Goal: Task Accomplishment & Management: Use online tool/utility

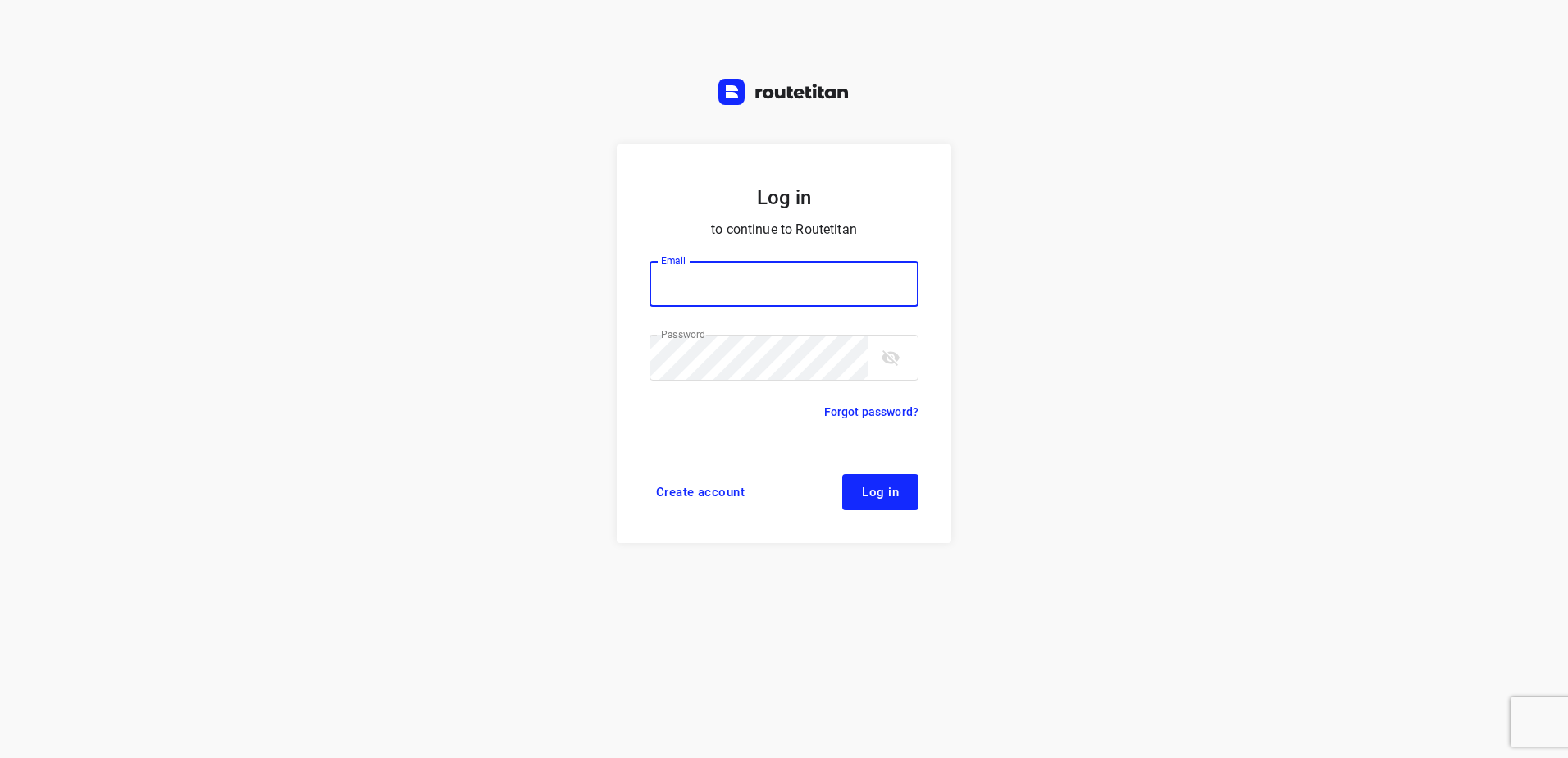
type input "[EMAIL_ADDRESS][DOMAIN_NAME]"
click at [892, 477] on button "Log in" at bounding box center [880, 492] width 76 height 36
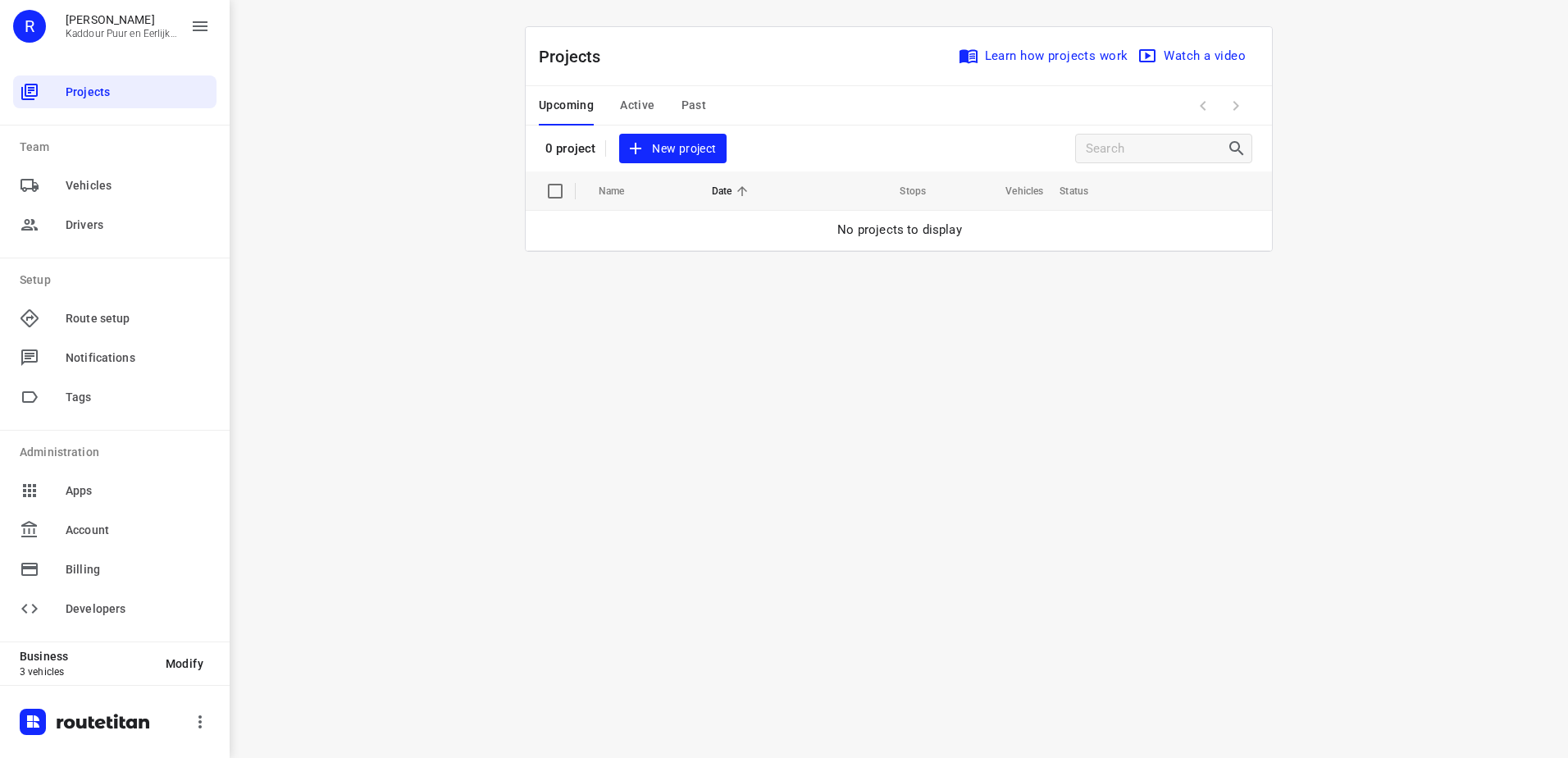
click at [639, 103] on span "Active" at bounding box center [637, 105] width 34 height 21
click at [578, 103] on span "Upcoming" at bounding box center [566, 105] width 55 height 21
click at [674, 147] on span "New project" at bounding box center [672, 149] width 87 height 21
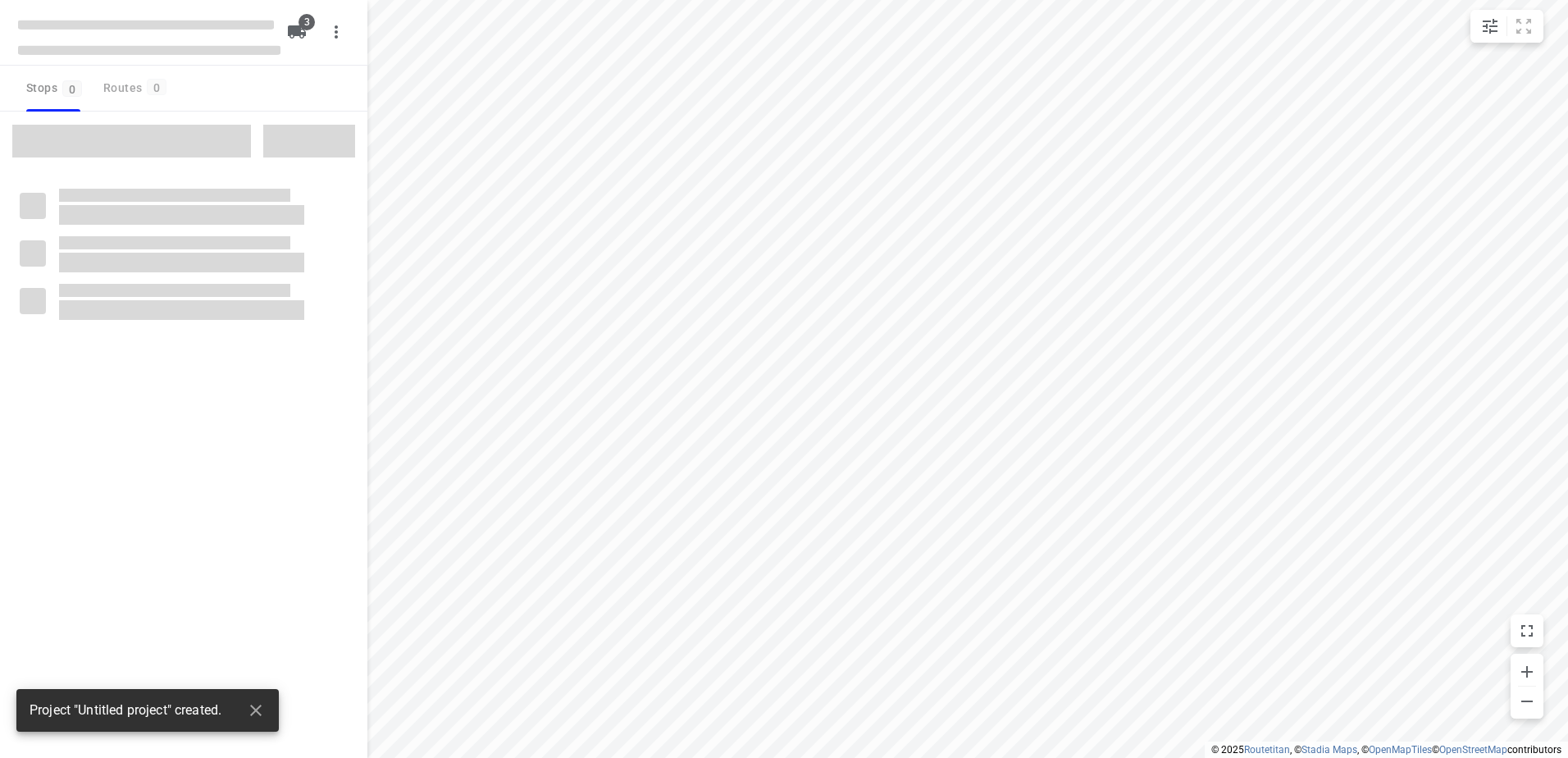
type input "distance"
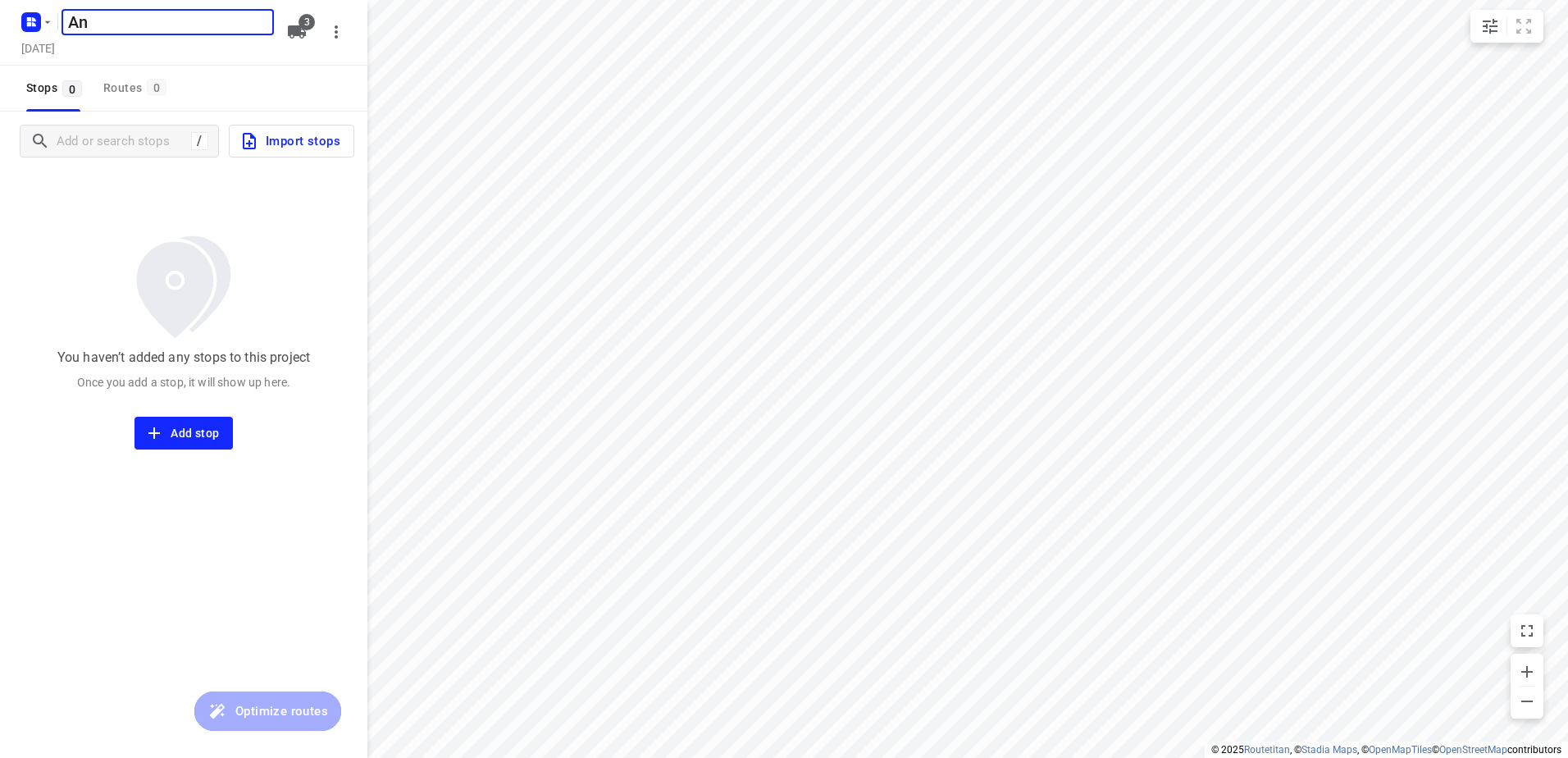
type input "A"
type input "[PERSON_NAME] 17-9"
click at [299, 30] on icon "button" at bounding box center [297, 31] width 18 height 13
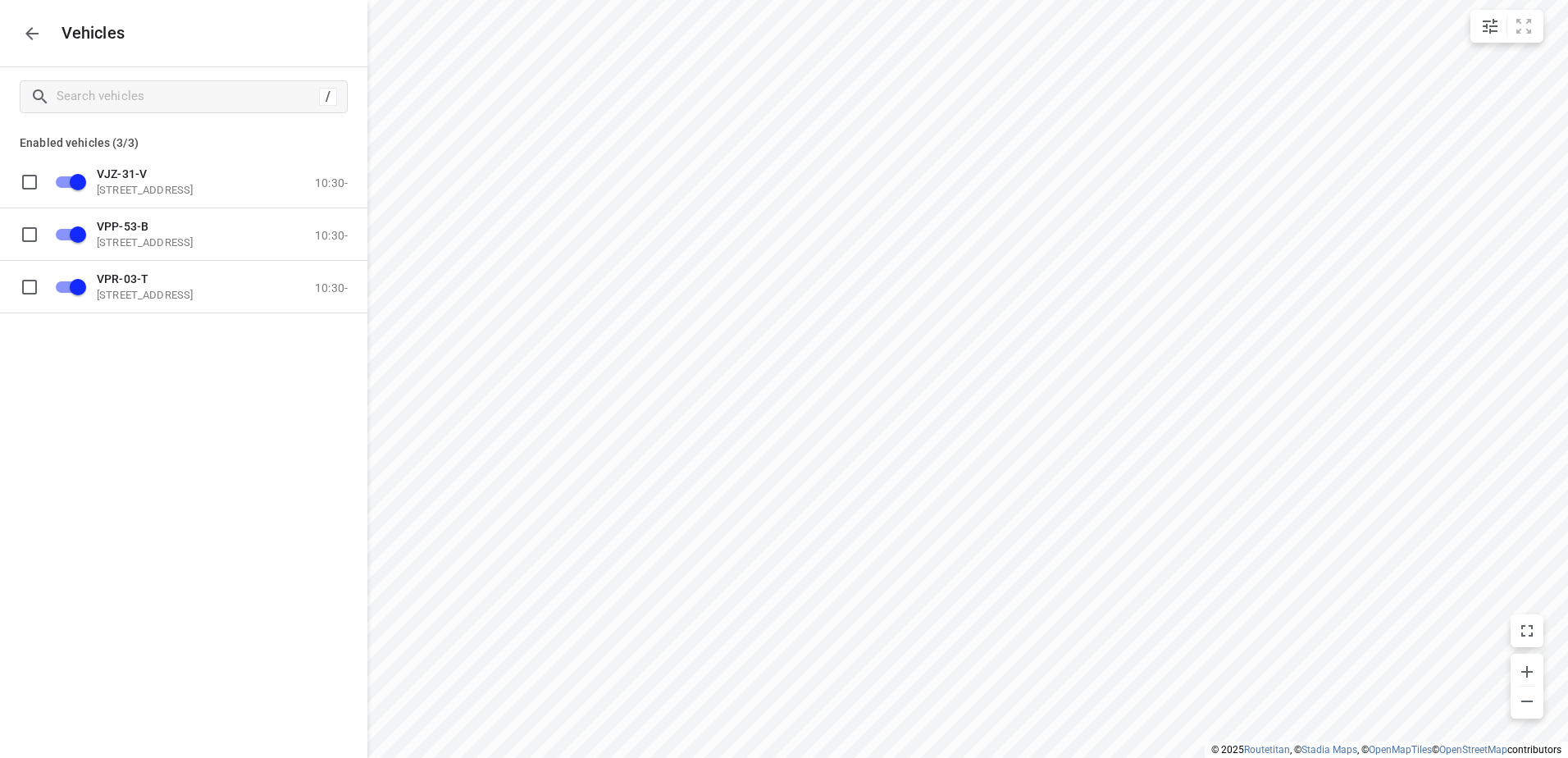
click at [23, 30] on icon "button" at bounding box center [32, 34] width 20 height 20
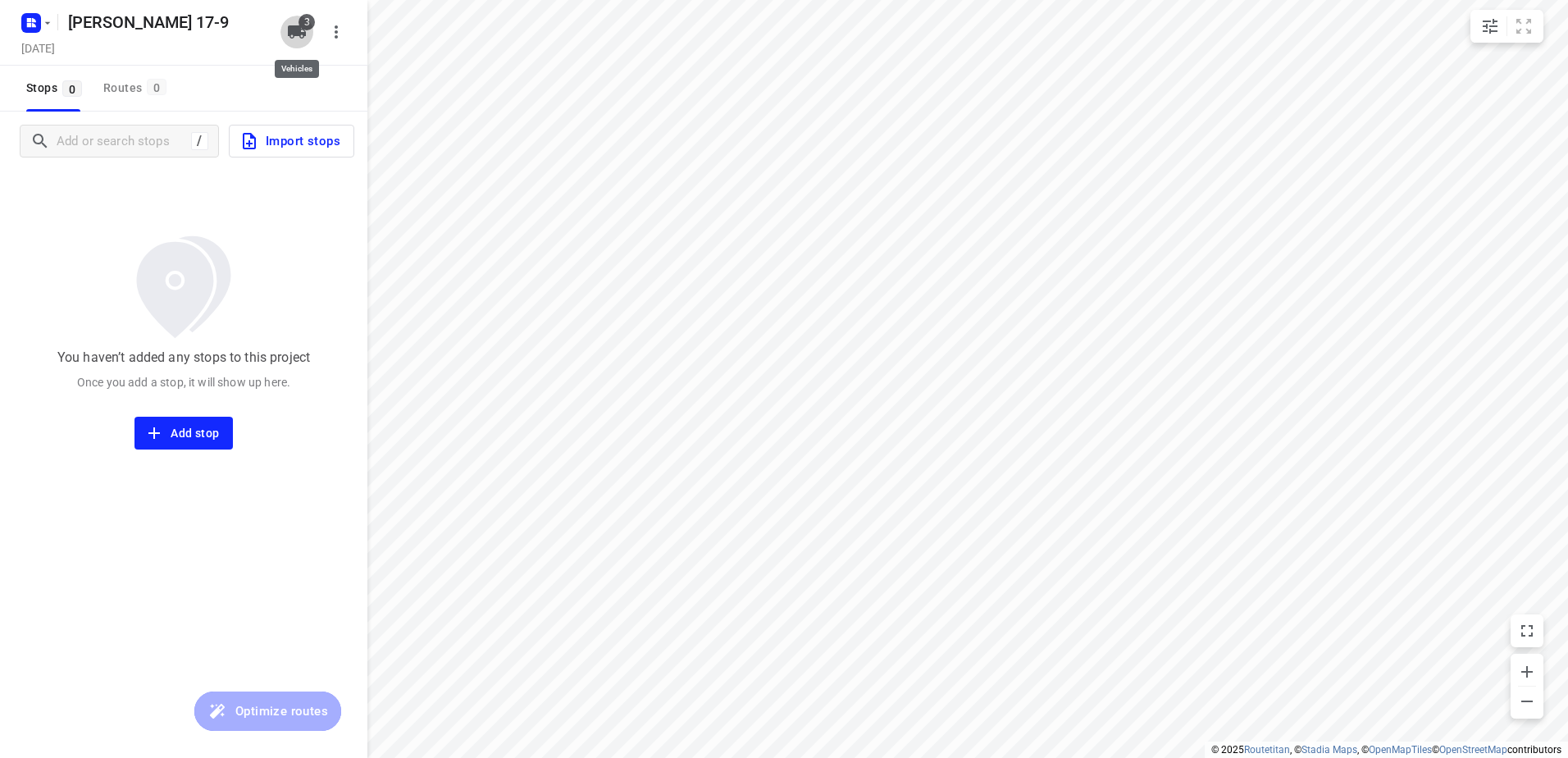
click at [303, 24] on span "3" at bounding box center [307, 22] width 16 height 16
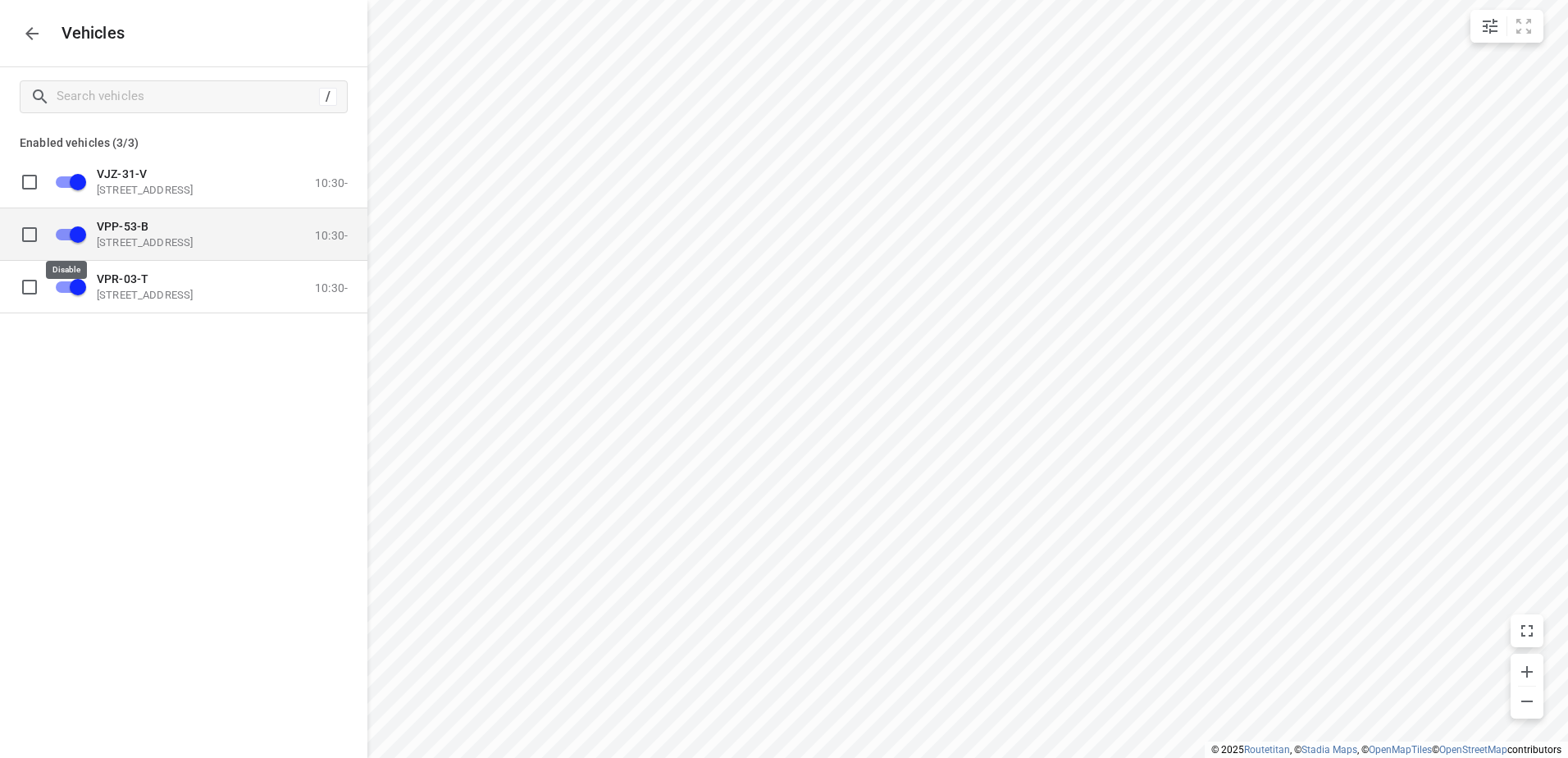
click at [73, 230] on input "grid" at bounding box center [77, 233] width 93 height 31
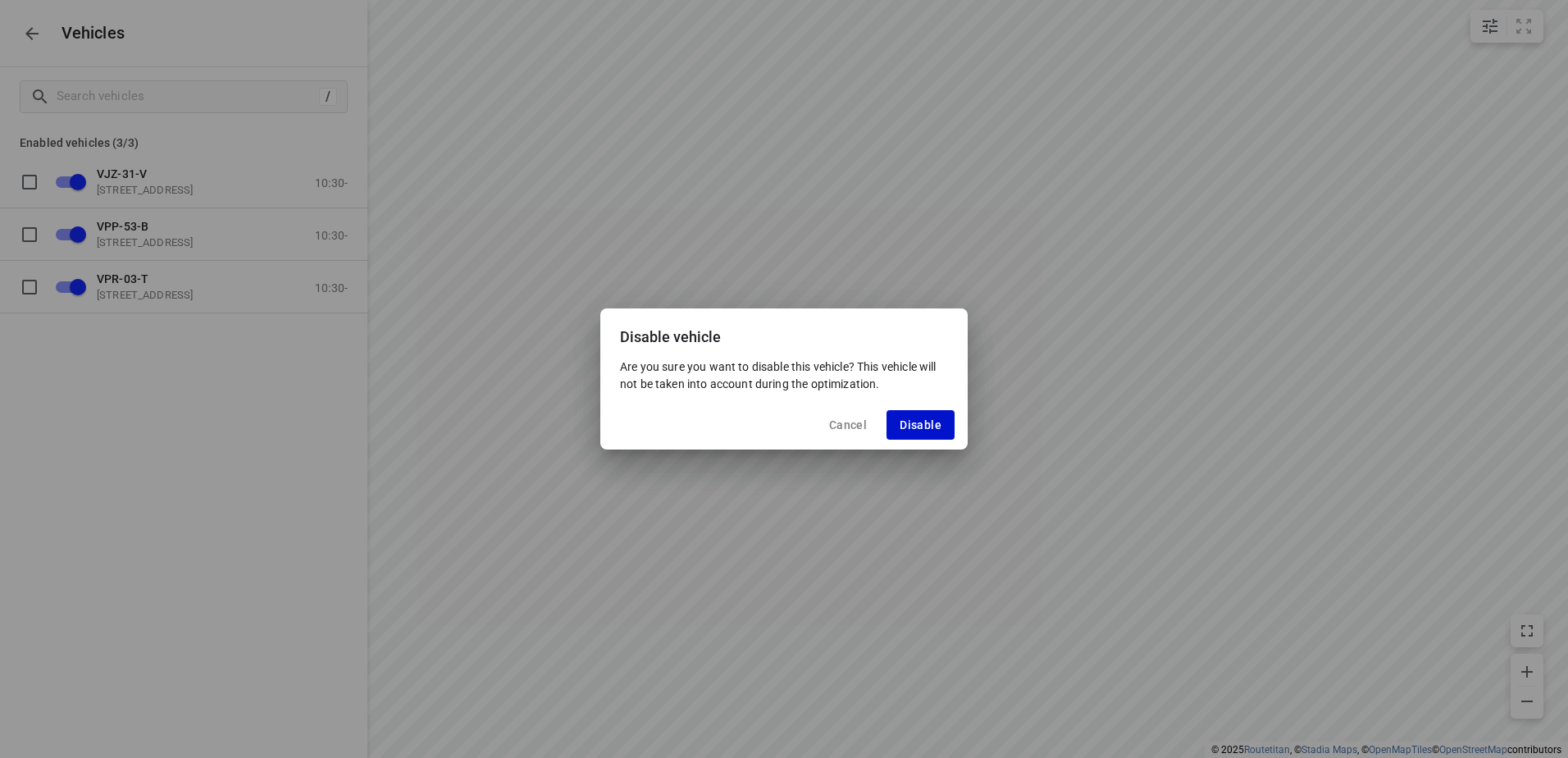
click at [927, 415] on button "Disable" at bounding box center [921, 425] width 68 height 30
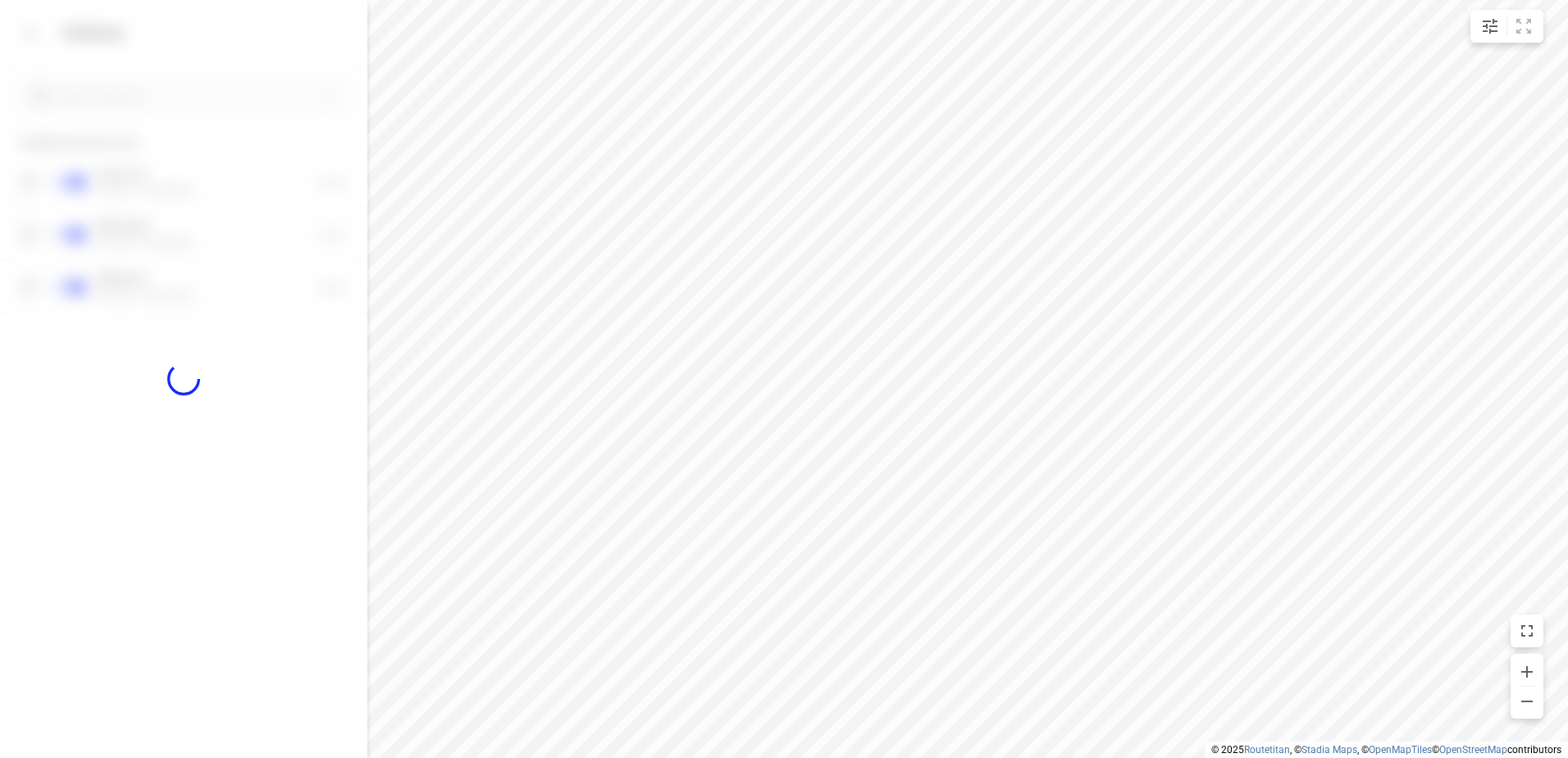
checkbox input "false"
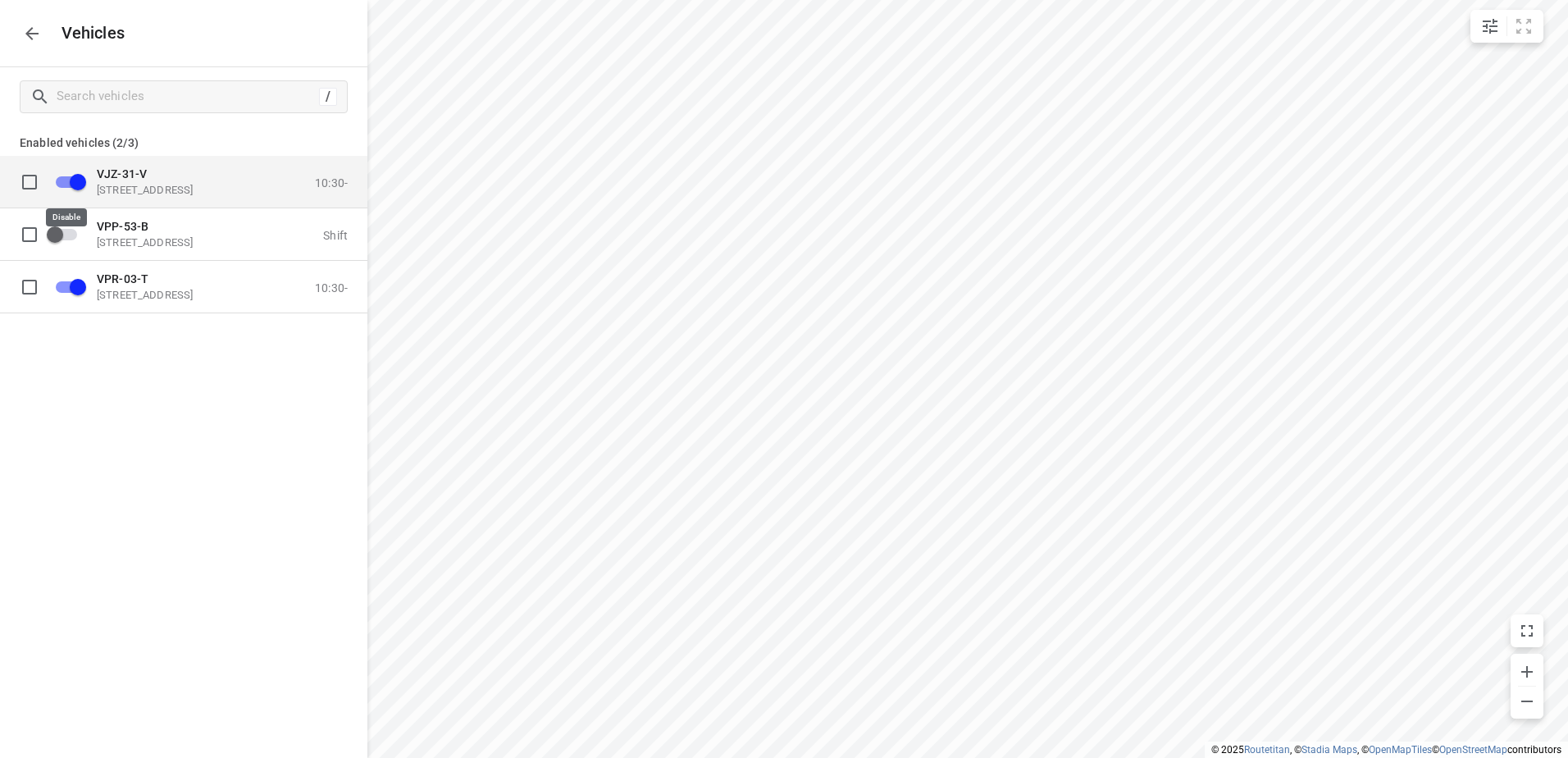
click at [71, 179] on input "grid" at bounding box center [77, 181] width 93 height 31
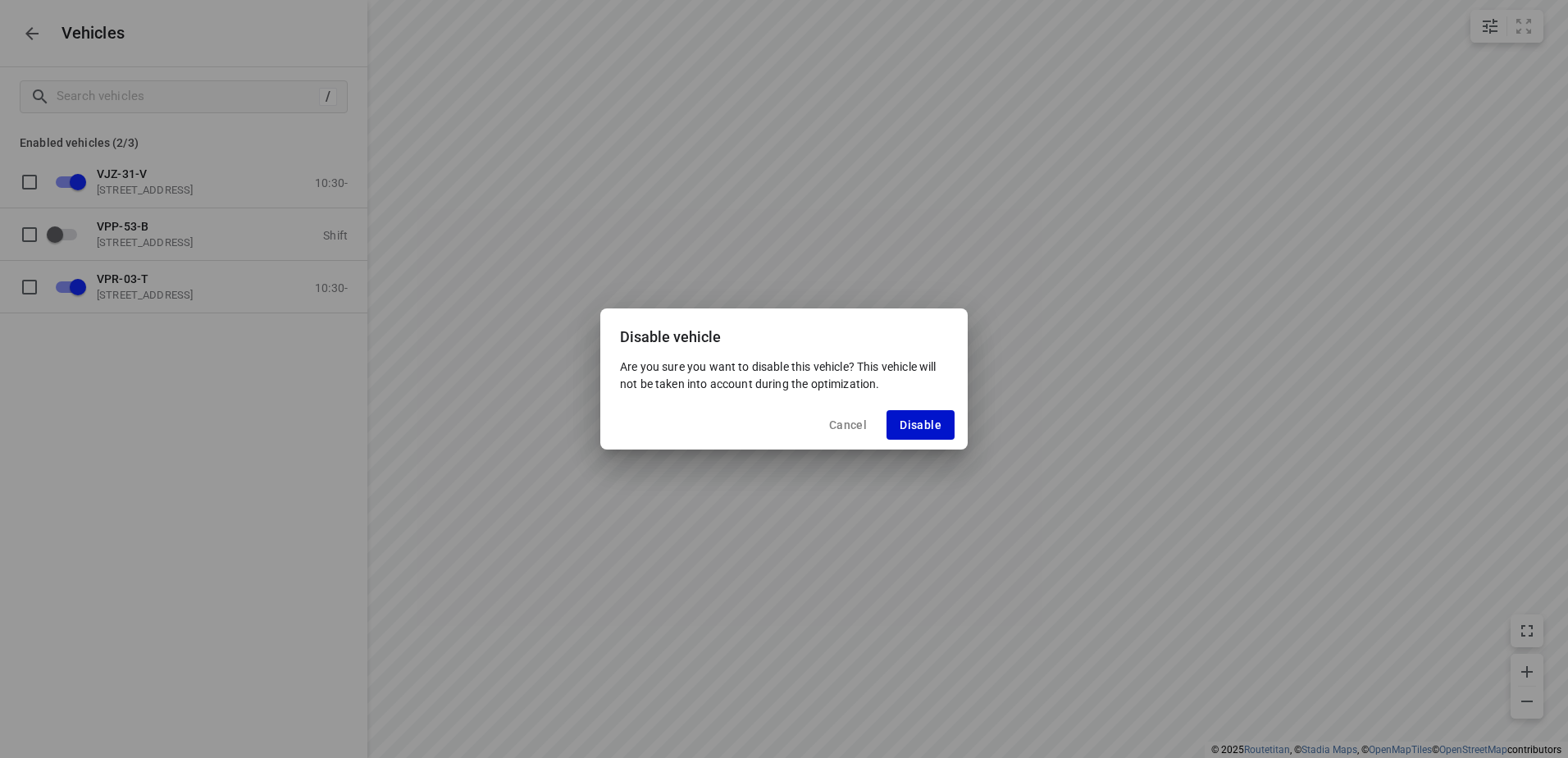
click at [910, 422] on span "Disable" at bounding box center [921, 424] width 42 height 13
checkbox input "false"
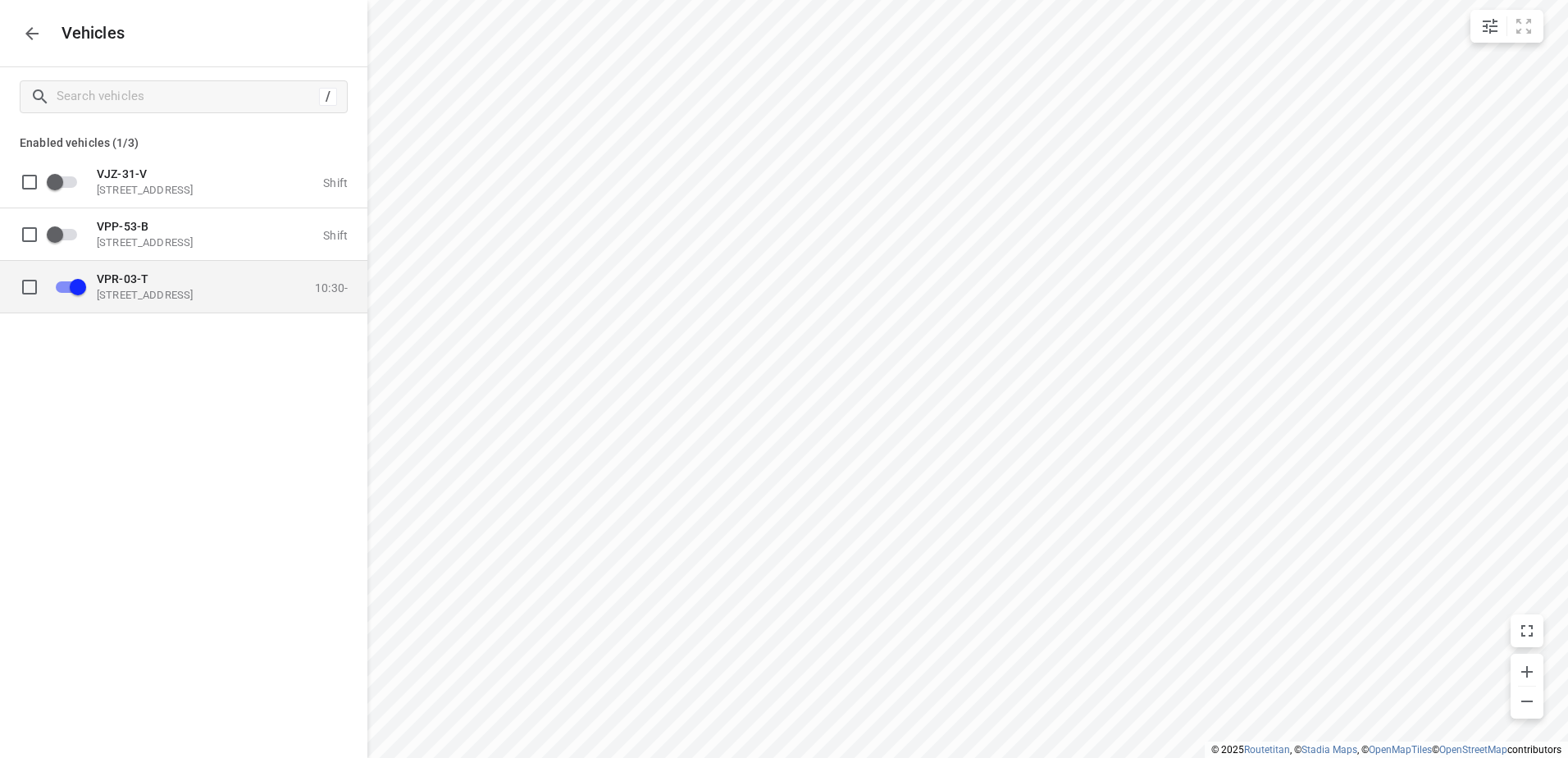
click at [174, 286] on div "VPR-03-[STREET_ADDRESS]" at bounding box center [179, 286] width 164 height 30
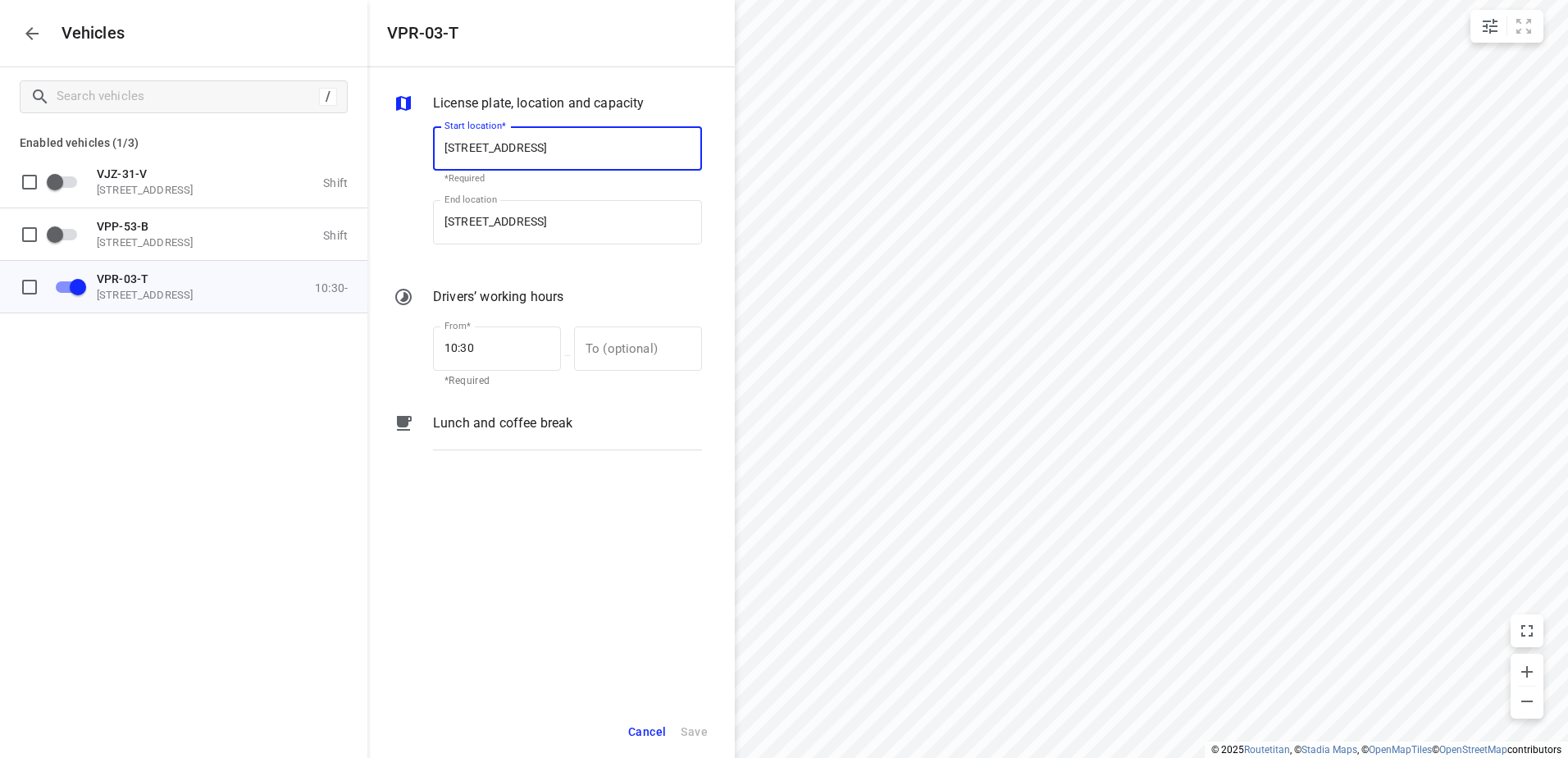
click at [505, 423] on p "Lunch and coffee break" at bounding box center [502, 423] width 139 height 20
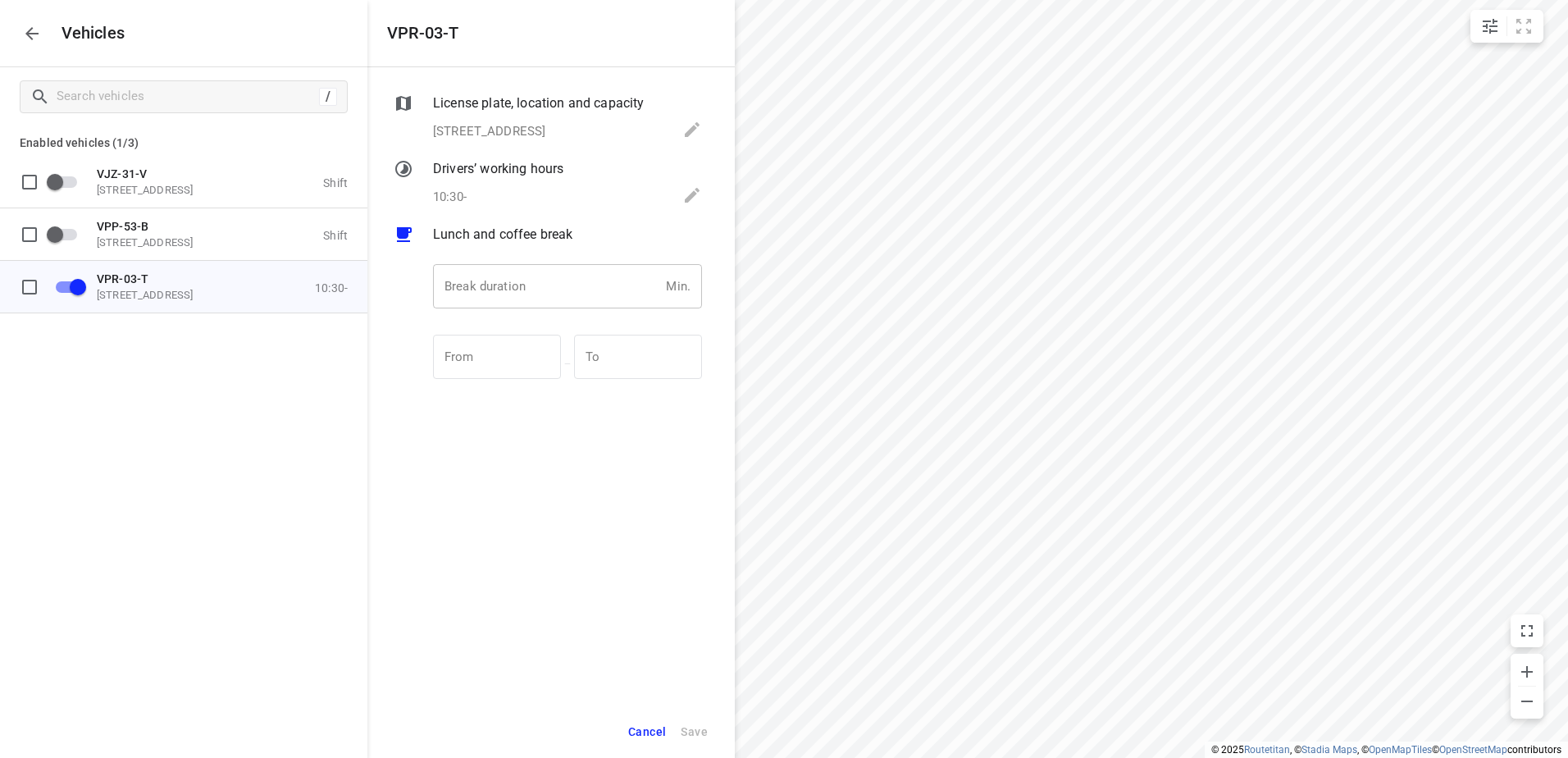
click at [511, 282] on input "number" at bounding box center [546, 286] width 226 height 44
type input "30"
click at [471, 577] on div "License plate, location and [STREET_ADDRESS] Start location* [STREET_ADDRESS] S…" at bounding box center [550, 386] width 367 height 638
click at [691, 724] on span "Save" at bounding box center [694, 732] width 27 height 21
click at [30, 43] on icon "button" at bounding box center [32, 34] width 20 height 20
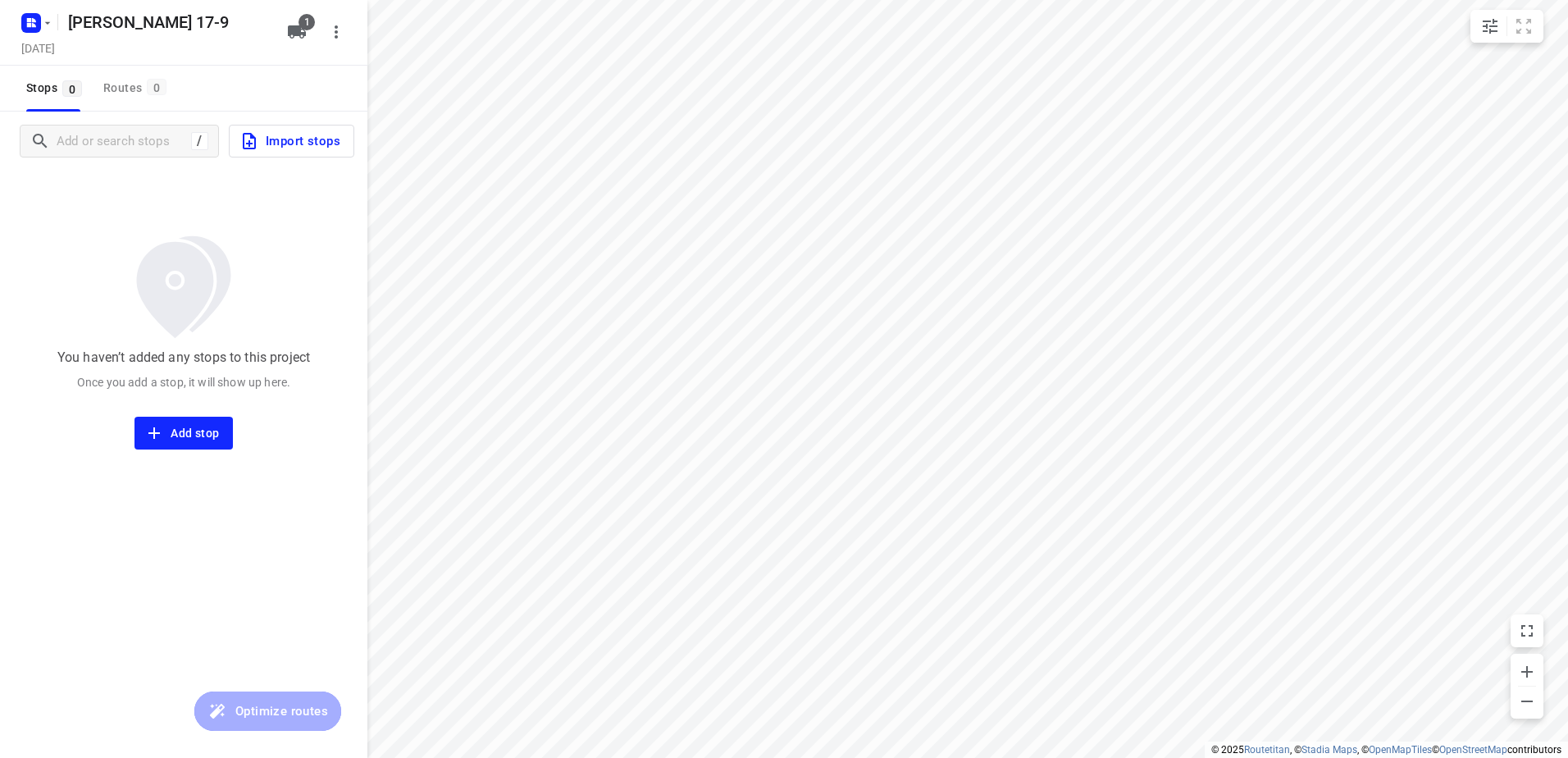
click at [321, 140] on span "Import stops" at bounding box center [289, 140] width 101 height 21
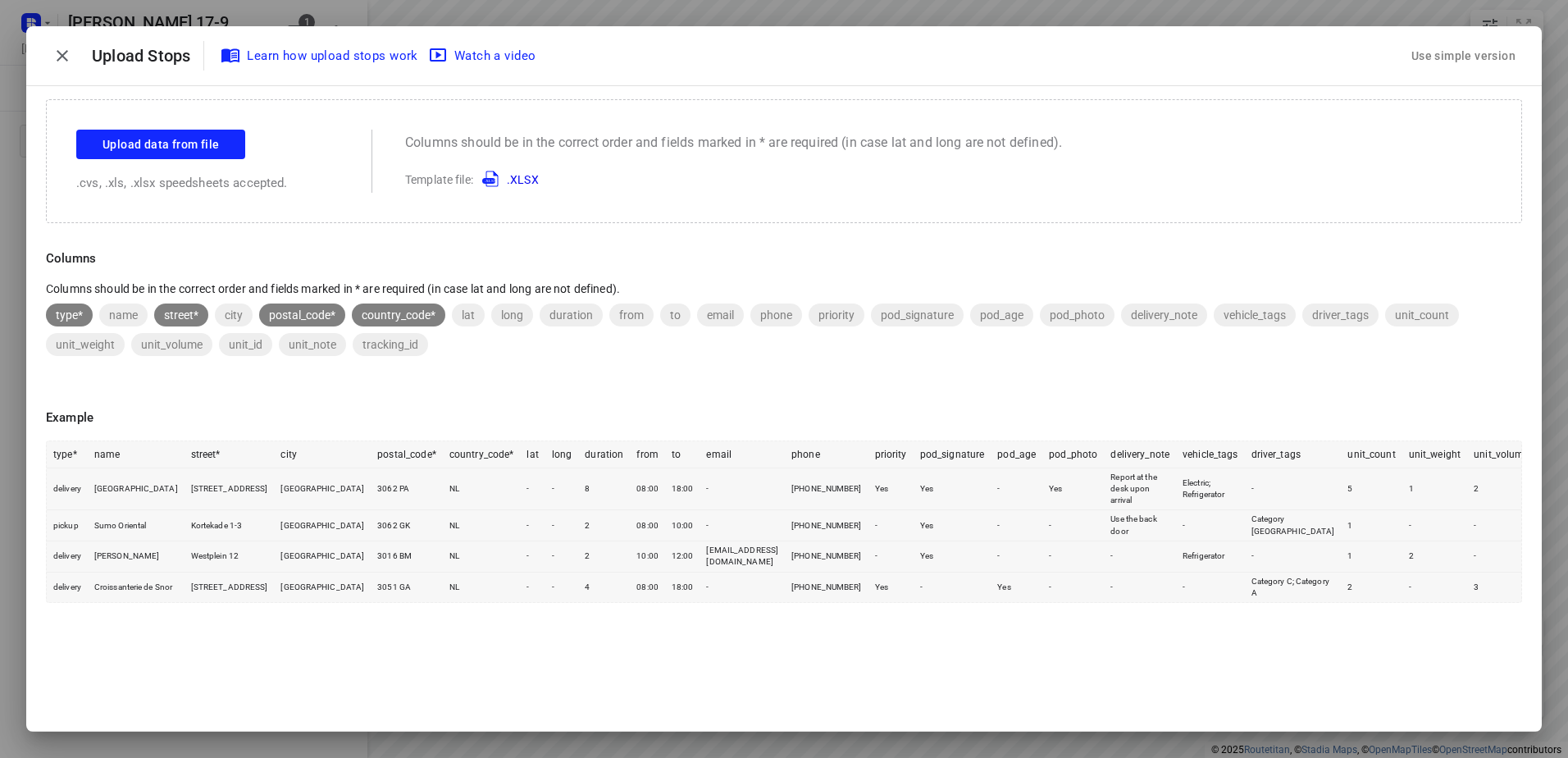
click at [1458, 52] on div "Use simple version" at bounding box center [1463, 56] width 111 height 27
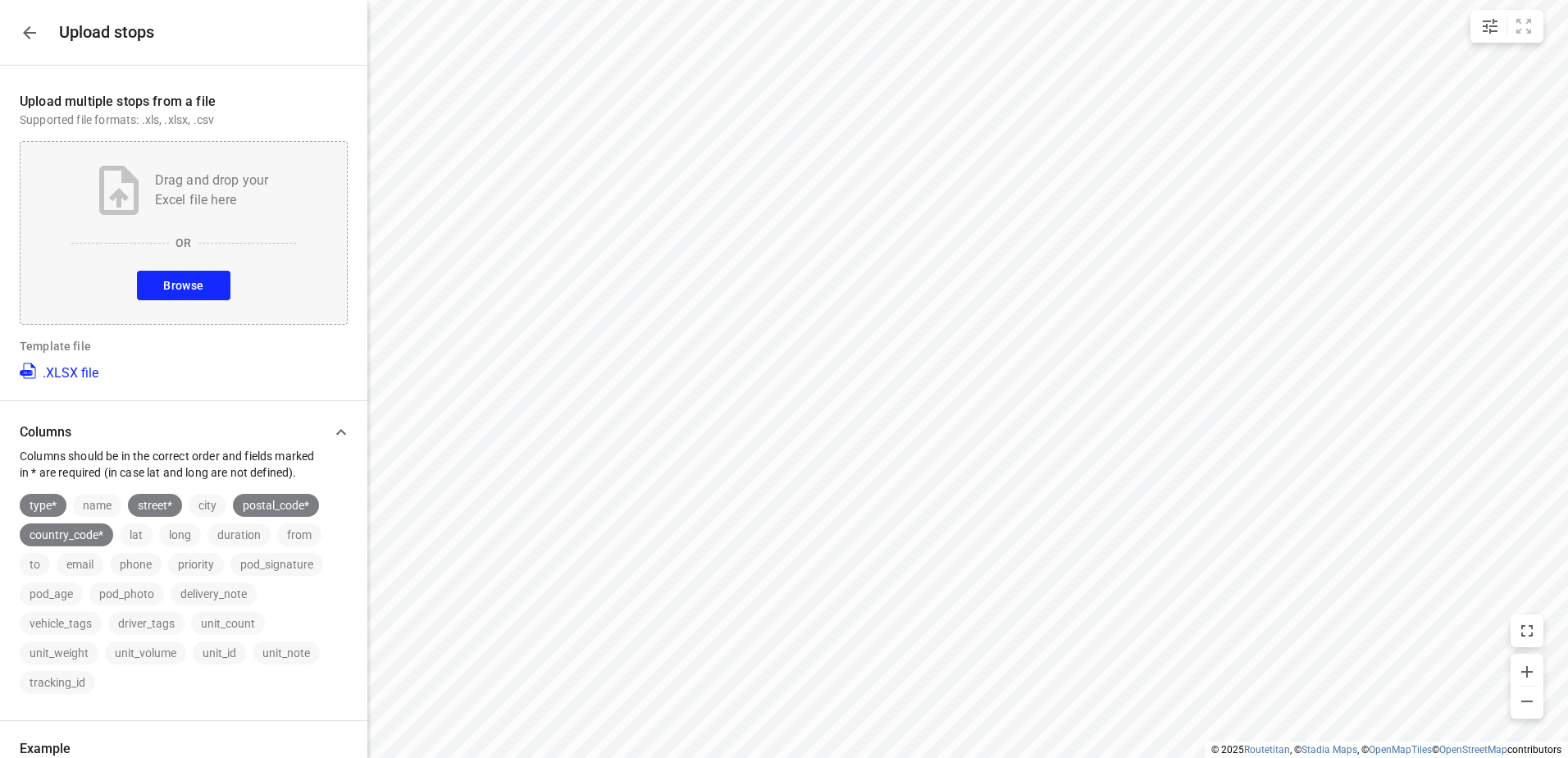
click at [187, 301] on div "Drag and drop your Excel file here OR Browse" at bounding box center [184, 233] width 328 height 184
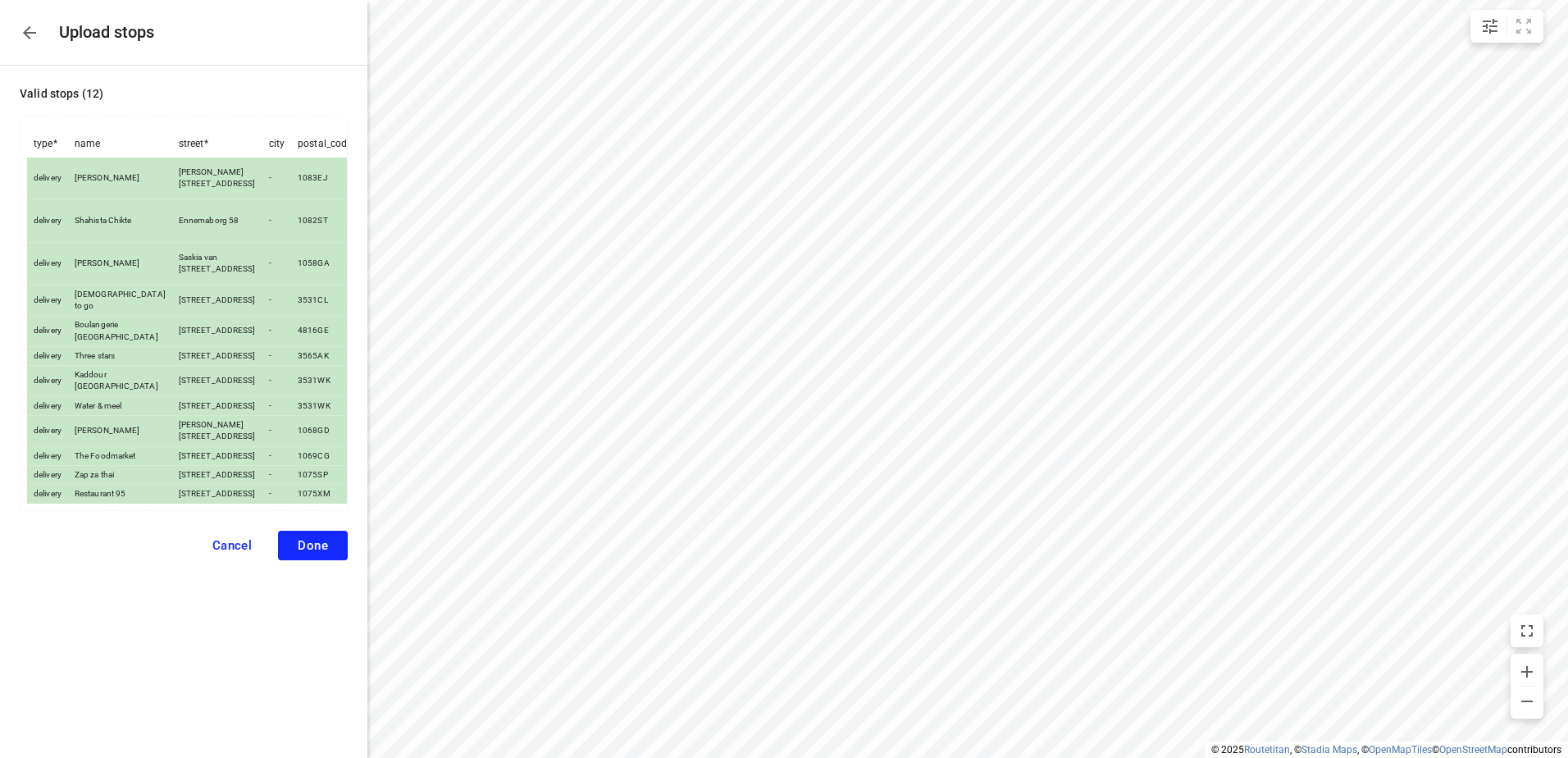
click at [306, 553] on span "Done" at bounding box center [313, 545] width 30 height 15
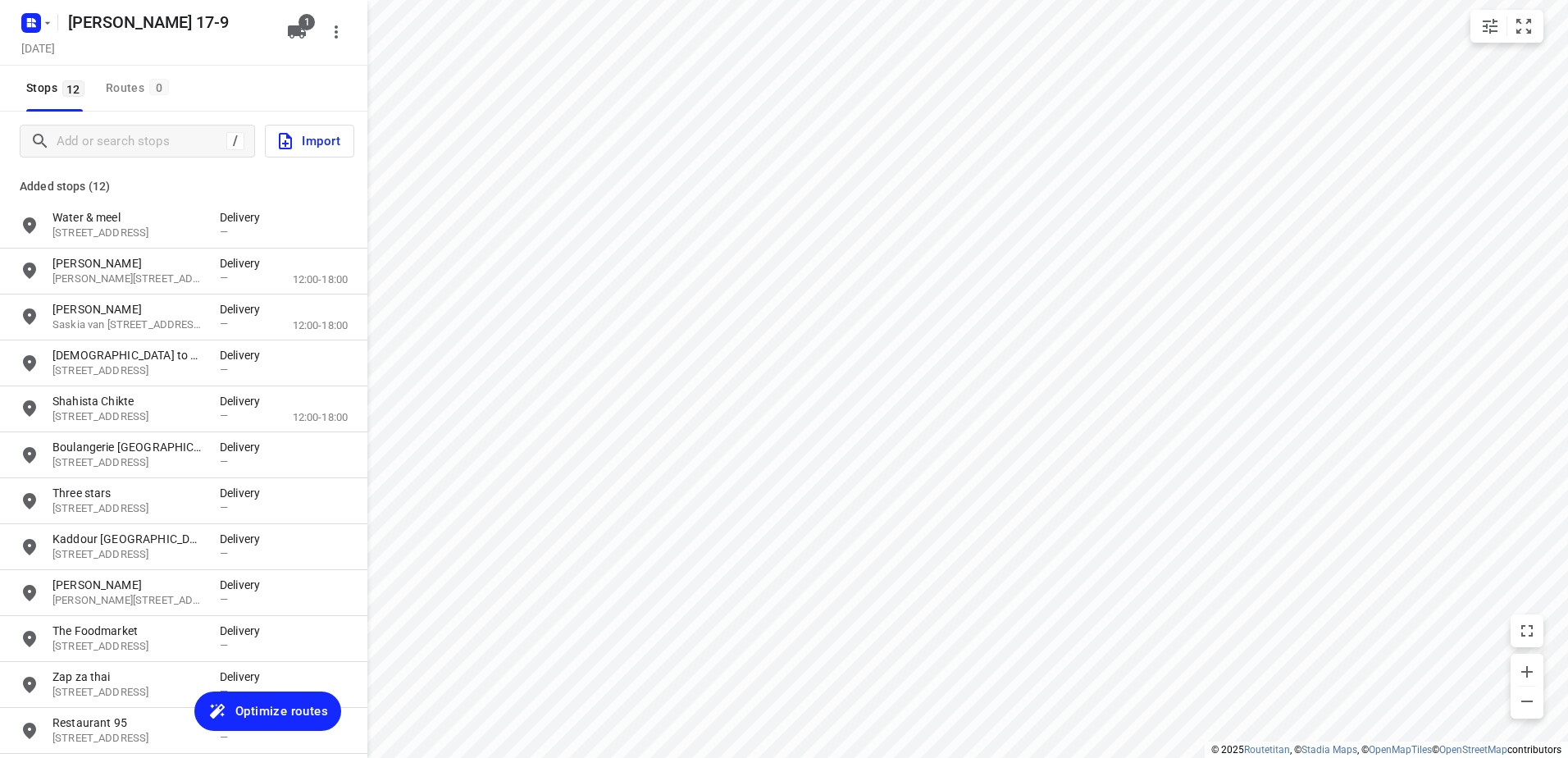
click at [294, 709] on span "Optimize routes" at bounding box center [281, 710] width 93 height 21
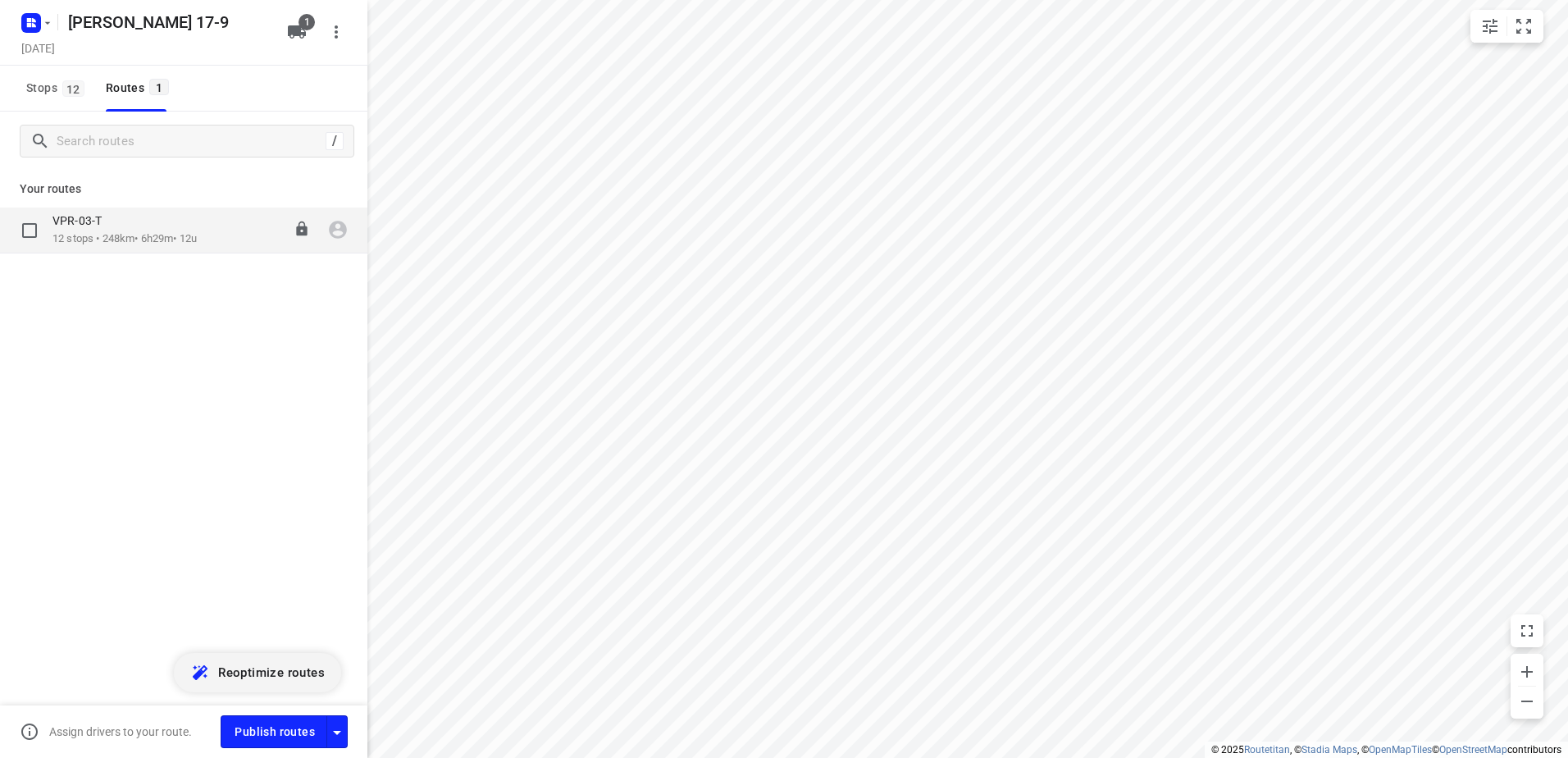
click at [335, 232] on icon "button" at bounding box center [337, 229] width 21 height 21
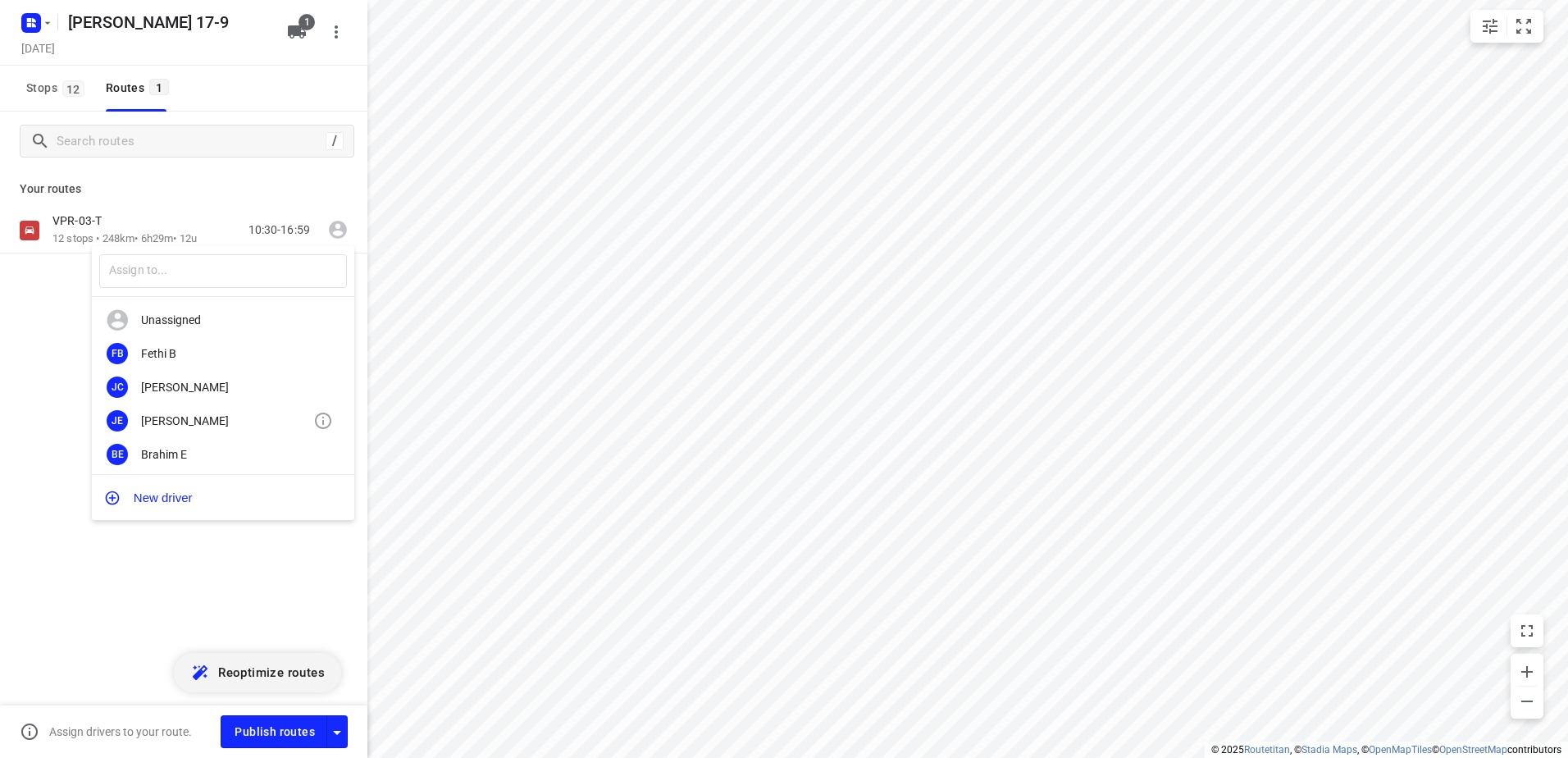
click at [186, 417] on div "[PERSON_NAME]" at bounding box center [227, 420] width 172 height 13
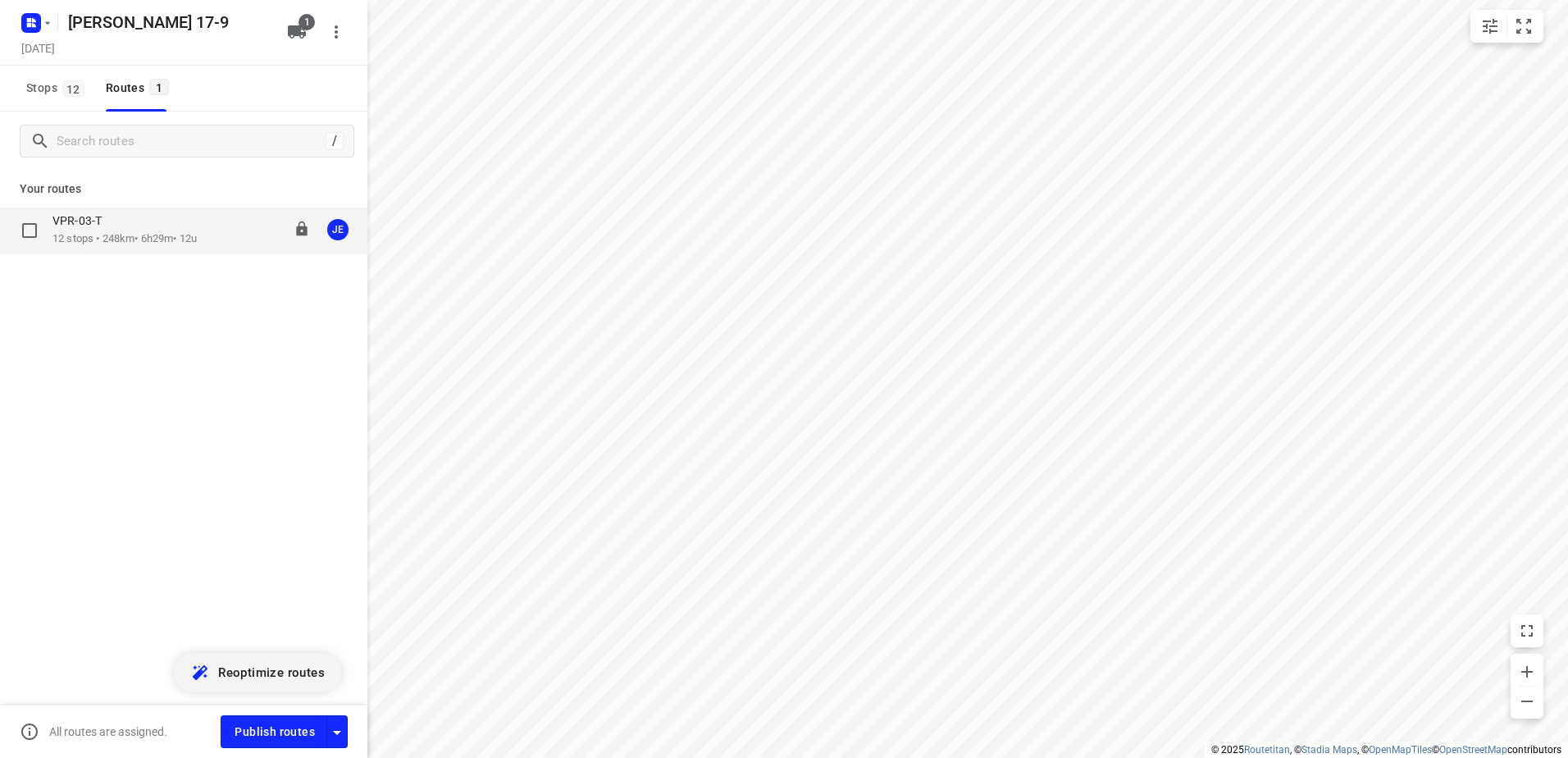
click at [119, 230] on div "VPR-03-T" at bounding box center [124, 222] width 144 height 18
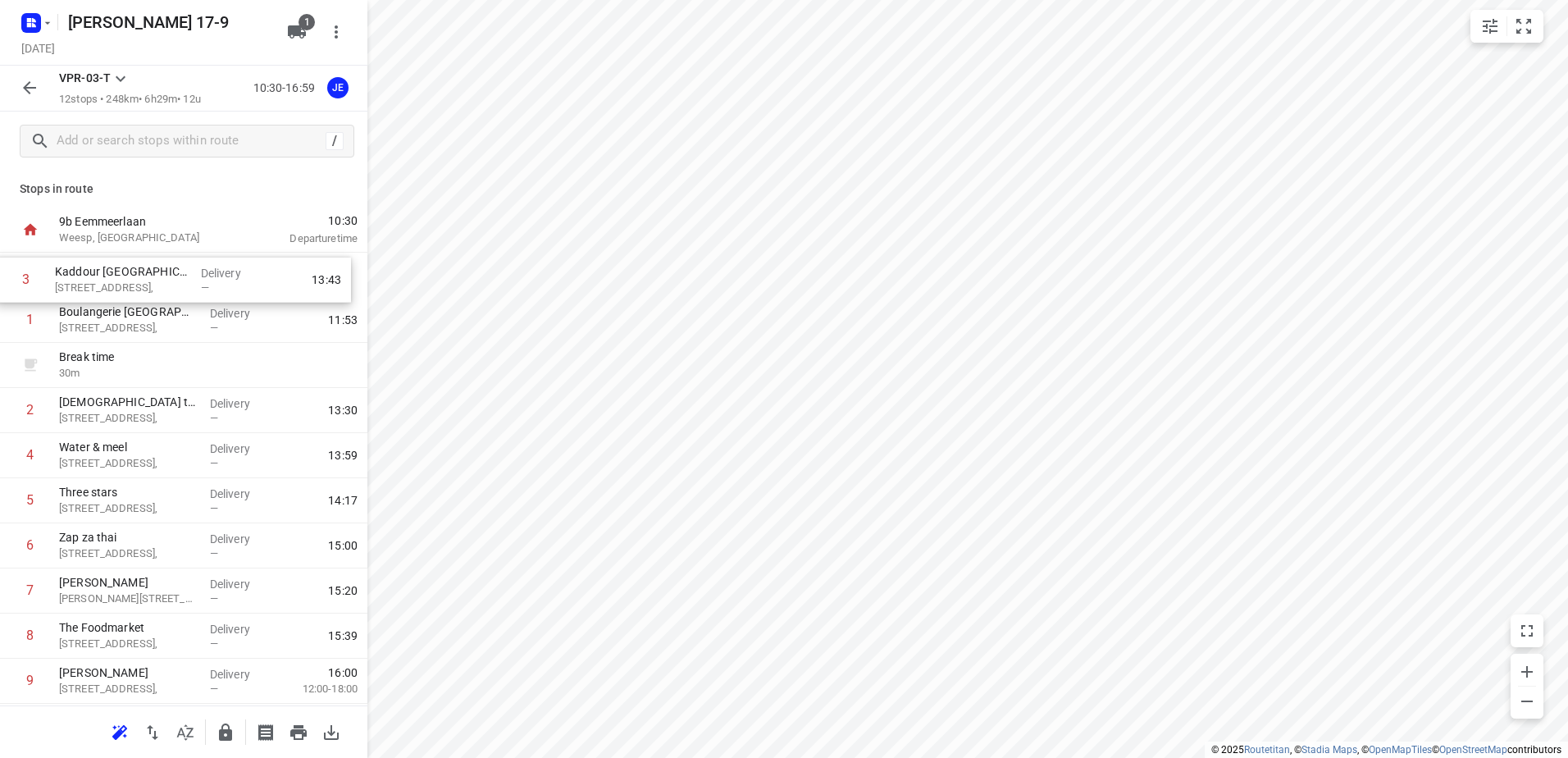
drag, startPoint x: 125, startPoint y: 415, endPoint x: 121, endPoint y: 278, distance: 137.0
click at [121, 278] on div "1 Boulangerie [GEOGRAPHIC_DATA][STREET_ADDRESS], Delivery — 11:53 Break time 30…" at bounding box center [183, 546] width 367 height 586
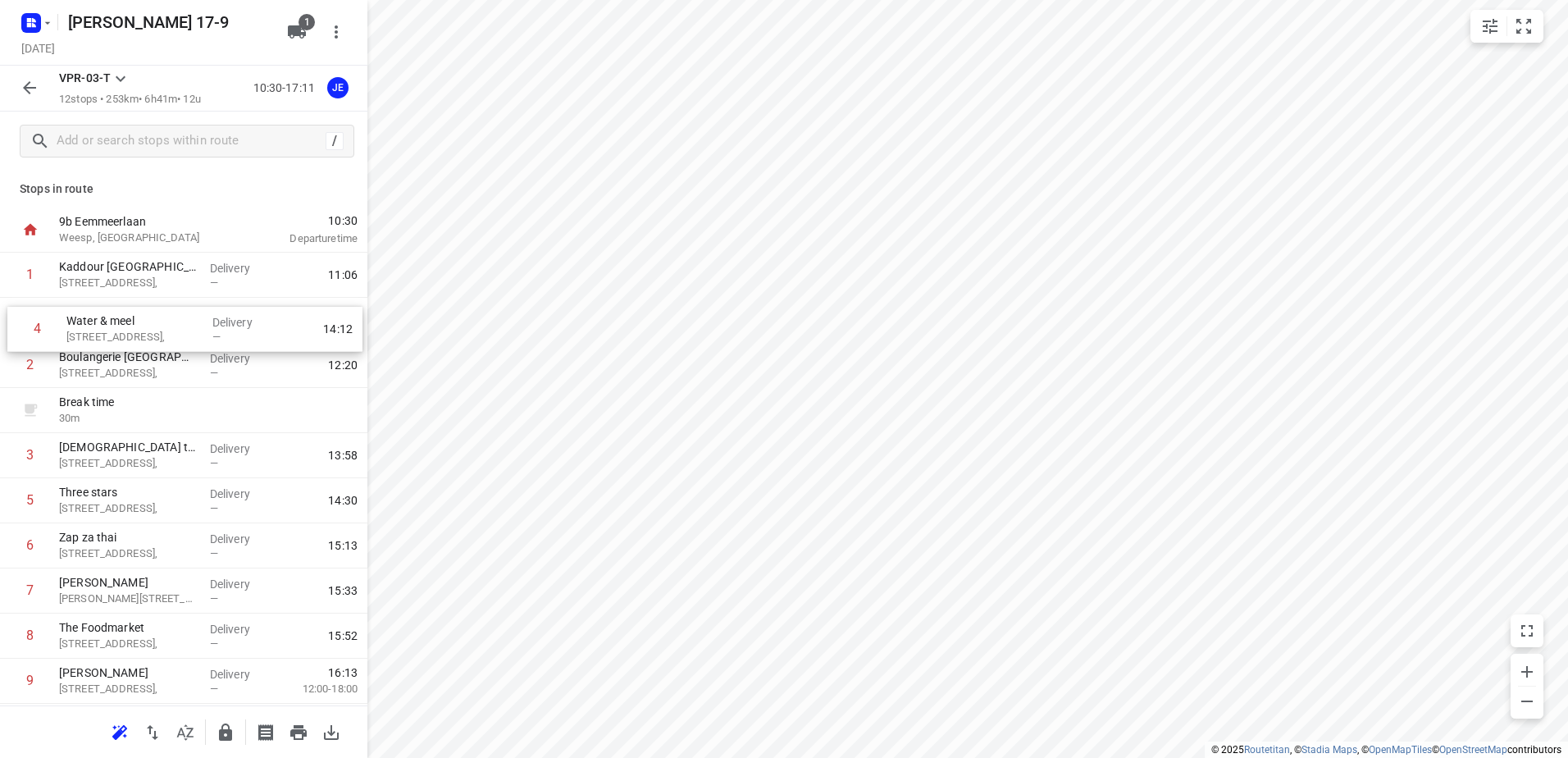
drag, startPoint x: 143, startPoint y: 465, endPoint x: 149, endPoint y: 328, distance: 137.1
click at [149, 328] on div "1 Kaddour Utrecht [STREET_ADDRESS], Delivery — 11:06 2 Boulangerie [GEOGRAPHIC_…" at bounding box center [183, 546] width 367 height 586
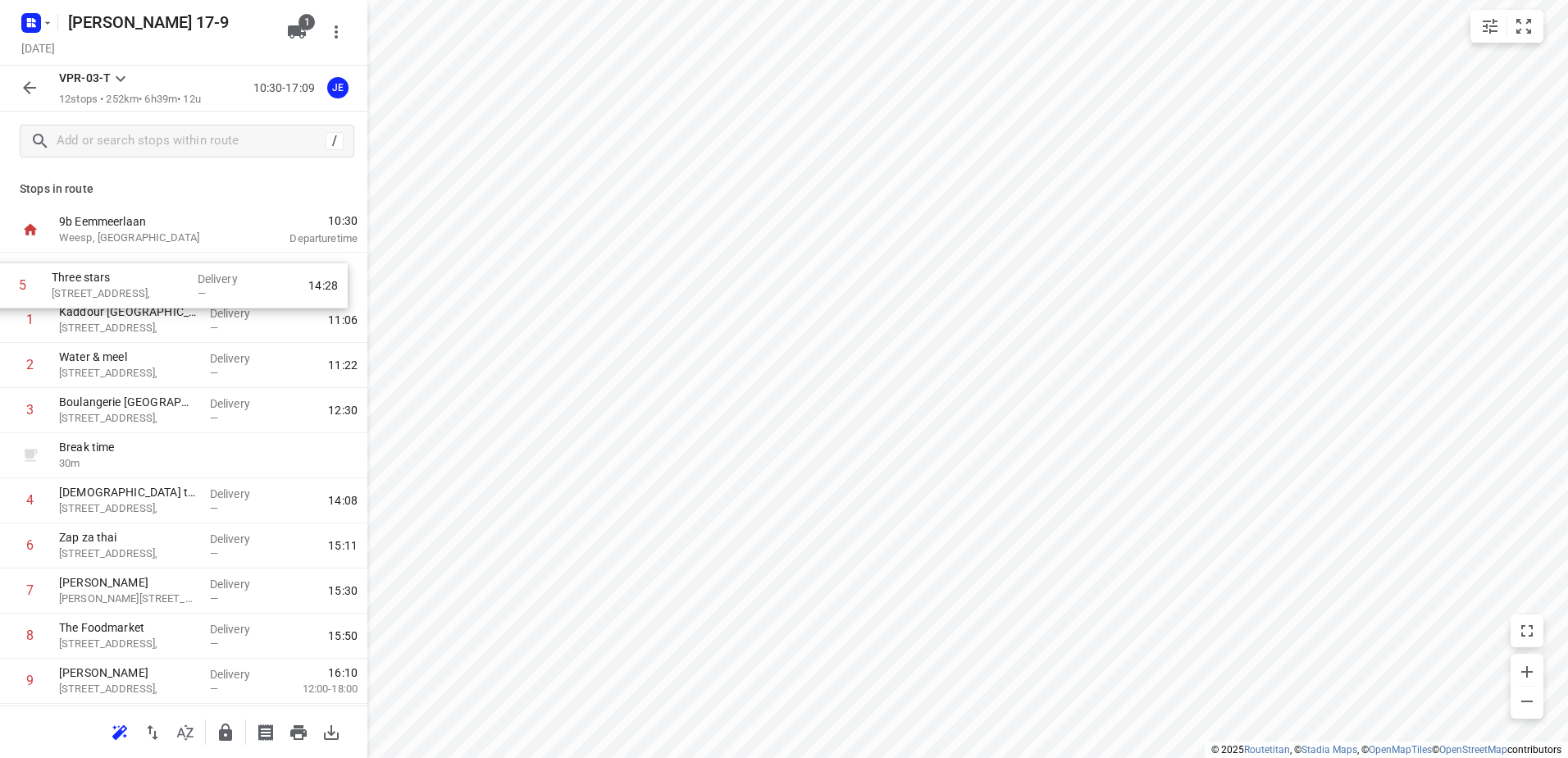
drag, startPoint x: 116, startPoint y: 508, endPoint x: 112, endPoint y: 282, distance: 226.4
click at [111, 282] on div "1 Kaddour Utrecht [STREET_ADDRESS], Delivery — 11:06 2 Water & meel [STREET_ADD…" at bounding box center [183, 546] width 367 height 586
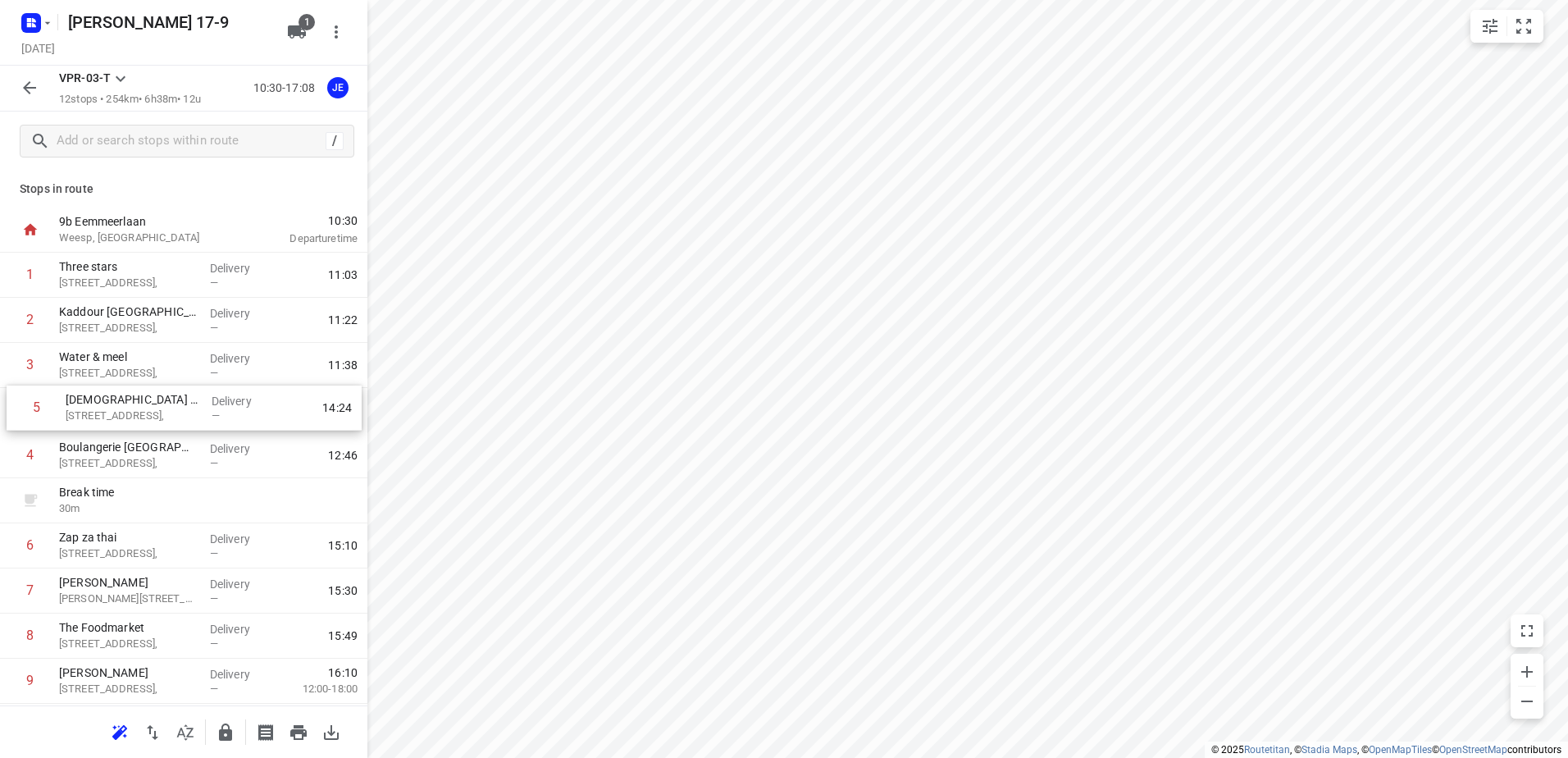
drag, startPoint x: 115, startPoint y: 508, endPoint x: 121, endPoint y: 408, distance: 101.1
click at [121, 408] on div "1 Three stars [STREET_ADDRESS], Delivery — 11:03 2 Kaddour Utrecht [STREET_ADDR…" at bounding box center [183, 546] width 367 height 586
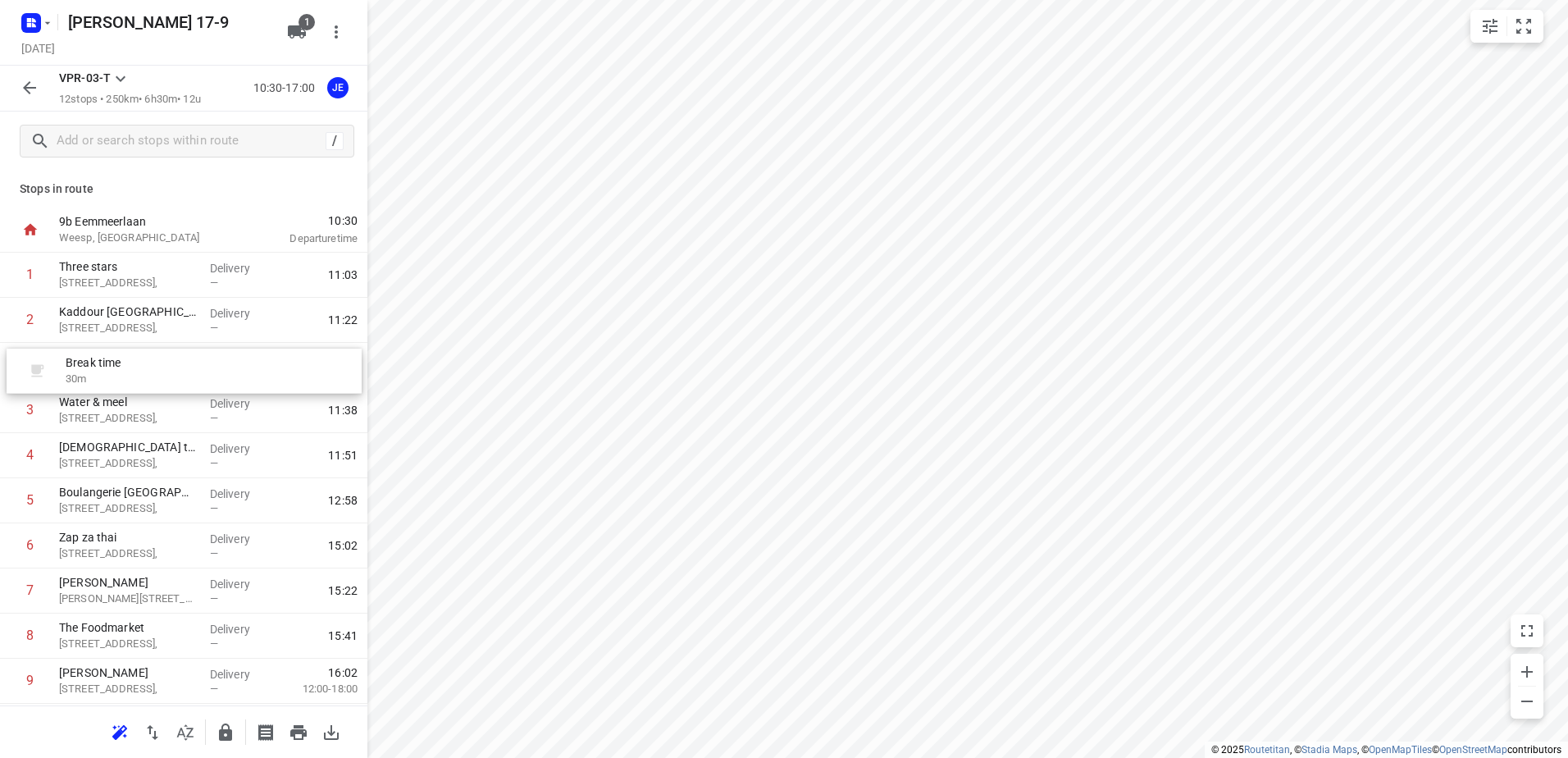
drag, startPoint x: 109, startPoint y: 504, endPoint x: 116, endPoint y: 369, distance: 134.7
click at [116, 369] on div "1 Three stars [STREET_ADDRESS], Delivery — 11:03 2 Kaddour Utrecht [STREET_ADDR…" at bounding box center [183, 546] width 367 height 586
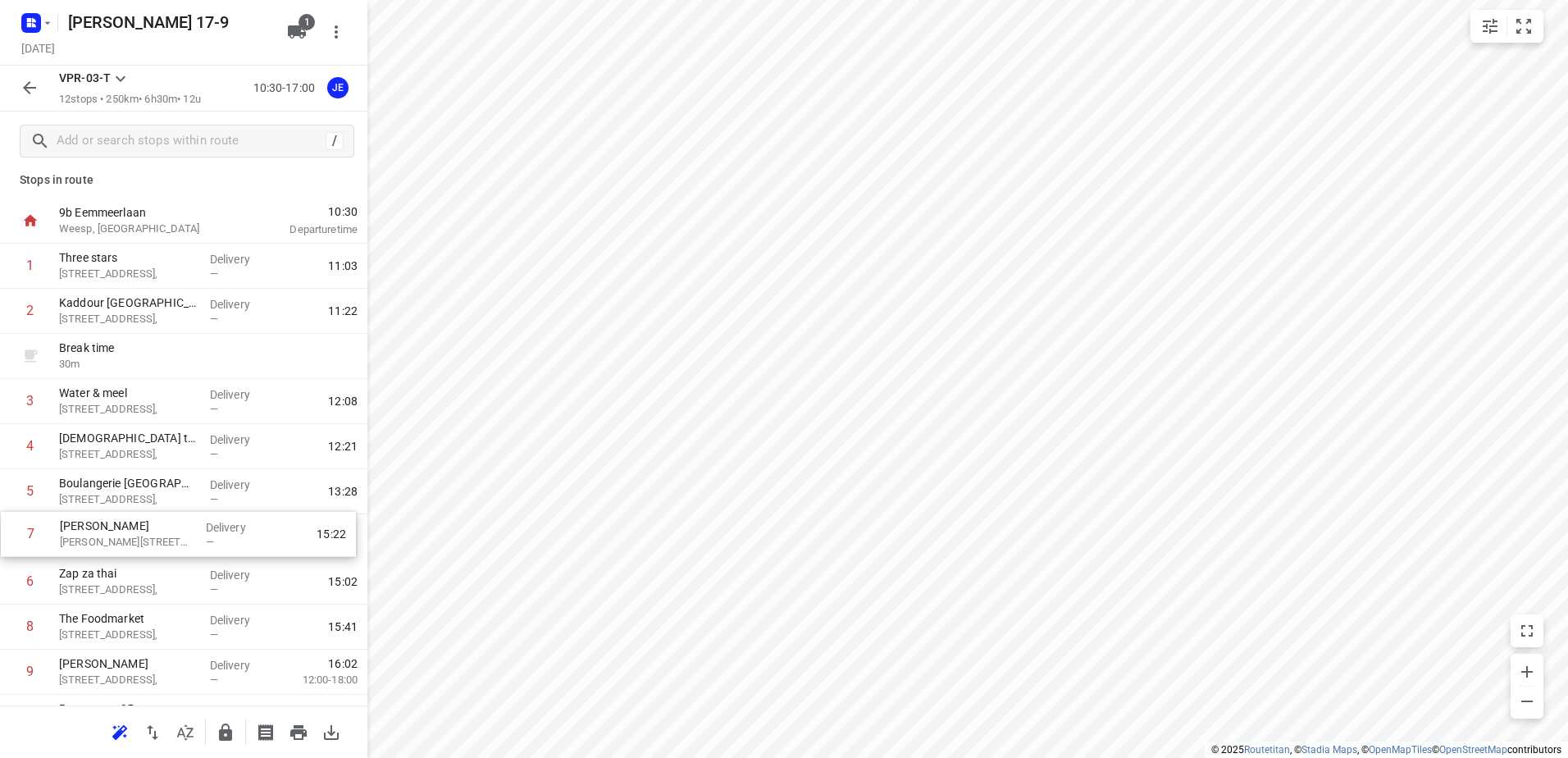
drag, startPoint x: 133, startPoint y: 592, endPoint x: 134, endPoint y: 531, distance: 61.5
click at [134, 531] on div "1 Three stars [STREET_ADDRESS], Delivery — 11:03 2 Kaddour Utrecht [STREET_ADDR…" at bounding box center [183, 537] width 367 height 586
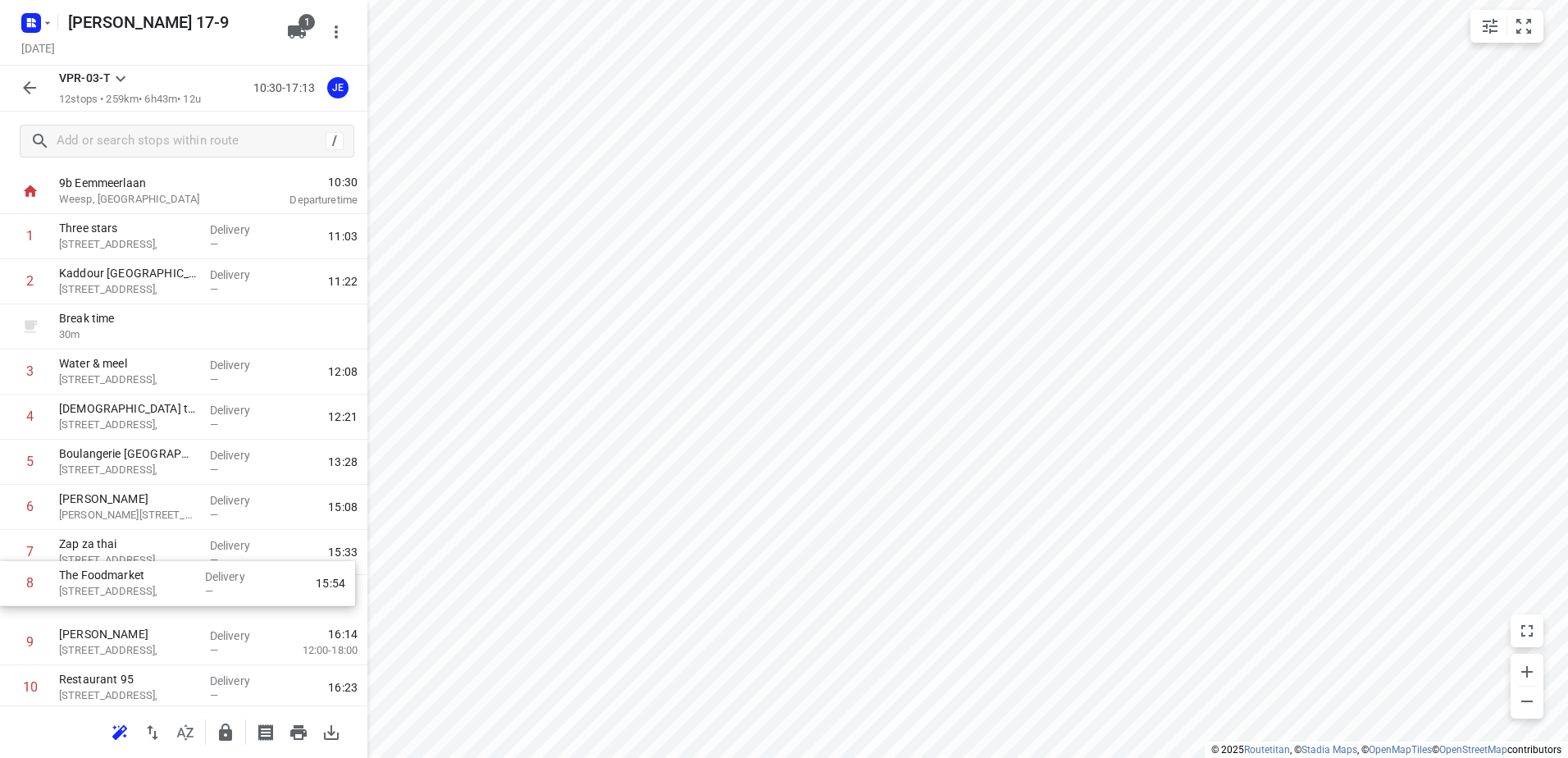
scroll to position [41, 0]
drag, startPoint x: 121, startPoint y: 629, endPoint x: 120, endPoint y: 517, distance: 112.4
click at [120, 517] on div "1 Three stars [STREET_ADDRESS], Delivery — 11:03 2 Kaddour Utrecht [STREET_ADDR…" at bounding box center [183, 505] width 367 height 586
drag, startPoint x: 126, startPoint y: 508, endPoint x: 126, endPoint y: 546, distance: 37.7
click at [126, 546] on div "1 Three stars [STREET_ADDRESS], Delivery — 11:03 2 Kaddour Utrecht [STREET_ADDR…" at bounding box center [183, 505] width 367 height 586
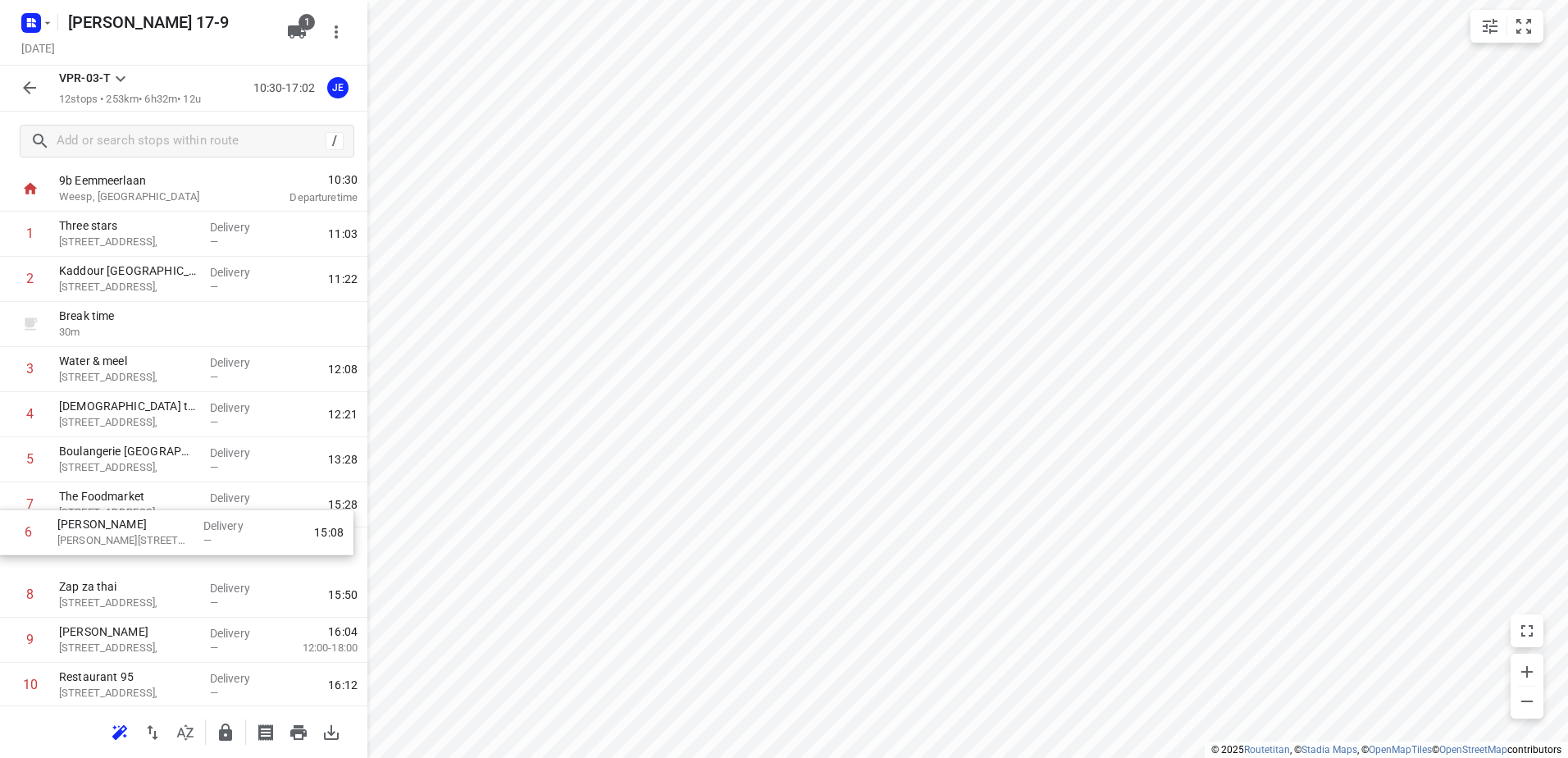
drag, startPoint x: 118, startPoint y: 513, endPoint x: 115, endPoint y: 547, distance: 34.6
click at [115, 547] on div "1 Three stars Sint Laurensdreef 42, Delivery — 11:03 2 Kaddour Utrecht [STREET_…" at bounding box center [183, 505] width 367 height 586
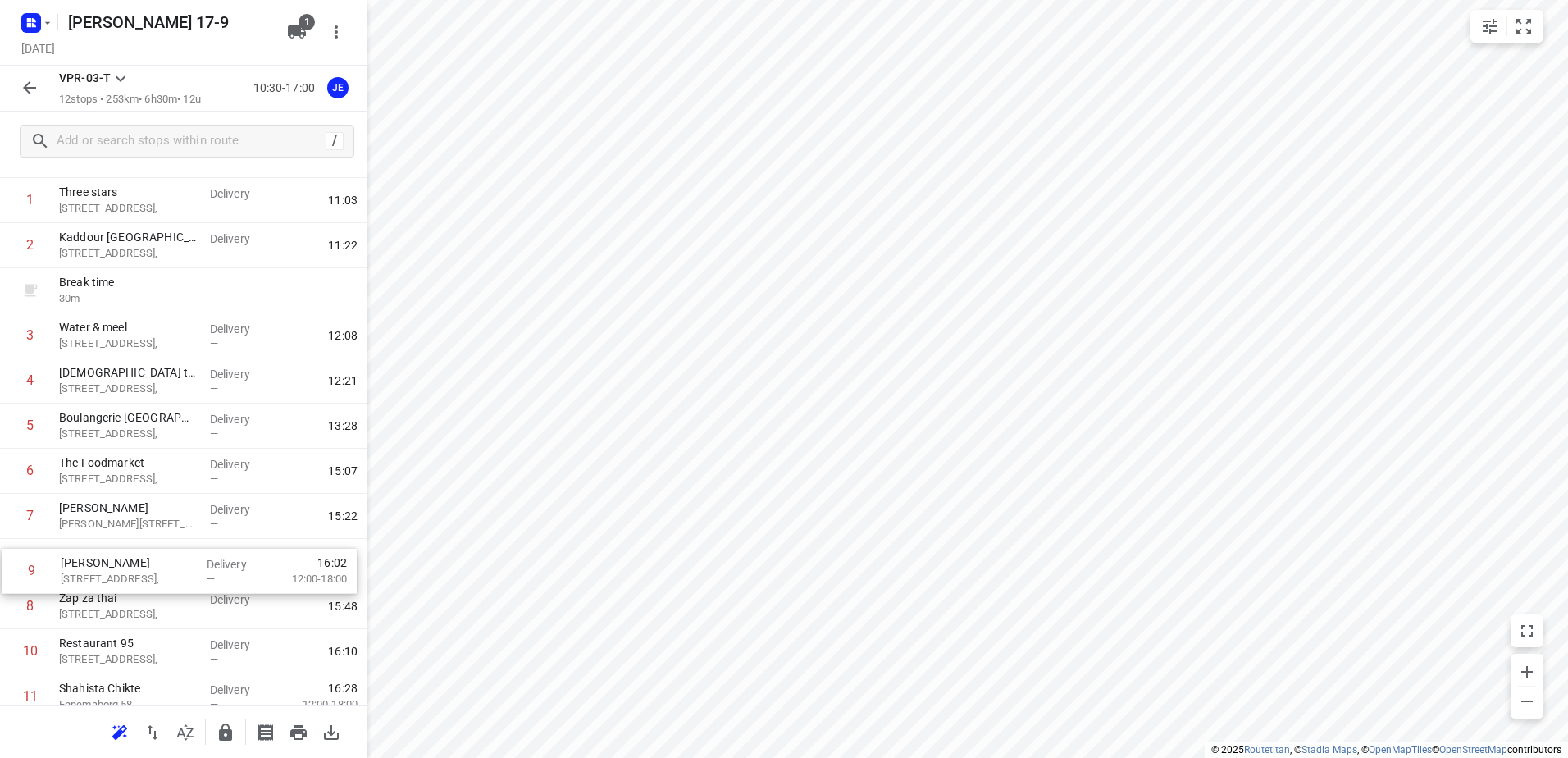
scroll to position [75, 0]
drag, startPoint x: 134, startPoint y: 641, endPoint x: 136, endPoint y: 565, distance: 76.3
click at [136, 565] on div "1 Three stars [STREET_ADDRESS], Delivery — 11:03 2 Kaddour Utrecht [STREET_ADDR…" at bounding box center [183, 470] width 367 height 586
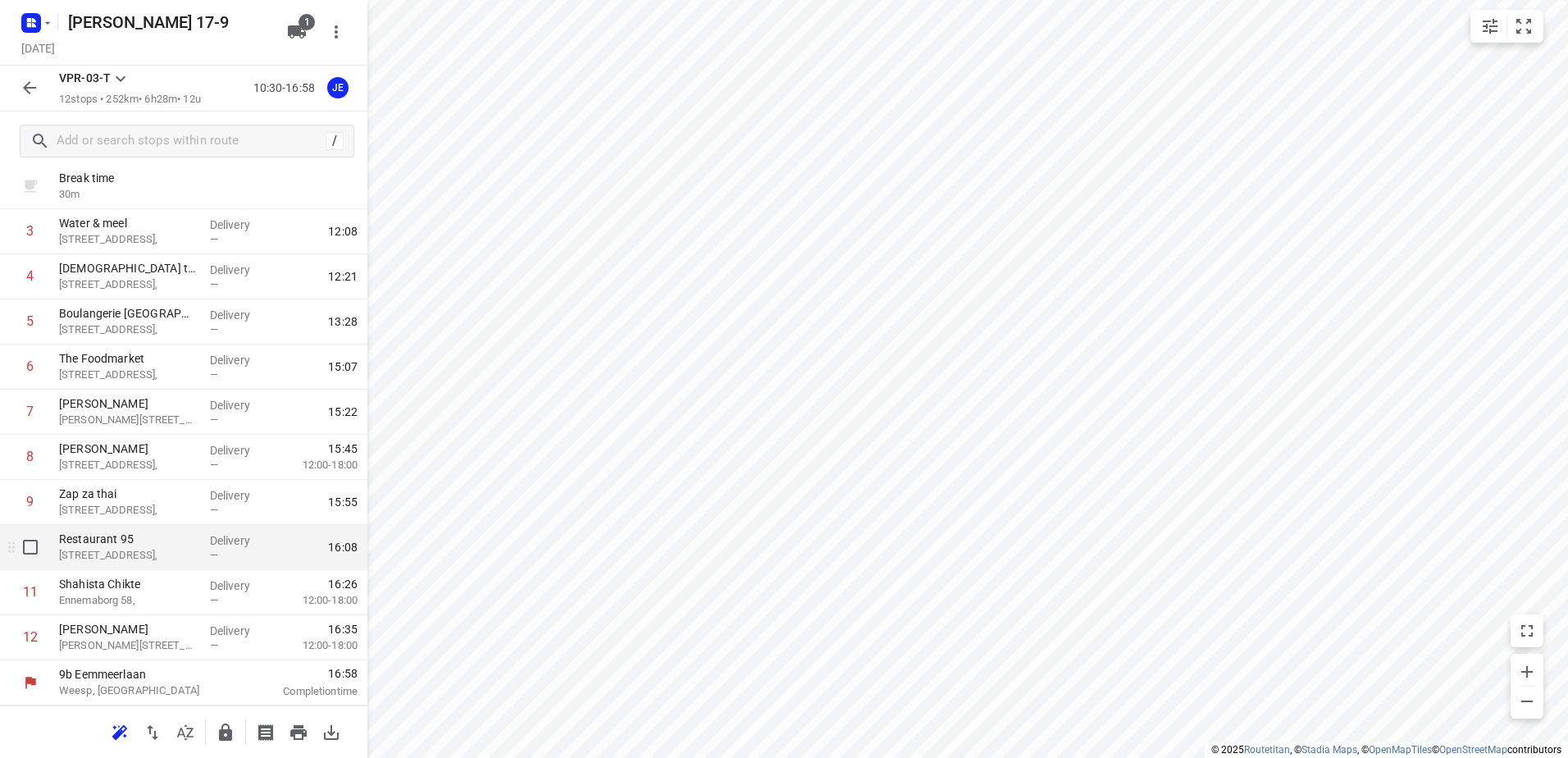
scroll to position [0, 0]
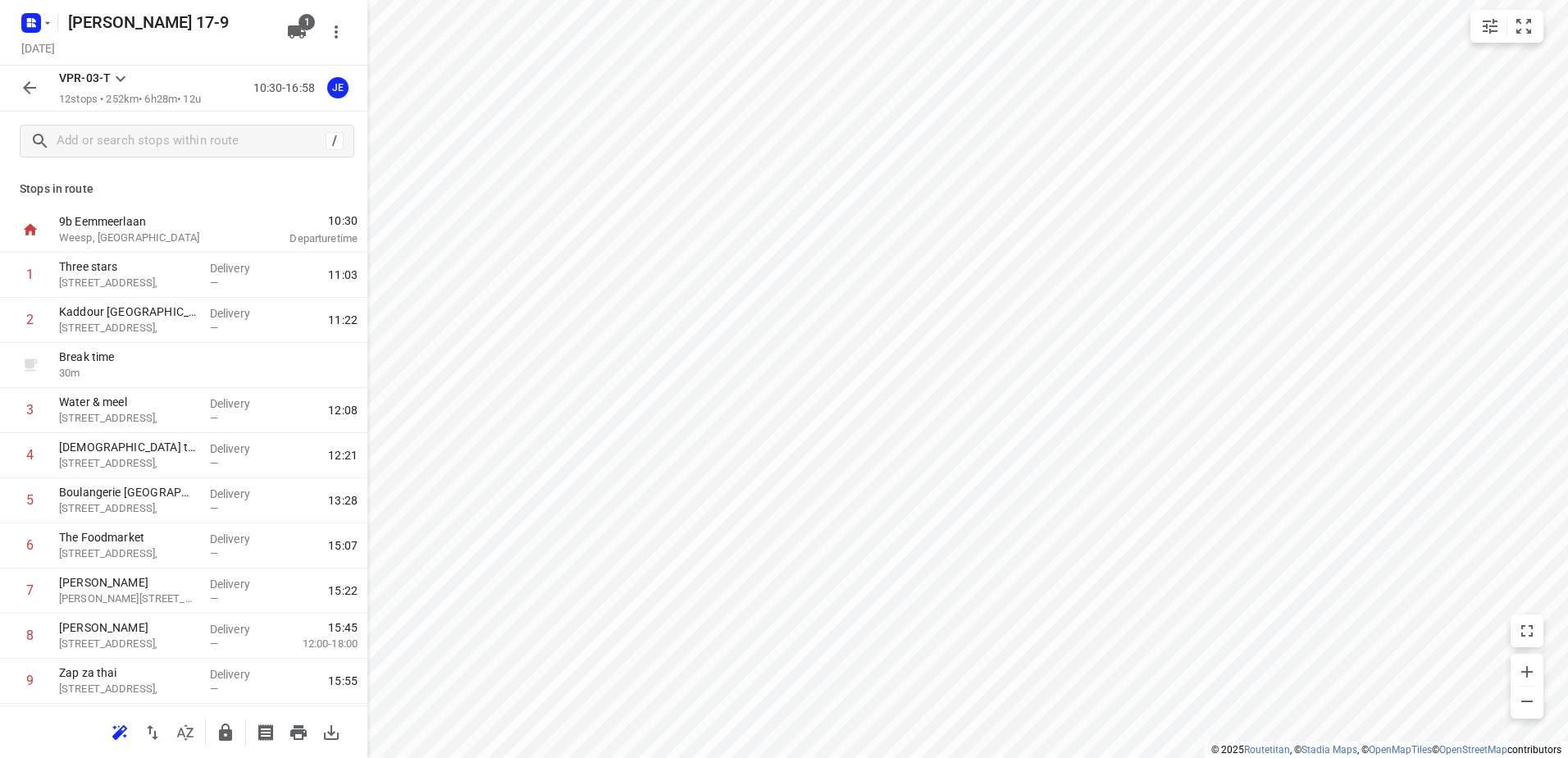
click at [34, 88] on icon "button" at bounding box center [29, 87] width 13 height 13
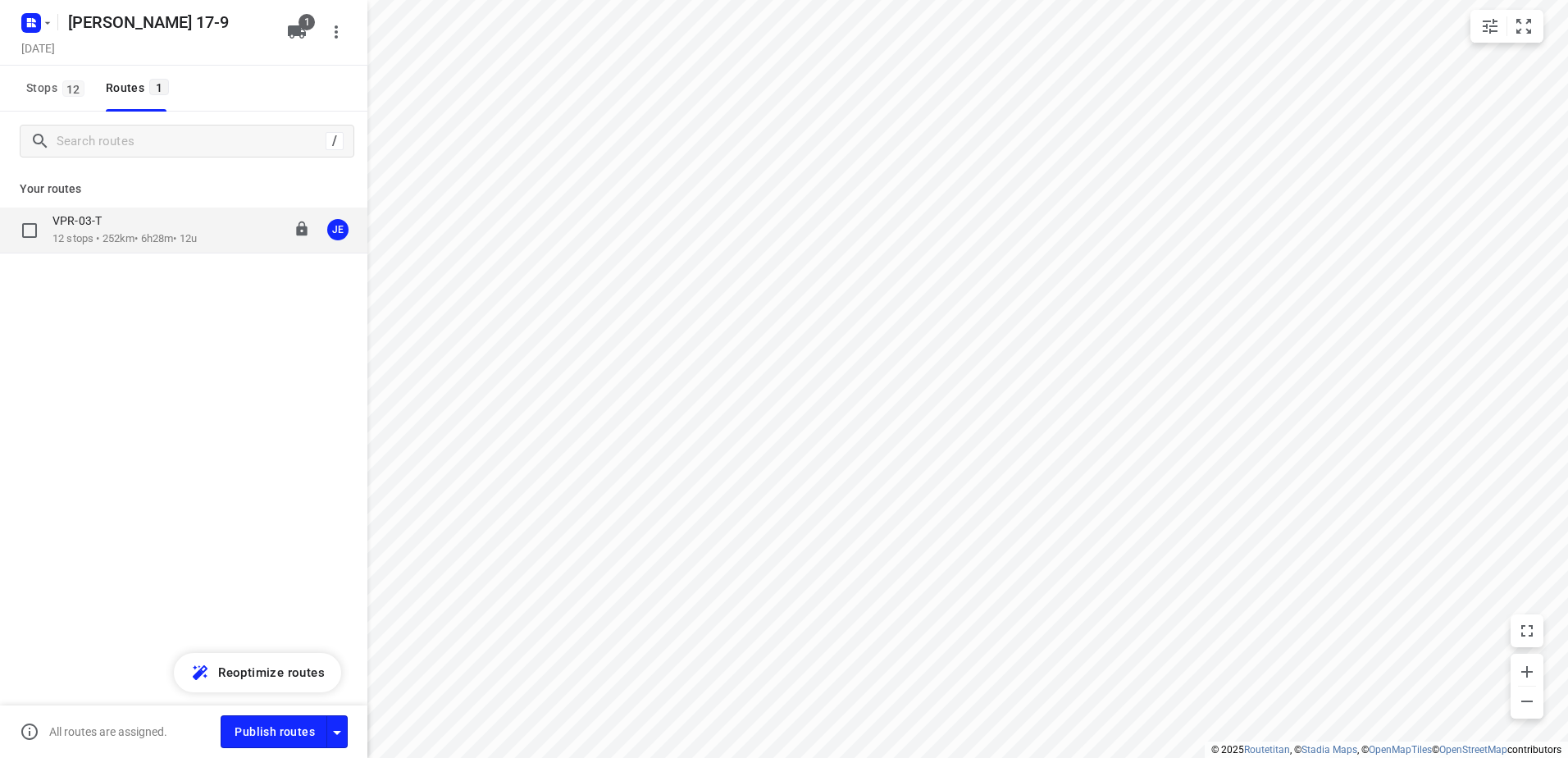
click at [121, 212] on div "VPR-03-T 12 stops • 252km • 6h28m • 12u 10:30-16:58 JE" at bounding box center [183, 230] width 367 height 46
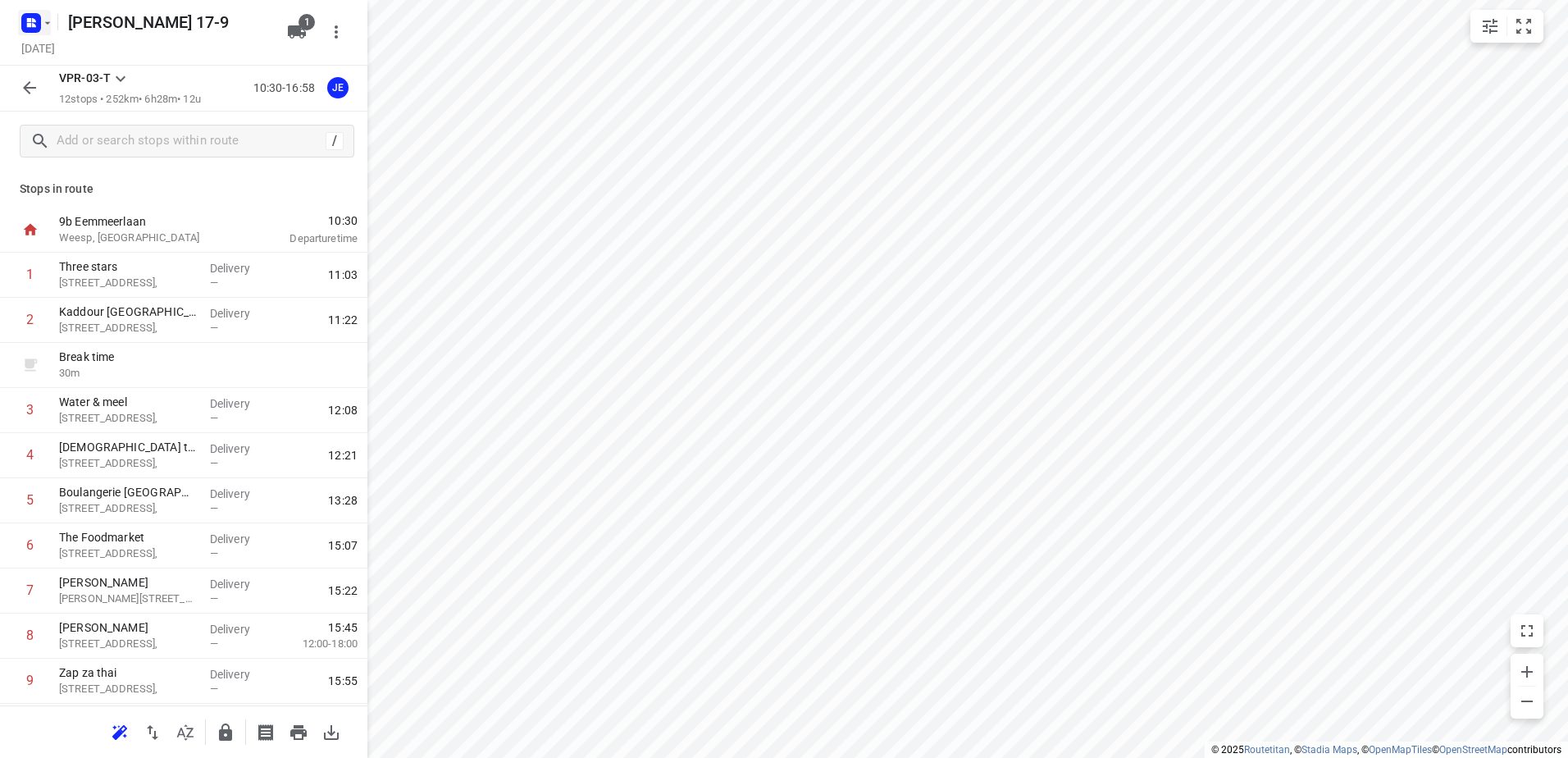
click at [45, 18] on icon "button" at bounding box center [47, 22] width 13 height 13
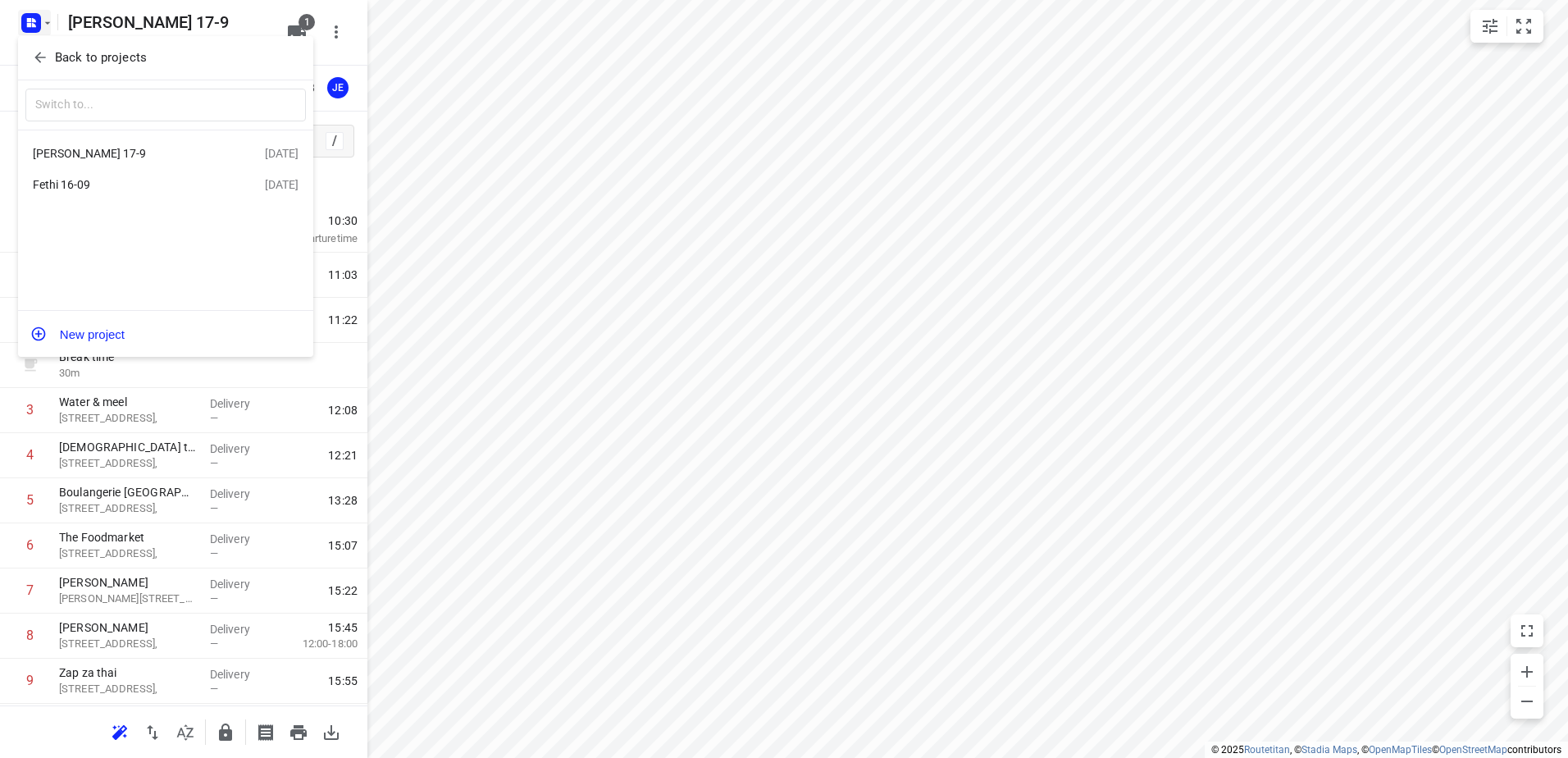
drag, startPoint x: 361, startPoint y: 350, endPoint x: 364, endPoint y: 298, distance: 52.6
click at [364, 298] on div at bounding box center [784, 379] width 1568 height 758
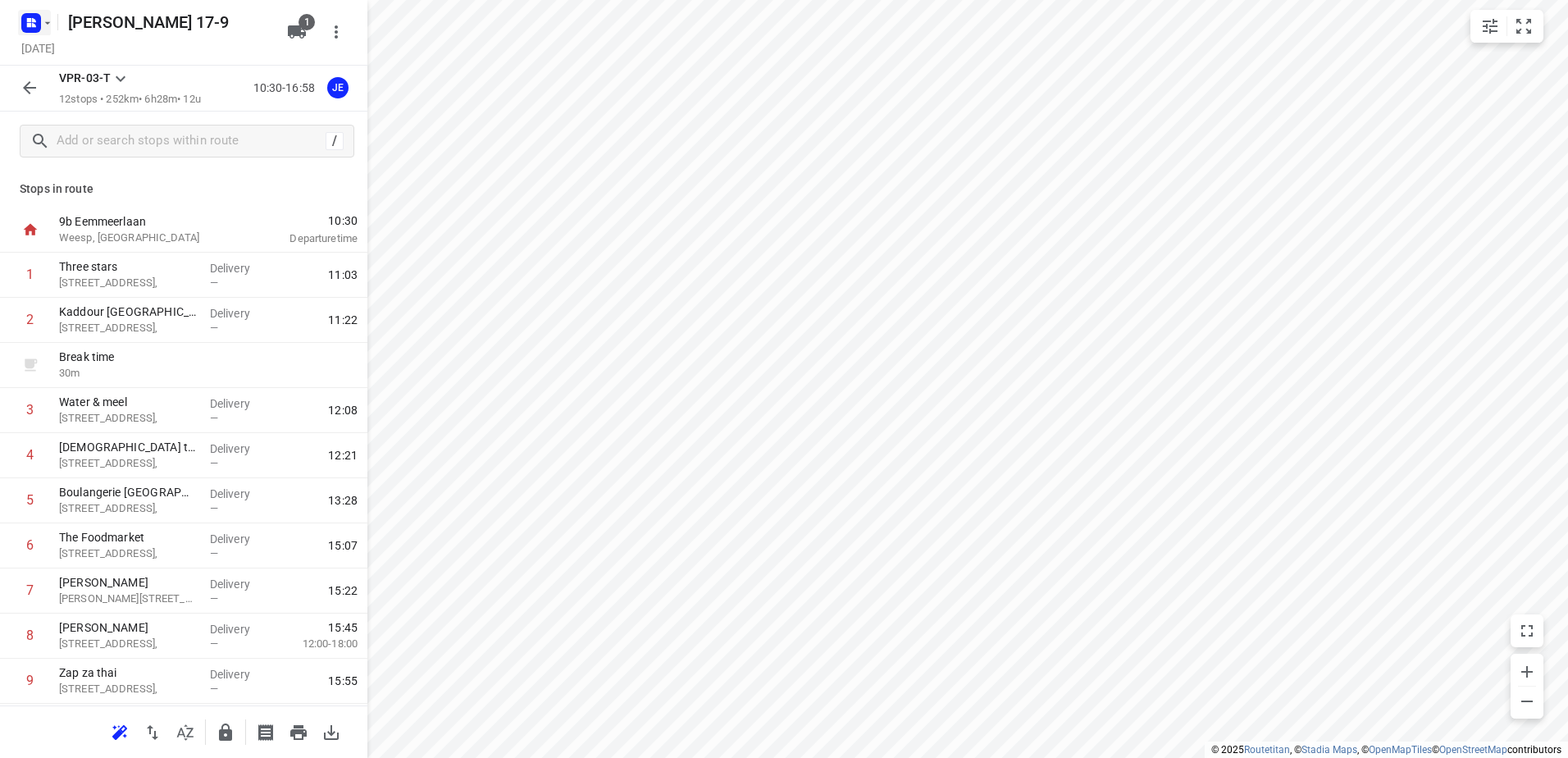
click at [49, 24] on icon "button" at bounding box center [47, 22] width 13 height 13
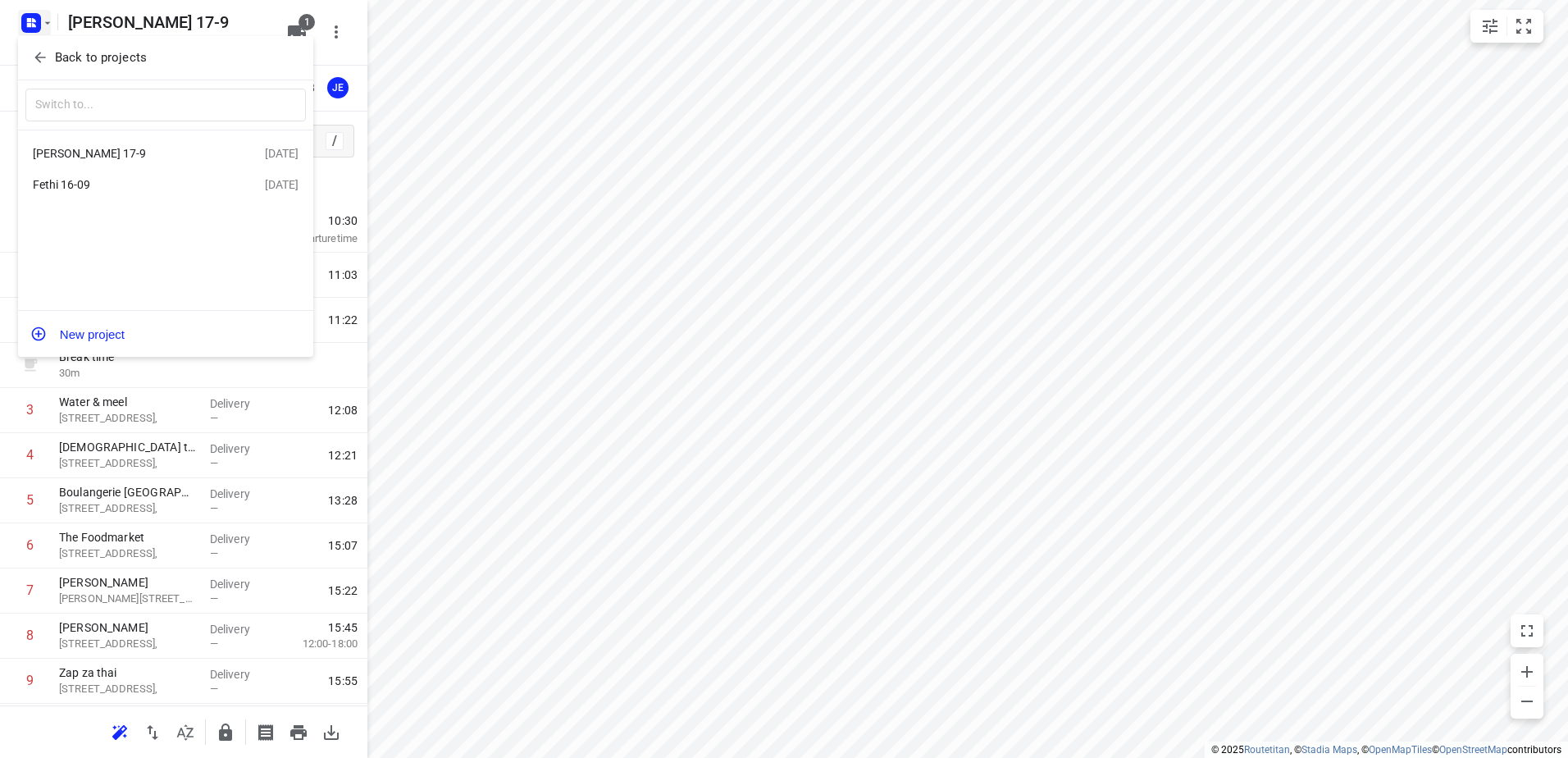
click at [34, 56] on icon "button" at bounding box center [40, 57] width 16 height 16
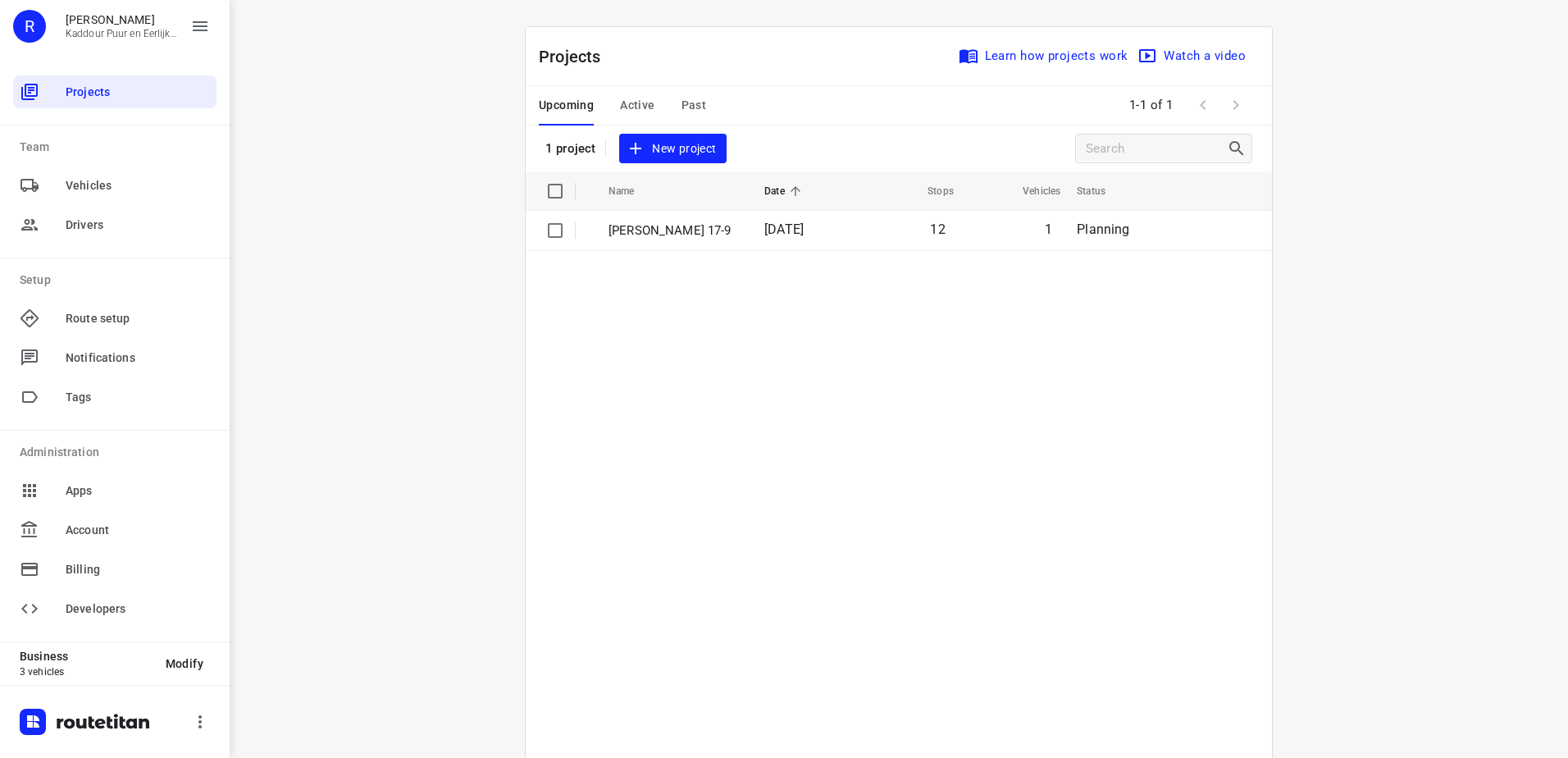
click at [668, 141] on span "New project" at bounding box center [672, 149] width 87 height 21
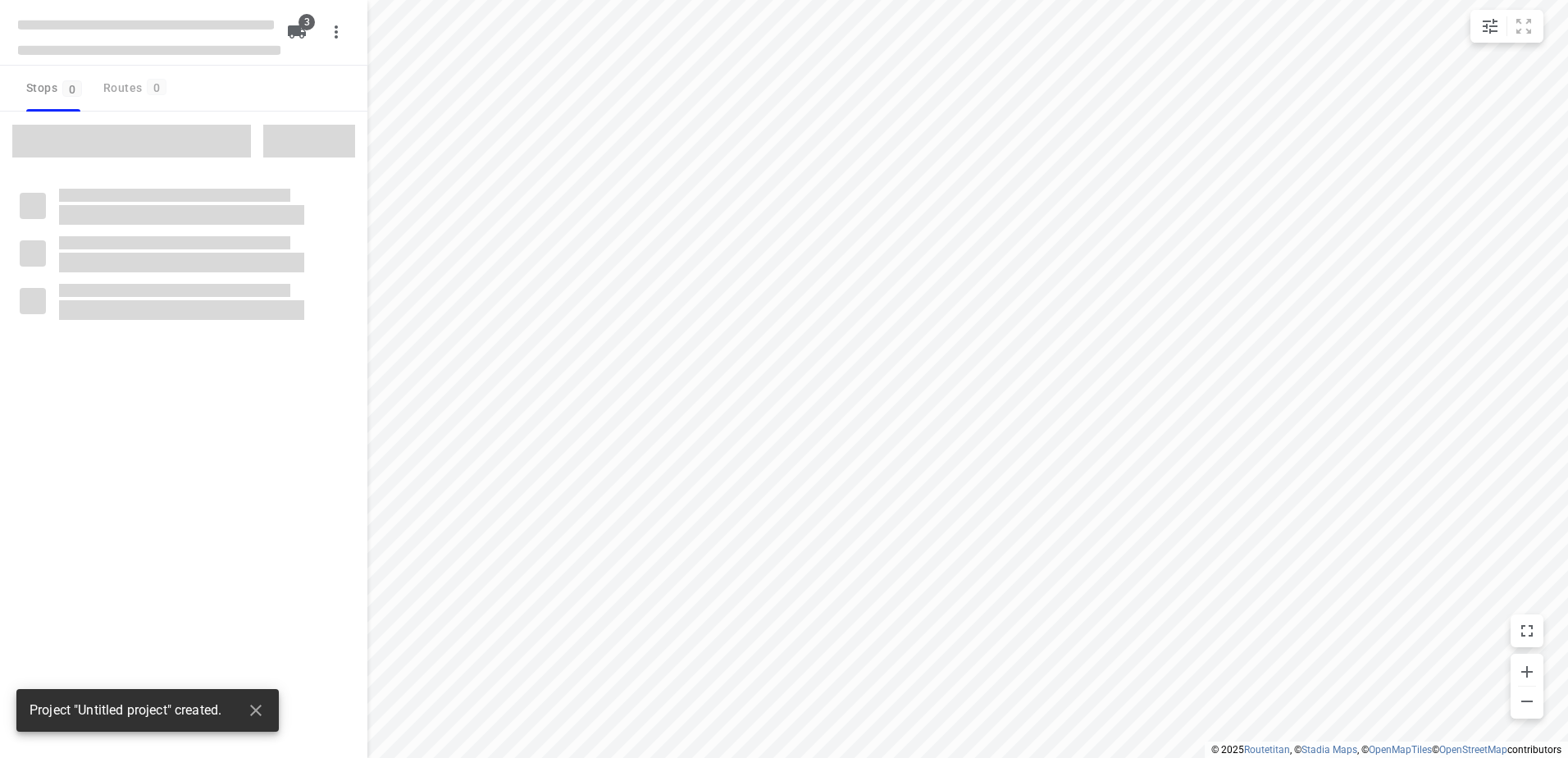
type input "distance"
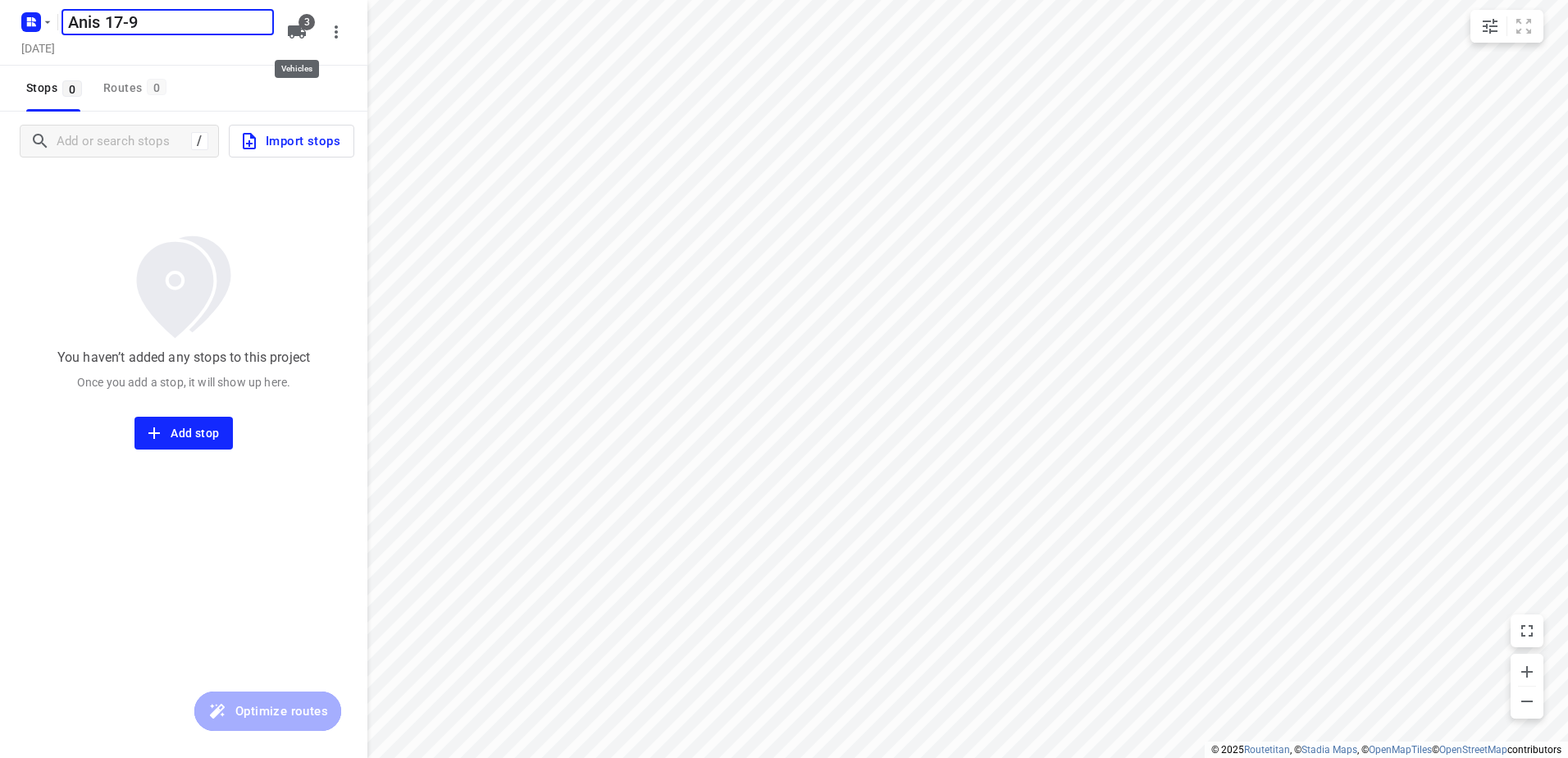
type input "Anis 17-9"
click at [302, 35] on icon "button" at bounding box center [297, 32] width 20 height 20
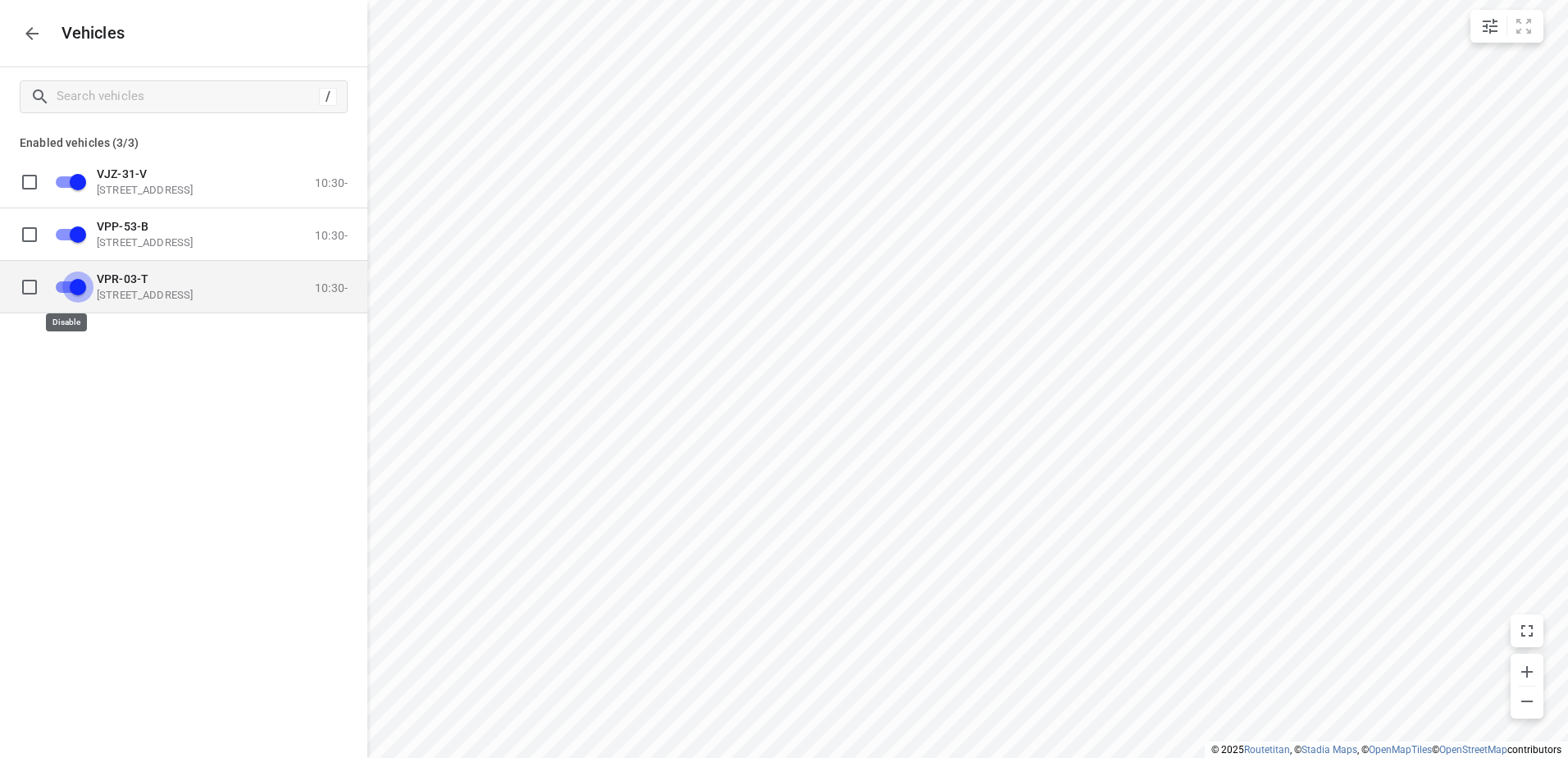
click at [68, 285] on input "grid" at bounding box center [77, 286] width 93 height 31
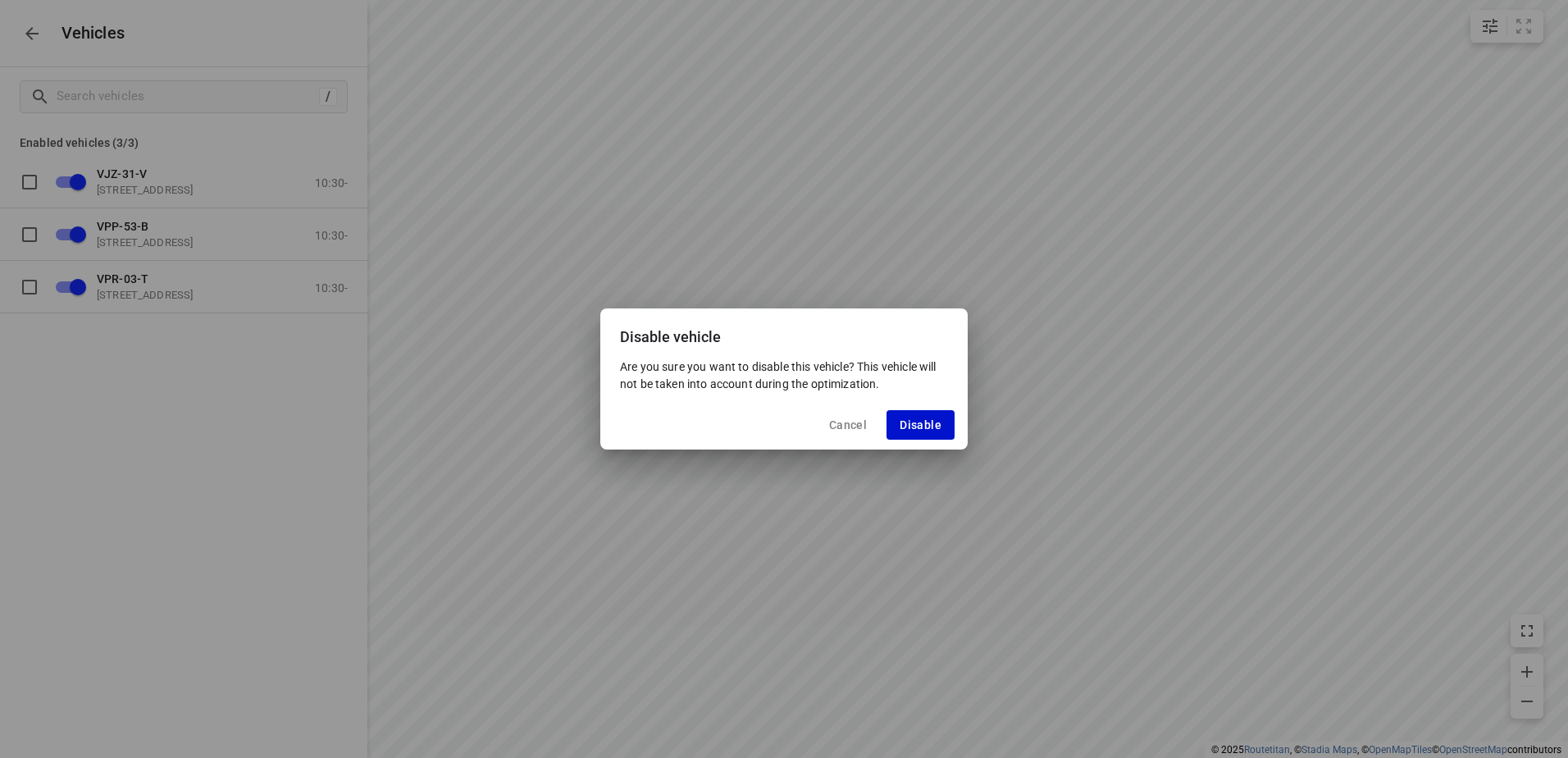
click at [906, 419] on span "Disable" at bounding box center [921, 424] width 42 height 13
checkbox input "false"
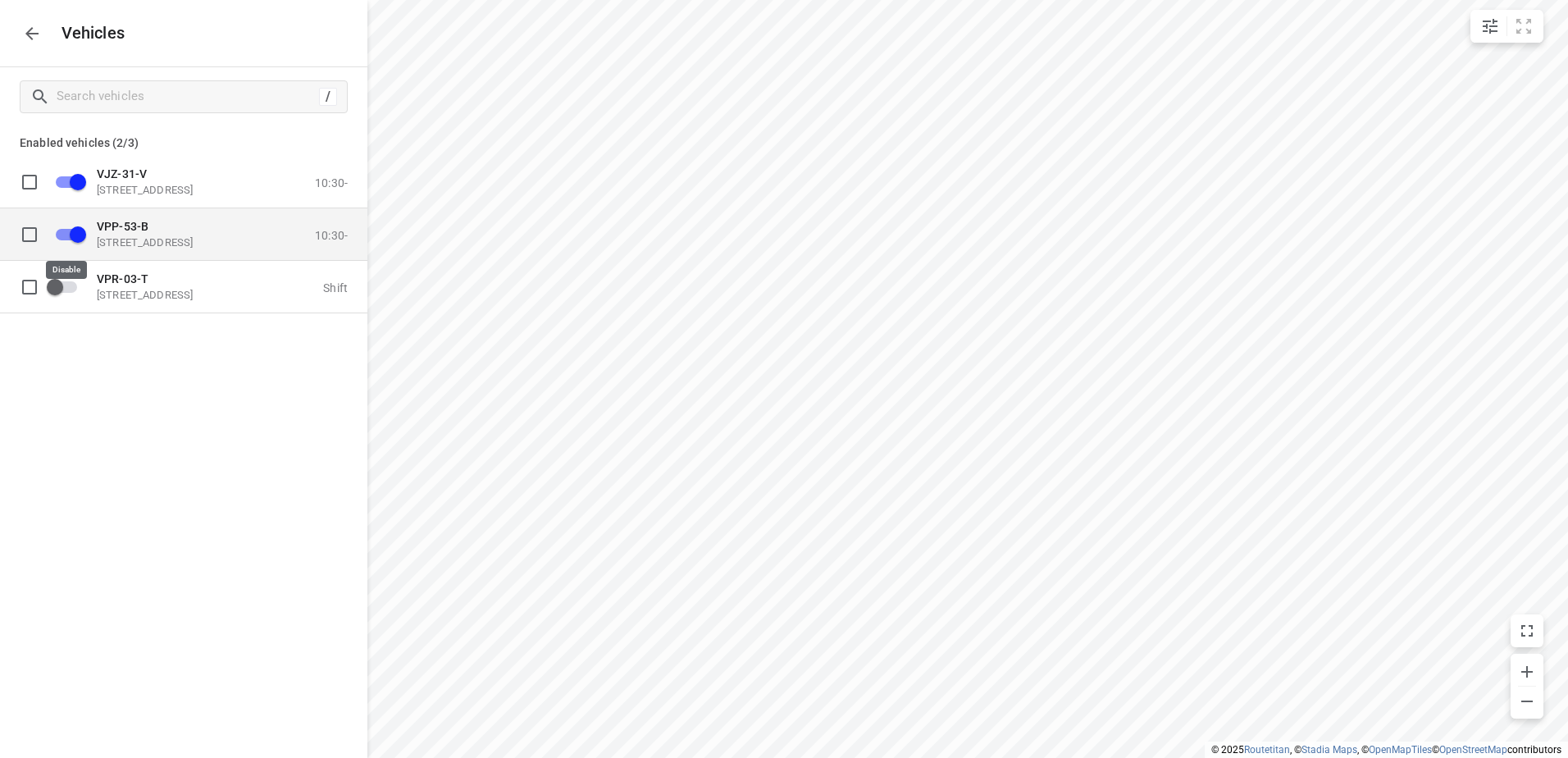
click at [69, 235] on input "grid" at bounding box center [77, 233] width 93 height 31
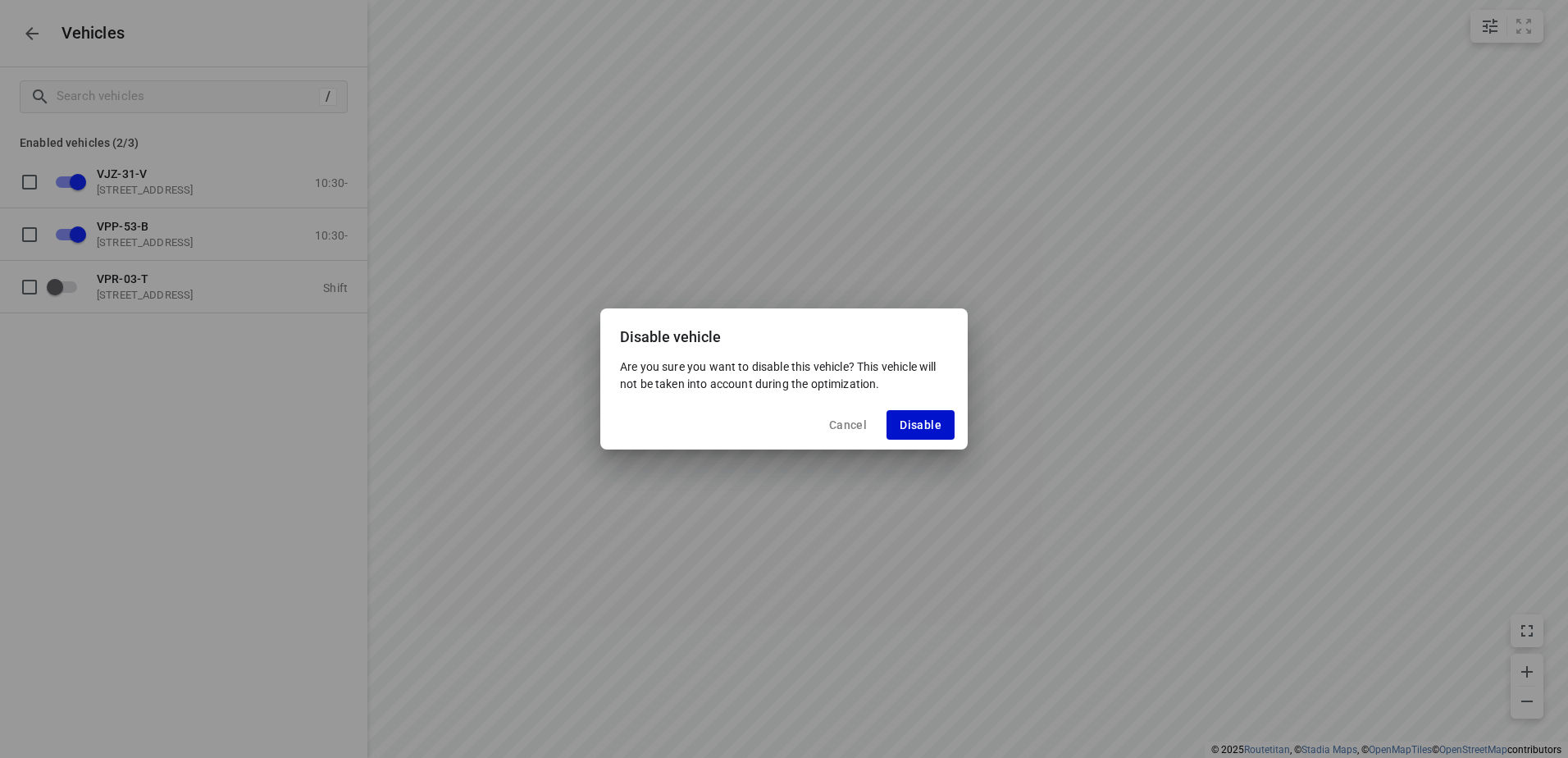
click at [914, 421] on span "Disable" at bounding box center [921, 424] width 42 height 13
checkbox input "false"
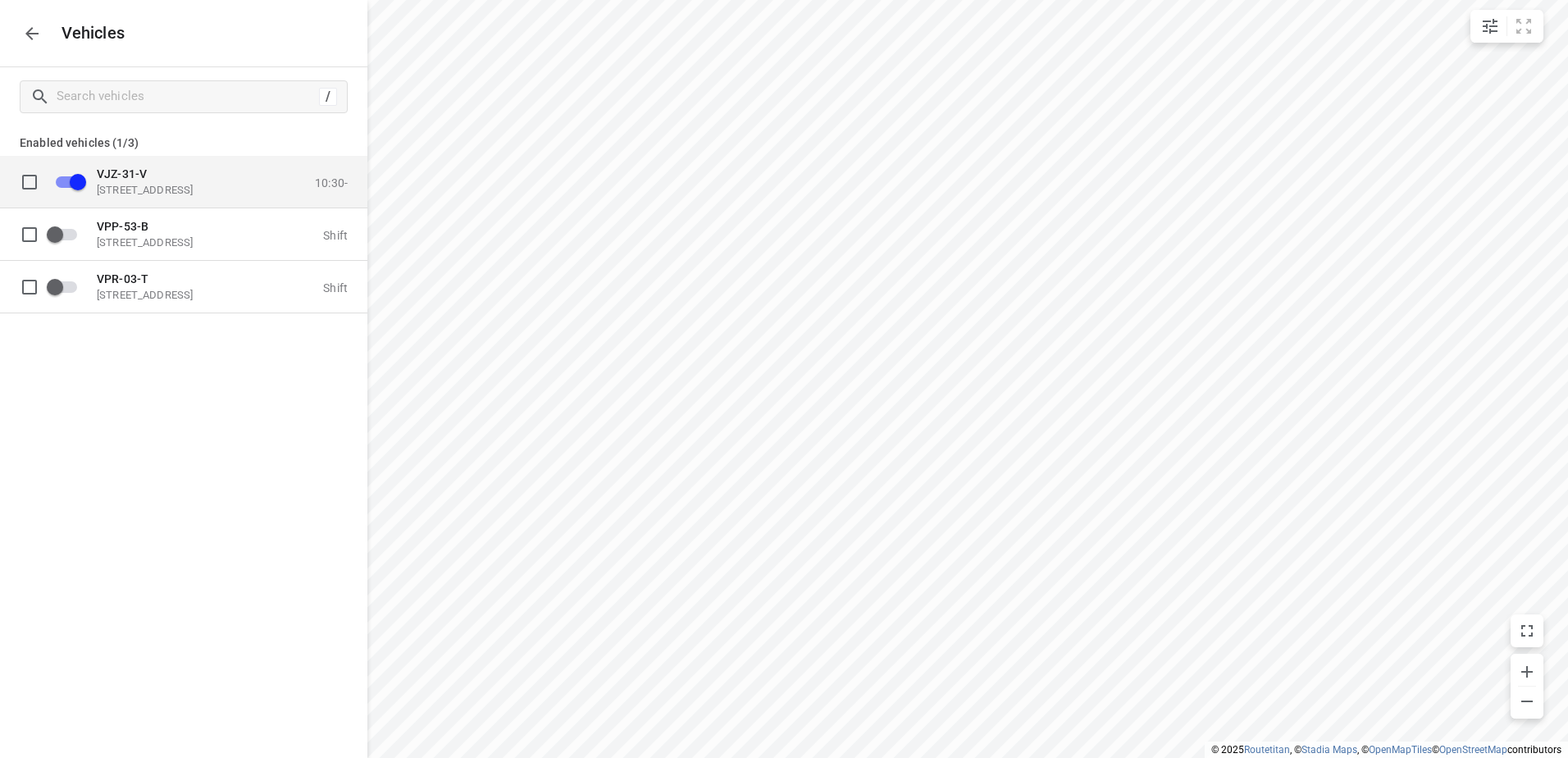
click at [139, 179] on span "VJZ-31-V" at bounding box center [122, 172] width 50 height 13
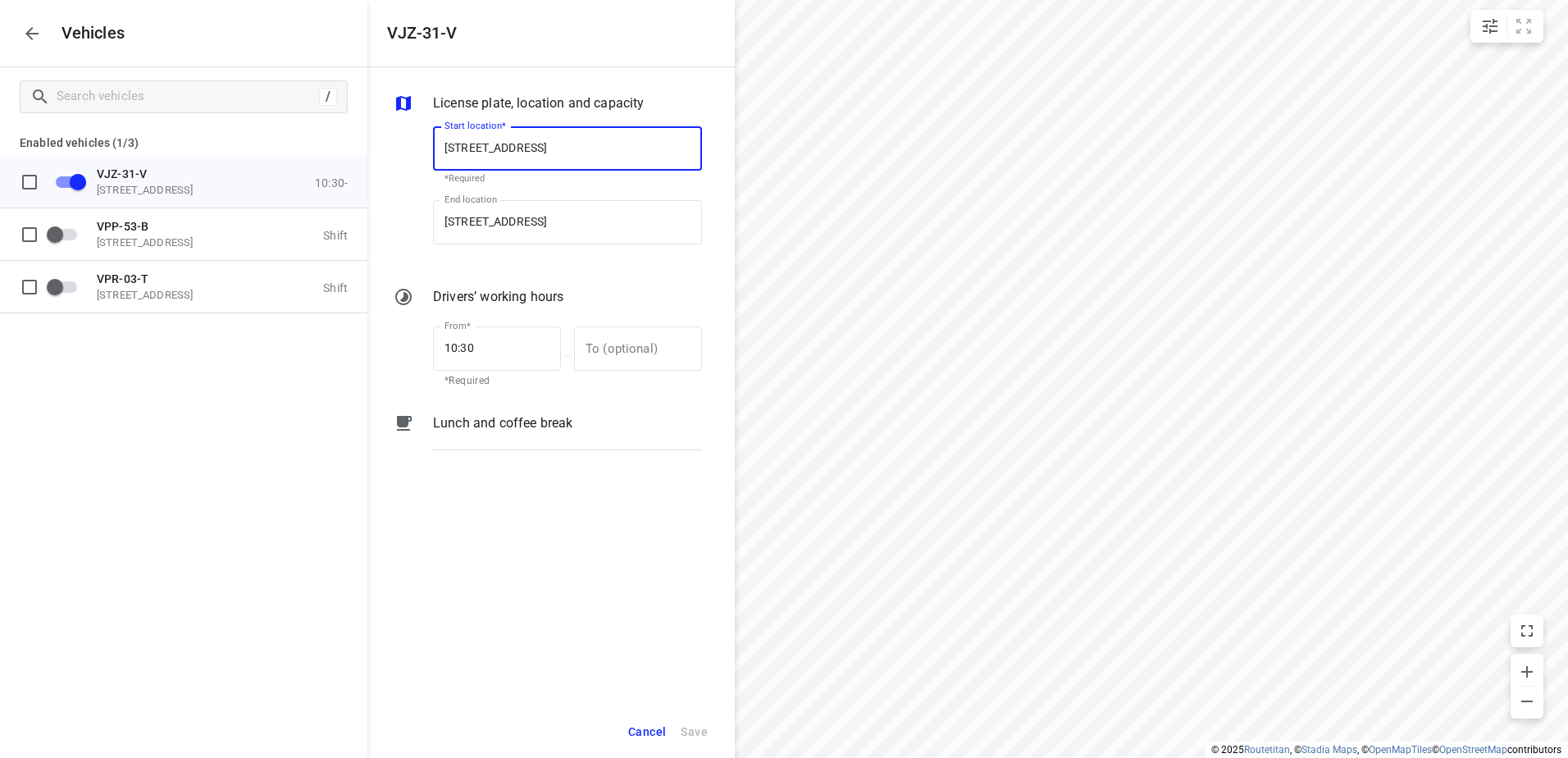
click at [507, 422] on p "Lunch and coffee break" at bounding box center [502, 423] width 139 height 20
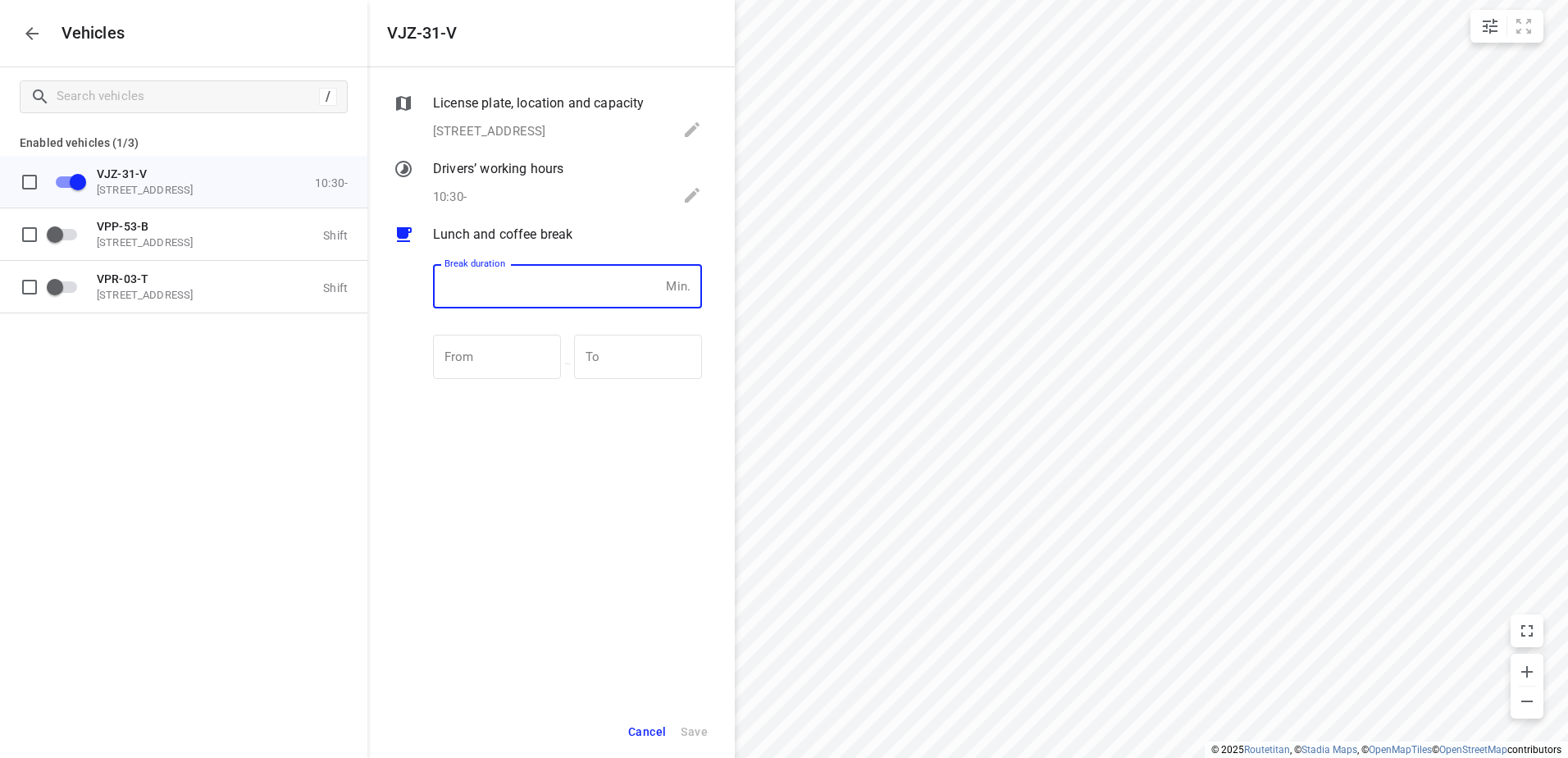
click at [500, 286] on input "number" at bounding box center [546, 286] width 226 height 44
type input "30"
click at [701, 723] on span "Save" at bounding box center [694, 732] width 27 height 21
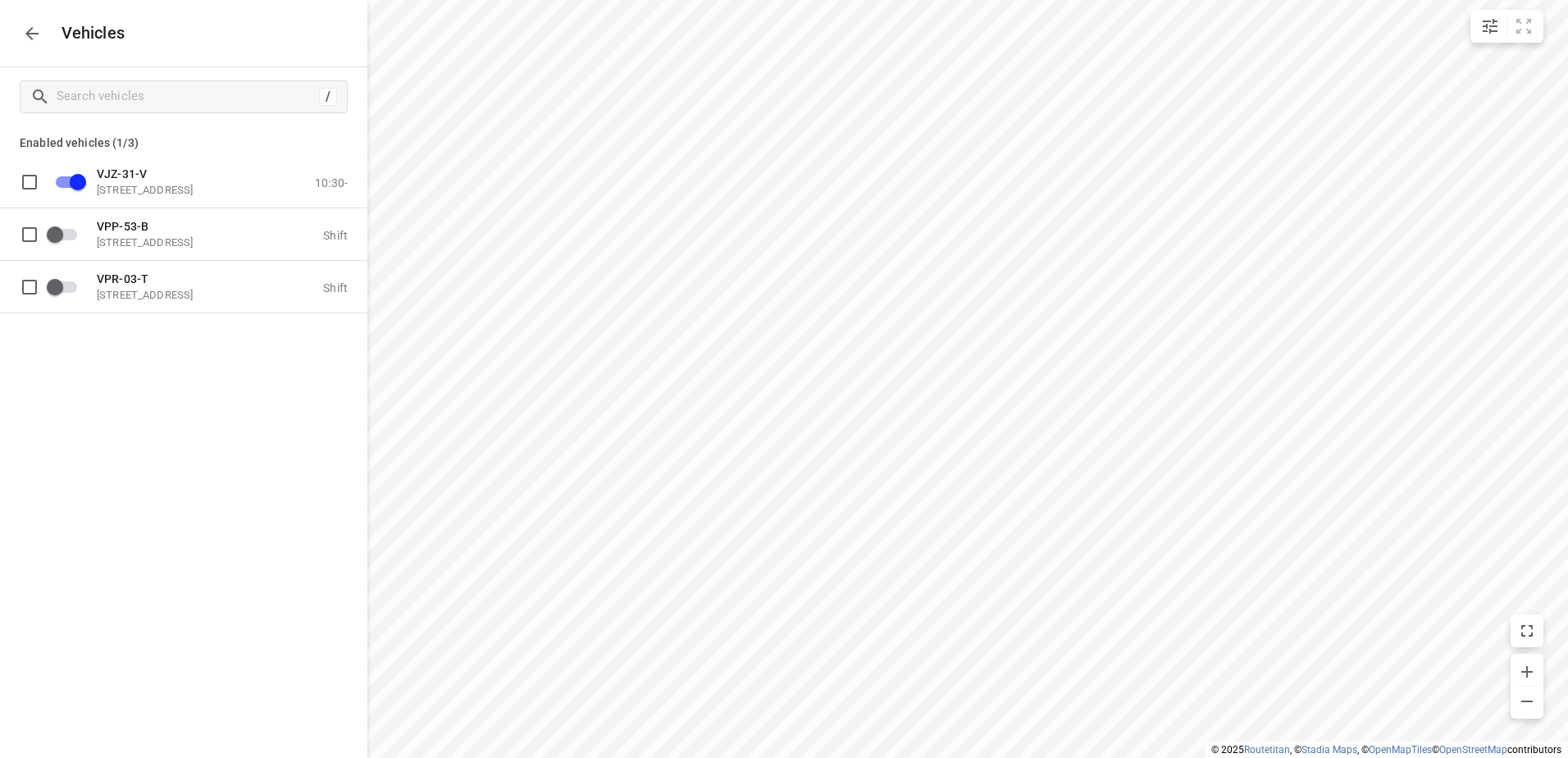
click at [32, 39] on icon "button" at bounding box center [31, 33] width 13 height 13
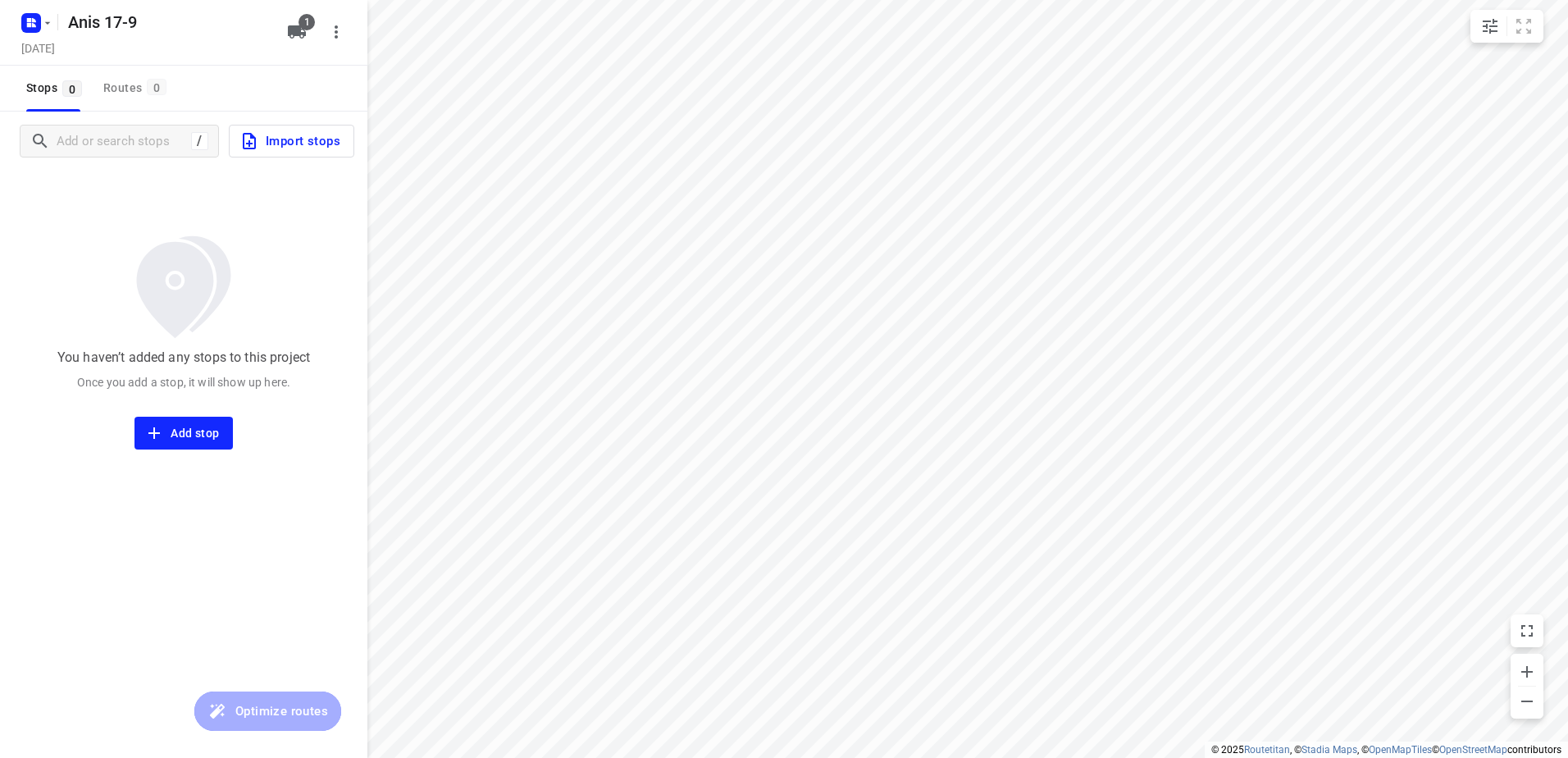
click at [308, 141] on span "Import stops" at bounding box center [289, 140] width 101 height 21
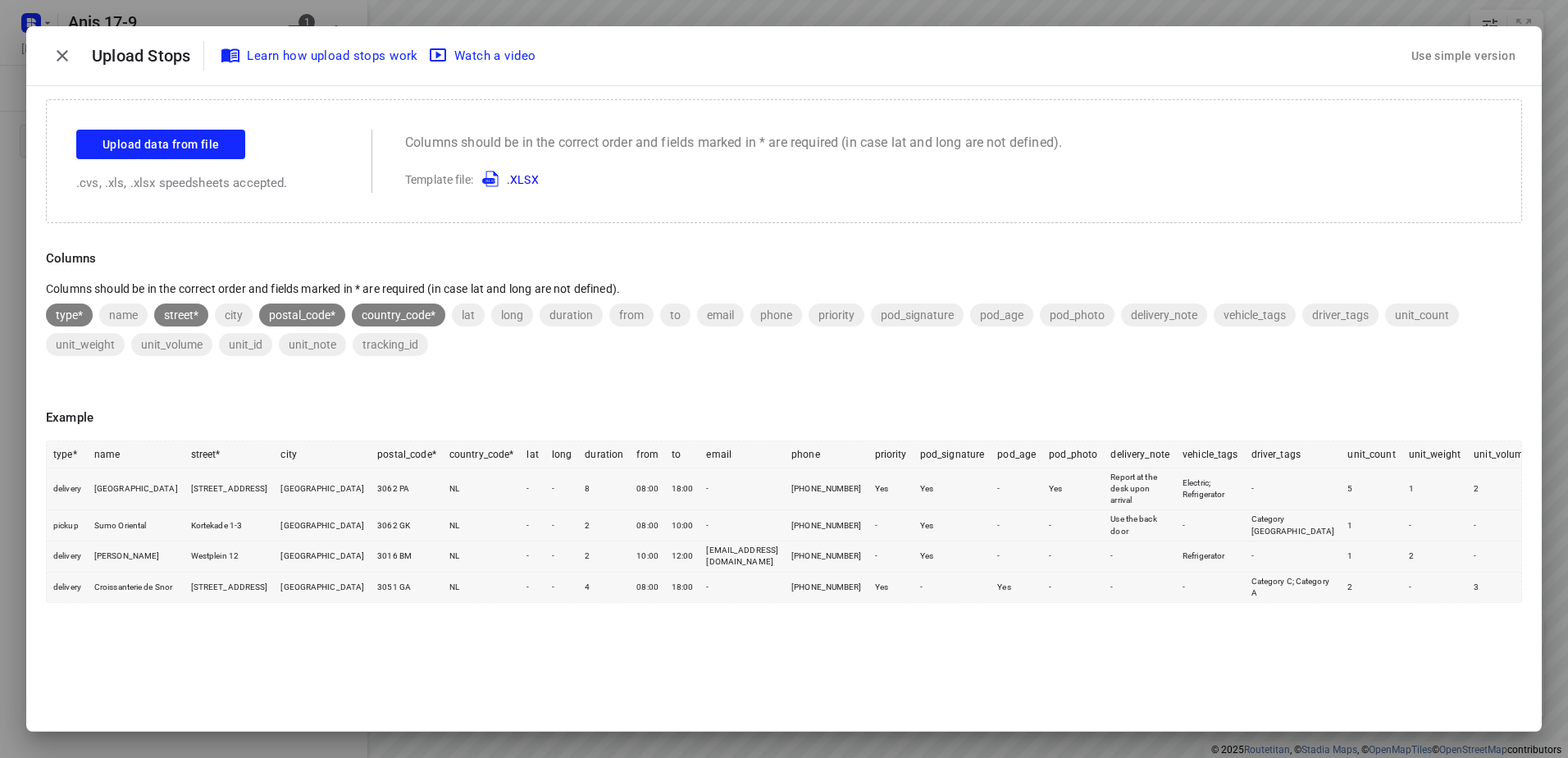
click at [1489, 60] on div "Use simple version" at bounding box center [1463, 56] width 111 height 27
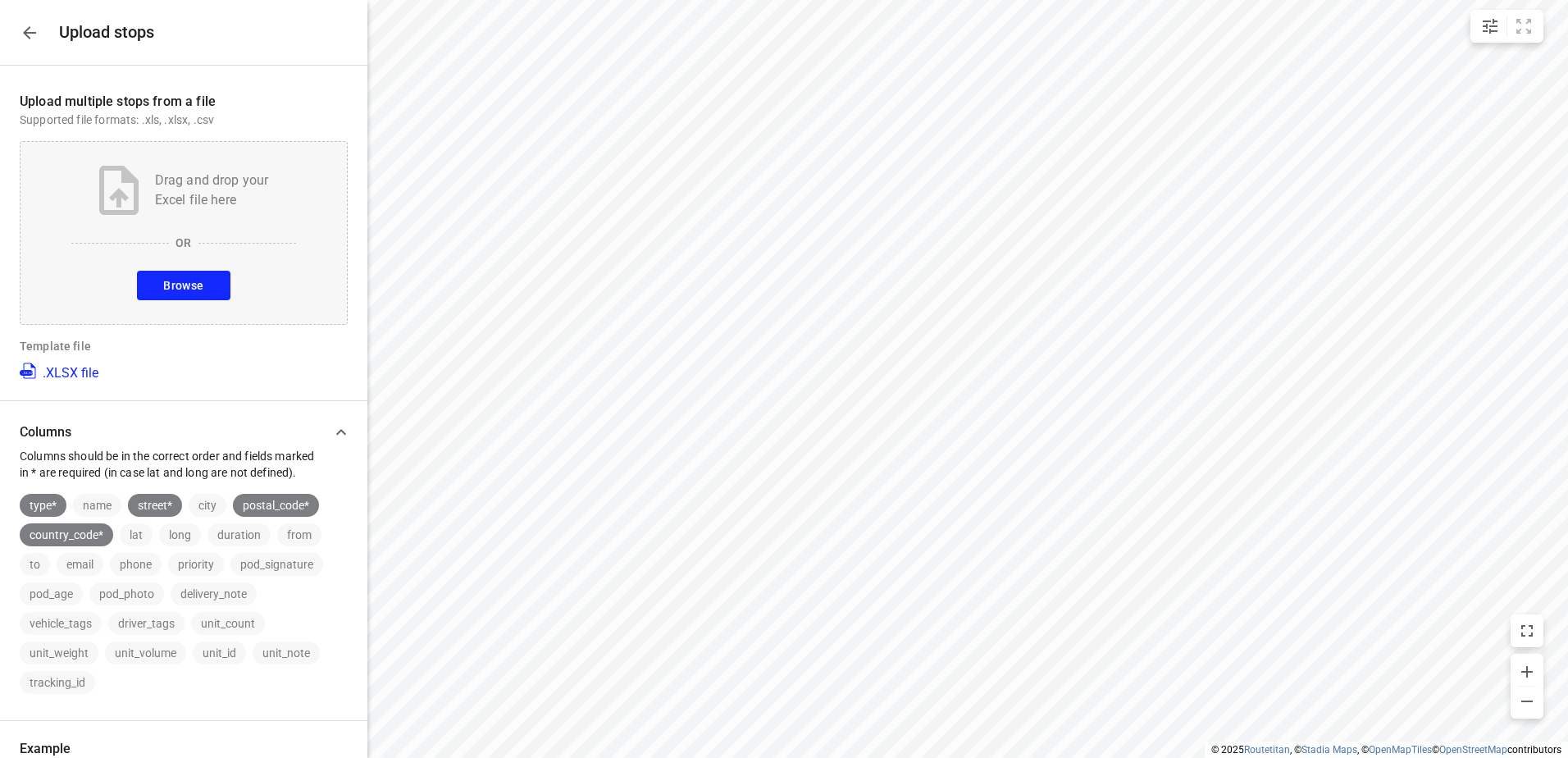
click at [197, 284] on span "Browse" at bounding box center [183, 286] width 40 height 21
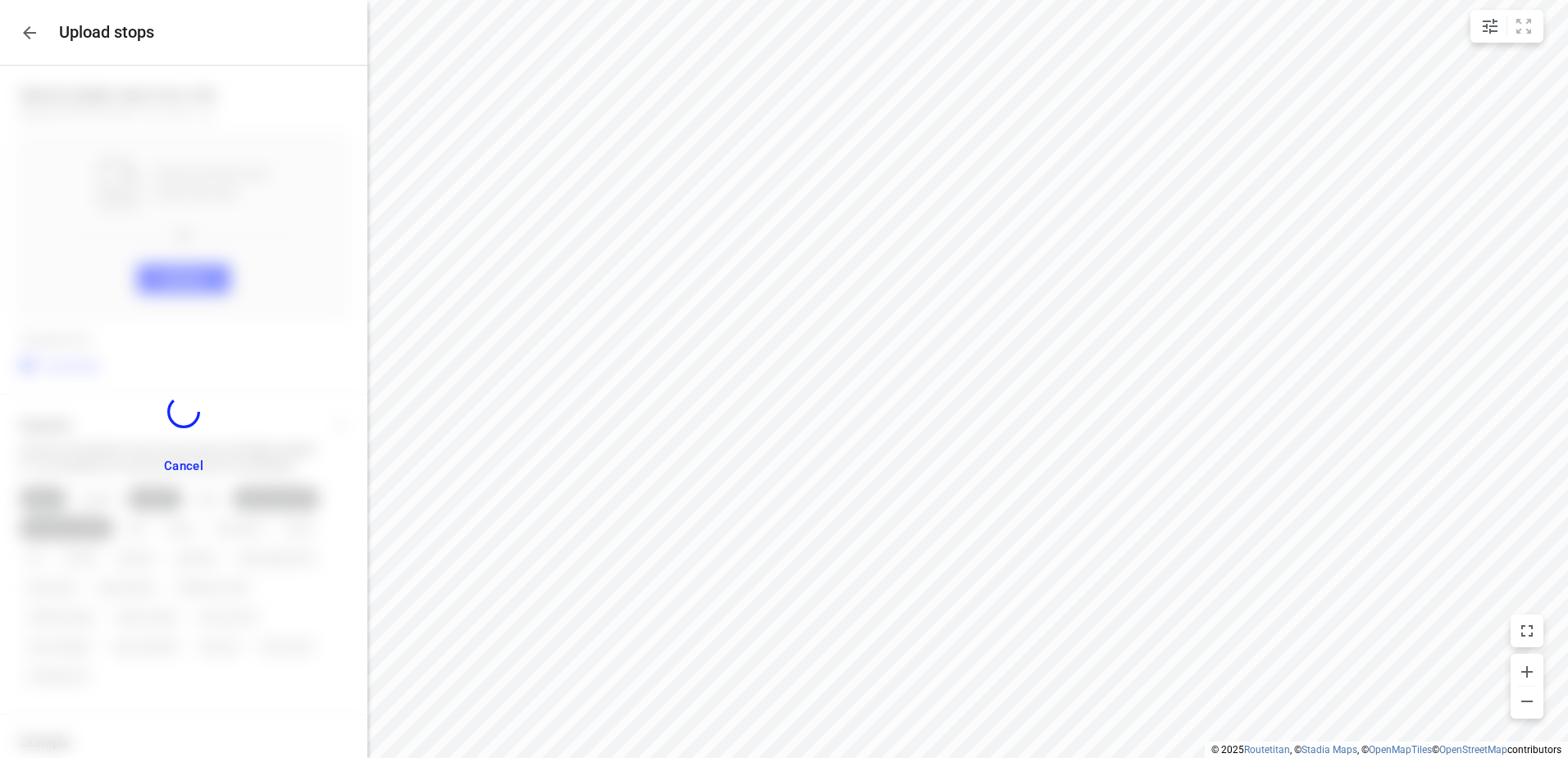
scroll to position [236, 0]
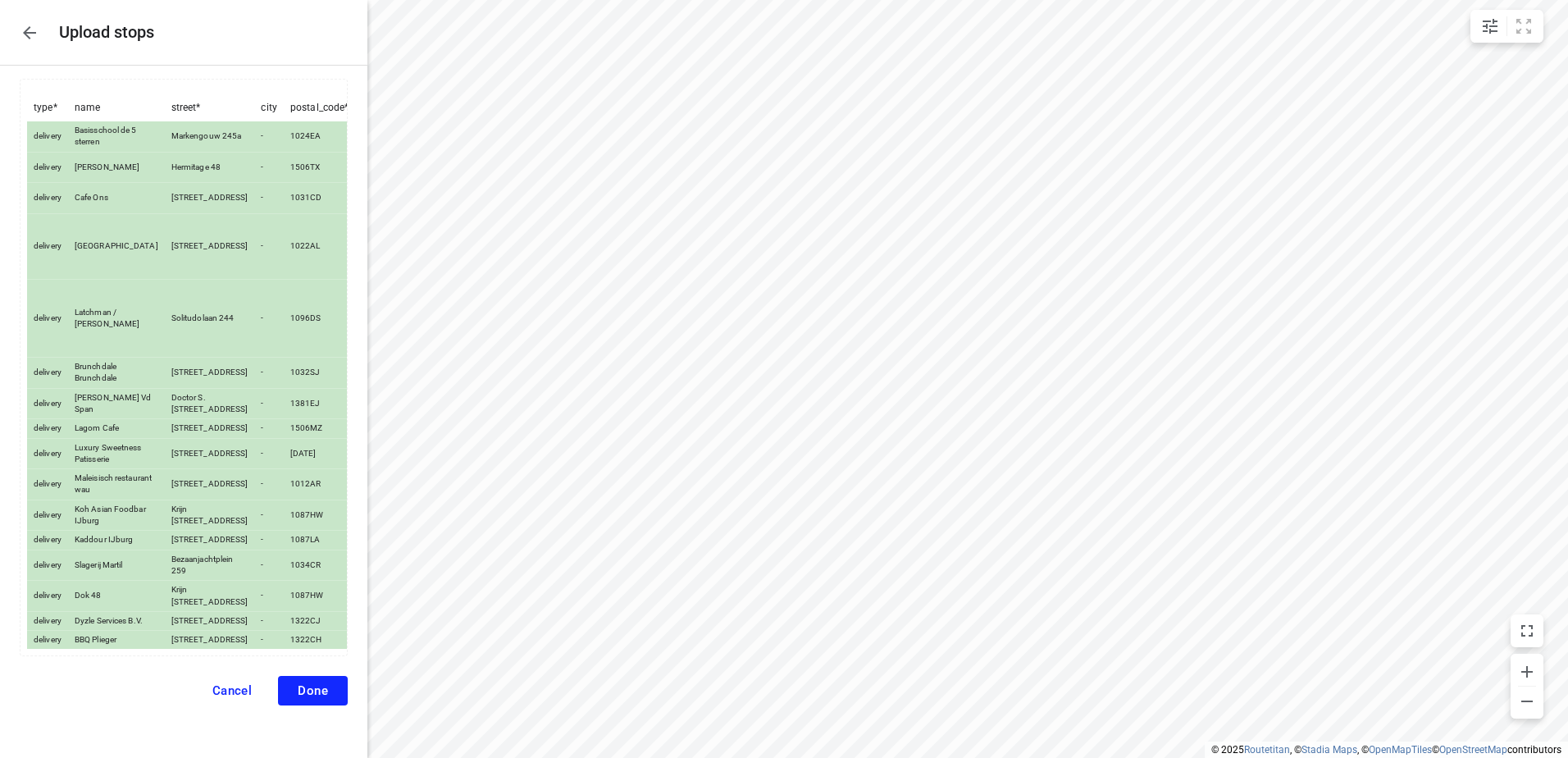
click at [312, 688] on span "Done" at bounding box center [313, 690] width 30 height 15
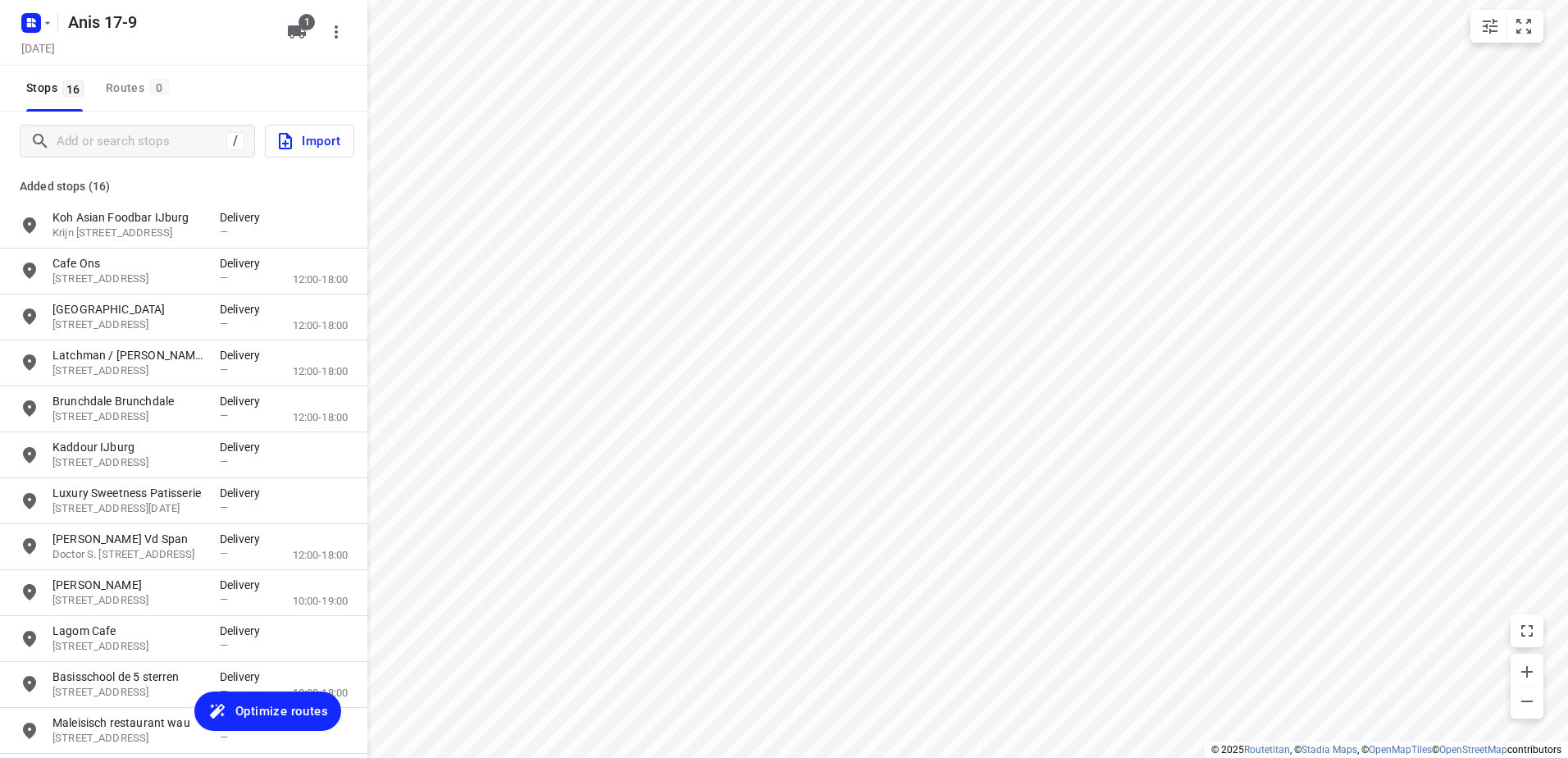
click at [277, 704] on span "Optimize routes" at bounding box center [281, 710] width 93 height 21
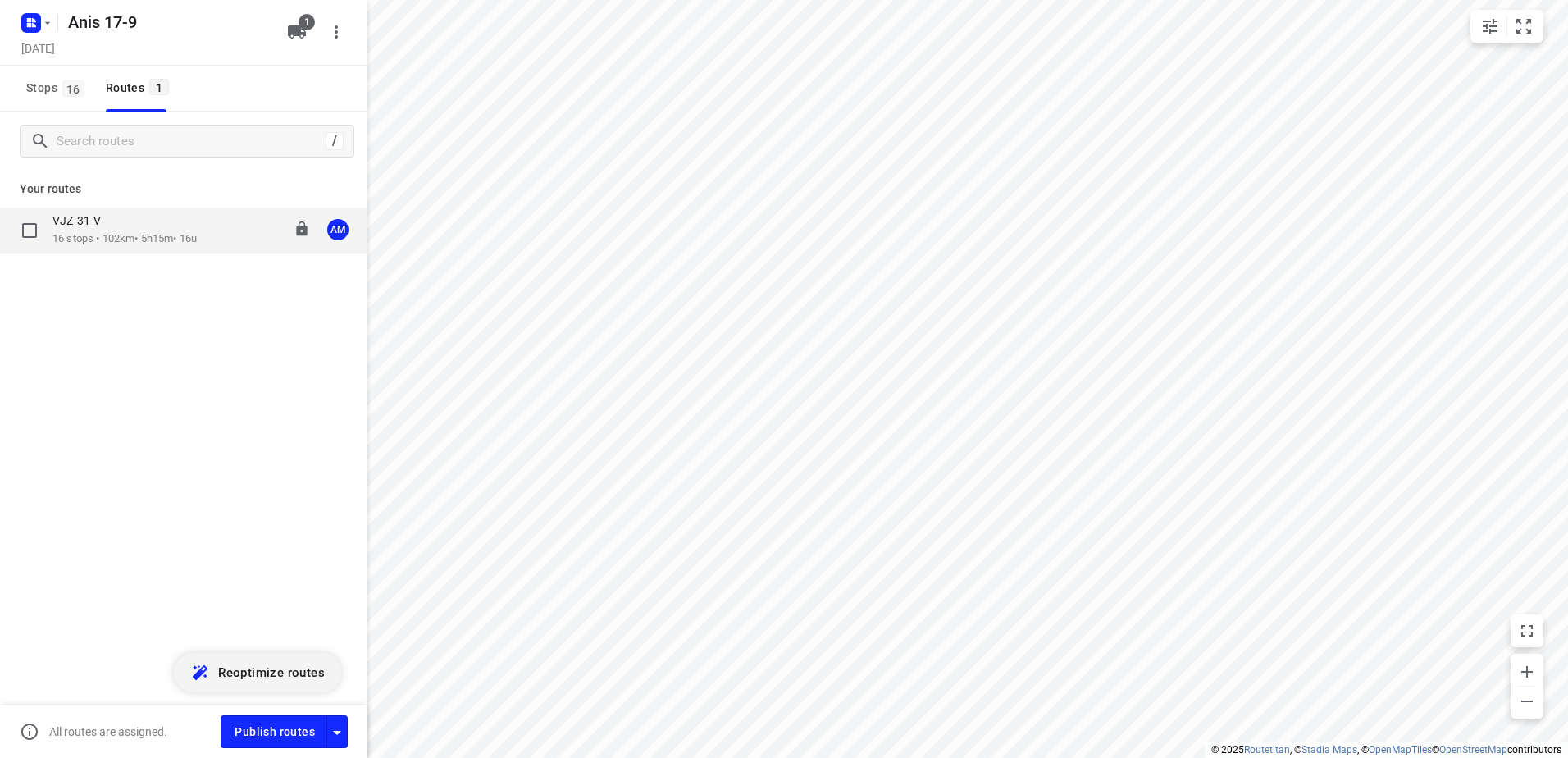
click at [110, 236] on p "16 stops • 102km • 5h15m • 16u" at bounding box center [124, 239] width 144 height 16
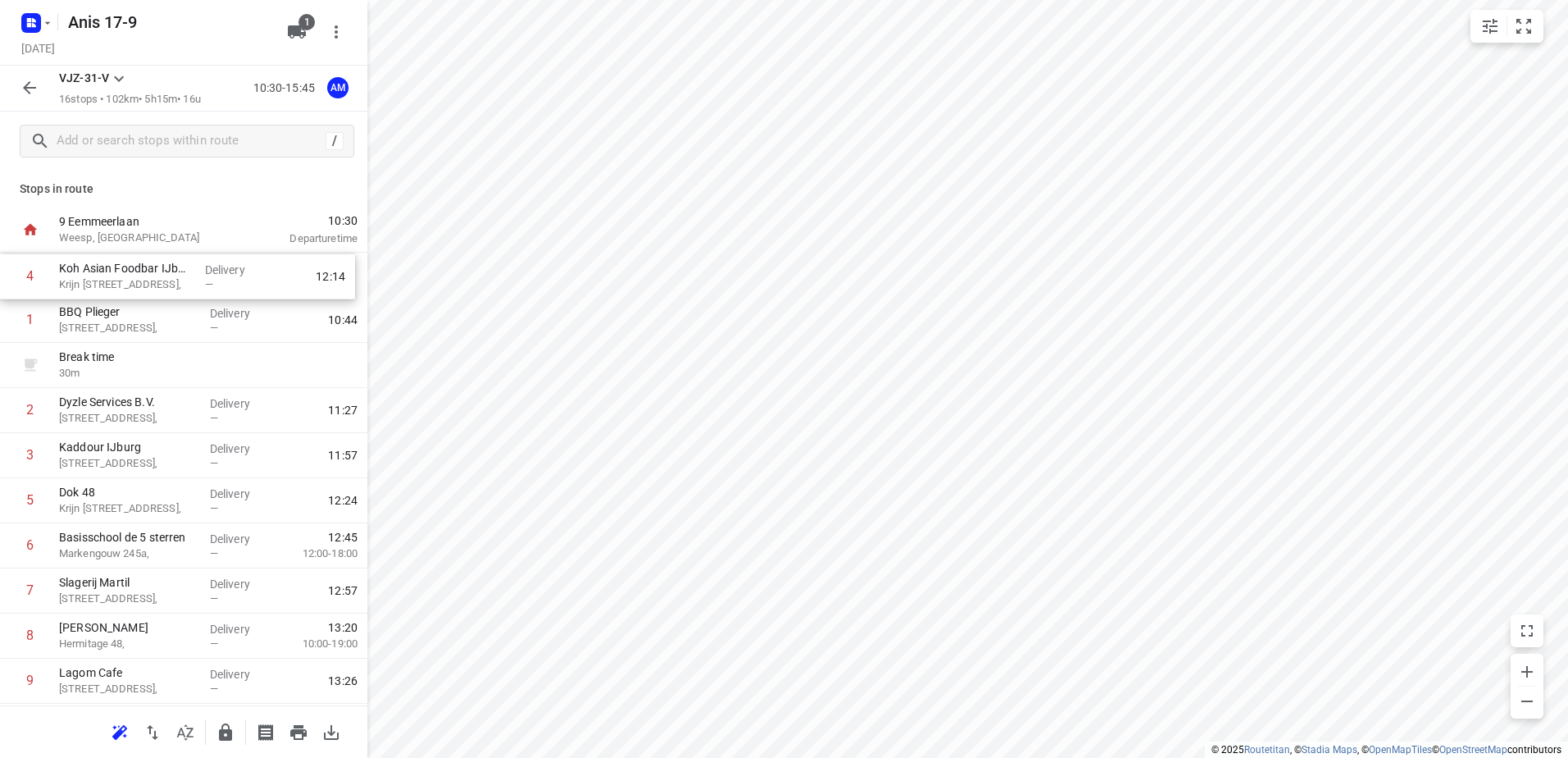
drag, startPoint x: 148, startPoint y: 470, endPoint x: 148, endPoint y: 286, distance: 183.7
click at [148, 286] on div "1 BBQ Plieger Transistorstraat 108, Delivery — 10:44 Break time 30 m 2 Dyzle Se…" at bounding box center [183, 636] width 367 height 767
drag, startPoint x: 142, startPoint y: 455, endPoint x: 146, endPoint y: 309, distance: 146.0
click at [146, 309] on div "1 Koh Asian Foodbar IJburg [STREET_ADDRESS], Delivery — 10:42 2 BBQ Plieger Tra…" at bounding box center [183, 636] width 367 height 767
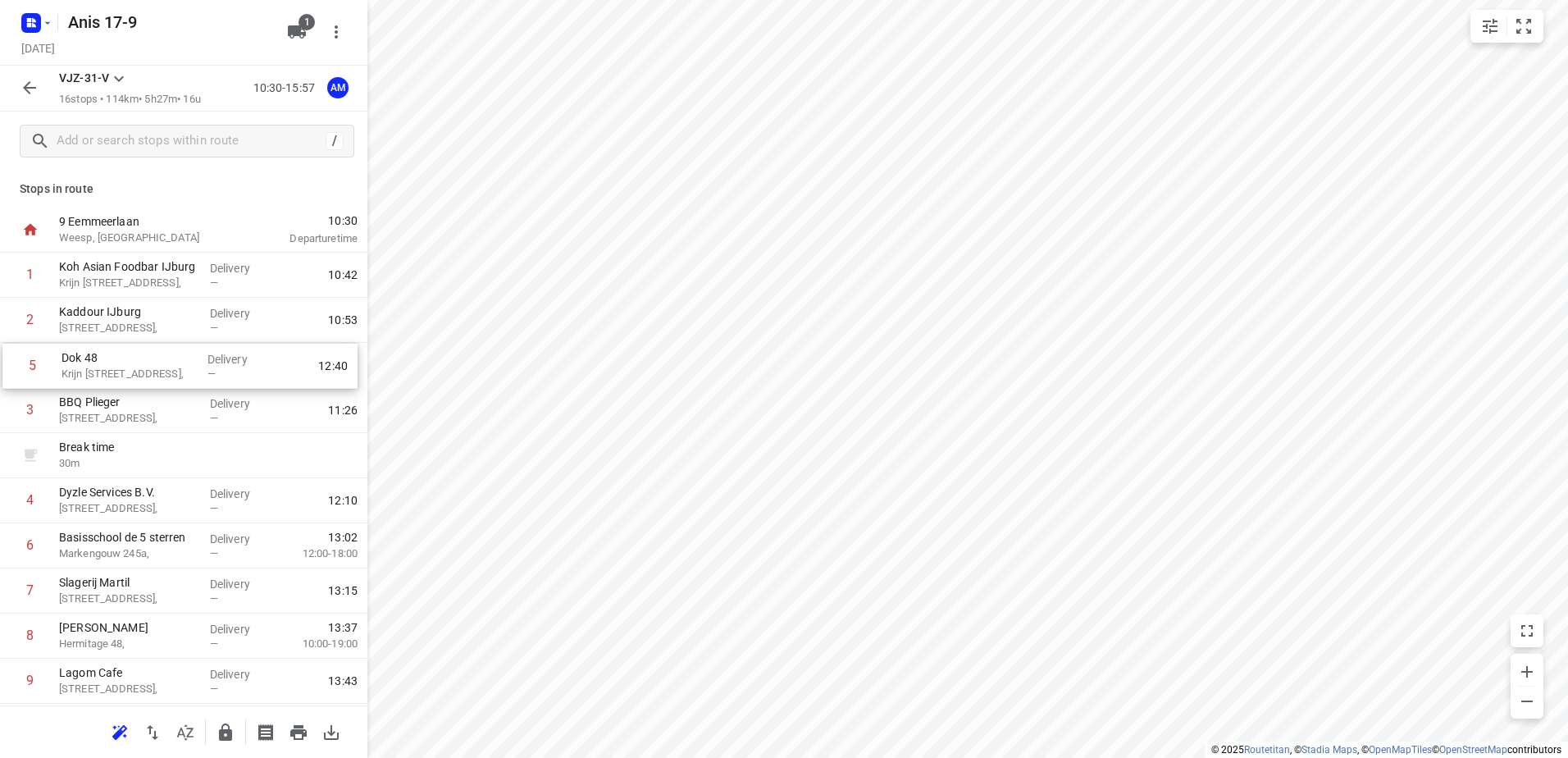
drag, startPoint x: 139, startPoint y: 507, endPoint x: 143, endPoint y: 363, distance: 143.6
click at [143, 363] on div "1 Koh Asian Foodbar IJburg Krijn [STREET_ADDRESS], Delivery — 10:42 2 Kaddour I…" at bounding box center [183, 636] width 367 height 767
click at [119, 417] on div "1 Koh Asian Foodbar IJburg [STREET_ADDRESS], Delivery — 10:42 2 Kaddour IJburg …" at bounding box center [183, 636] width 367 height 767
drag, startPoint x: 118, startPoint y: 507, endPoint x: 121, endPoint y: 454, distance: 53.4
click at [121, 454] on div "1 Koh Asian Foodbar IJburg [STREET_ADDRESS], Delivery — 10:42 2 Kaddour IJburg …" at bounding box center [183, 636] width 367 height 767
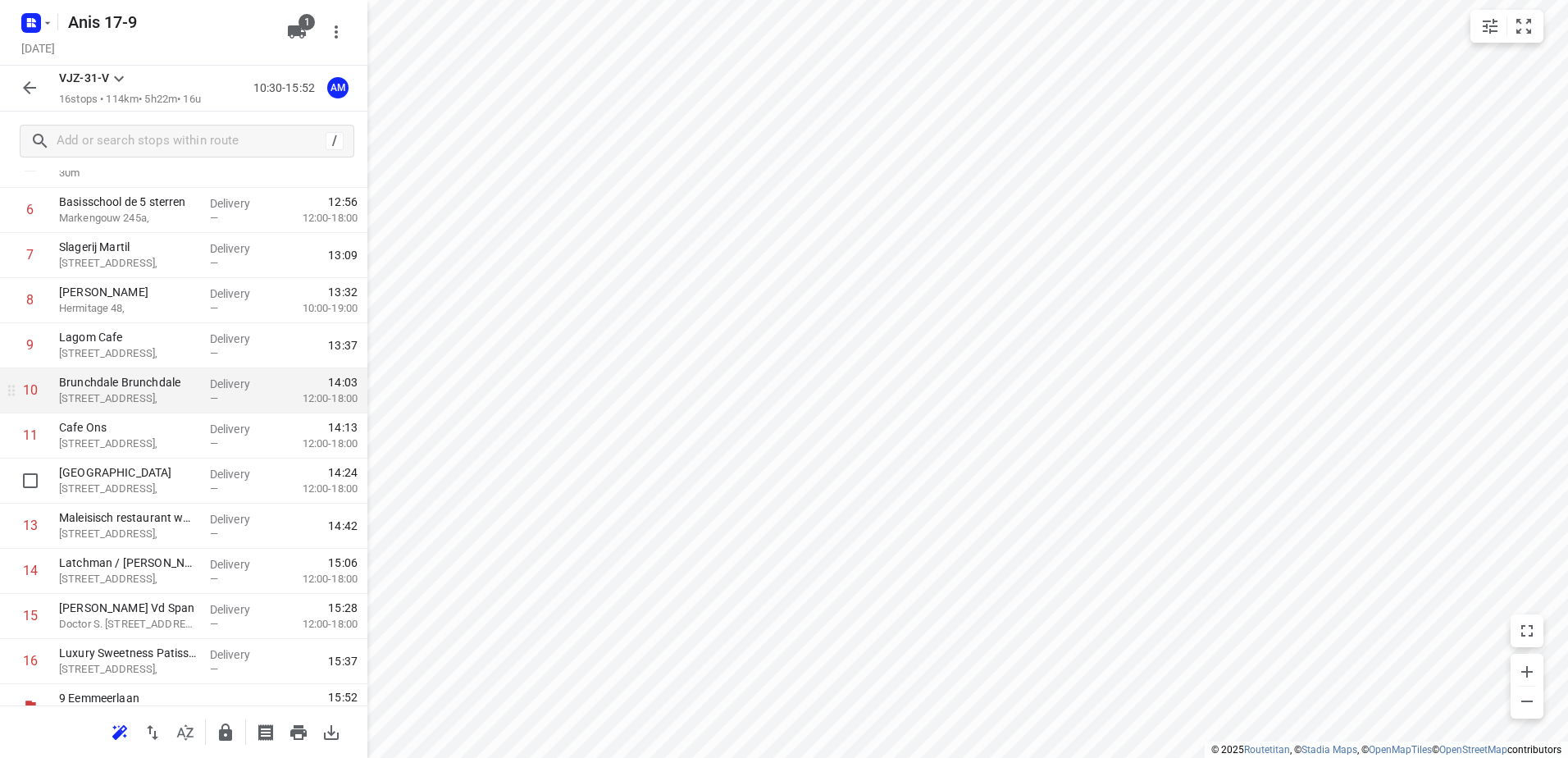
scroll to position [359, 0]
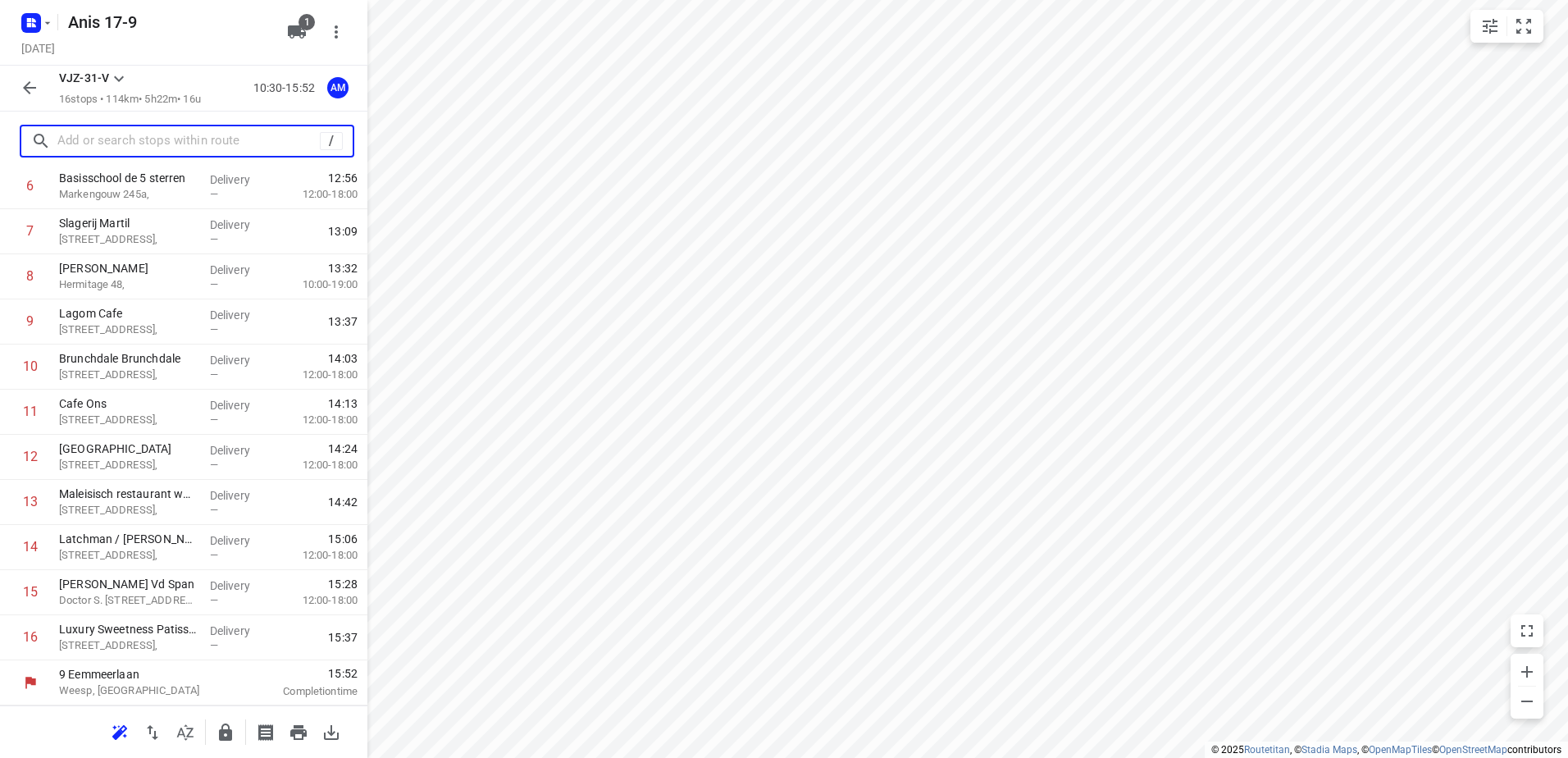
click at [168, 145] on input "text" at bounding box center [188, 141] width 262 height 25
paste input "[GEOGRAPHIC_DATA]"
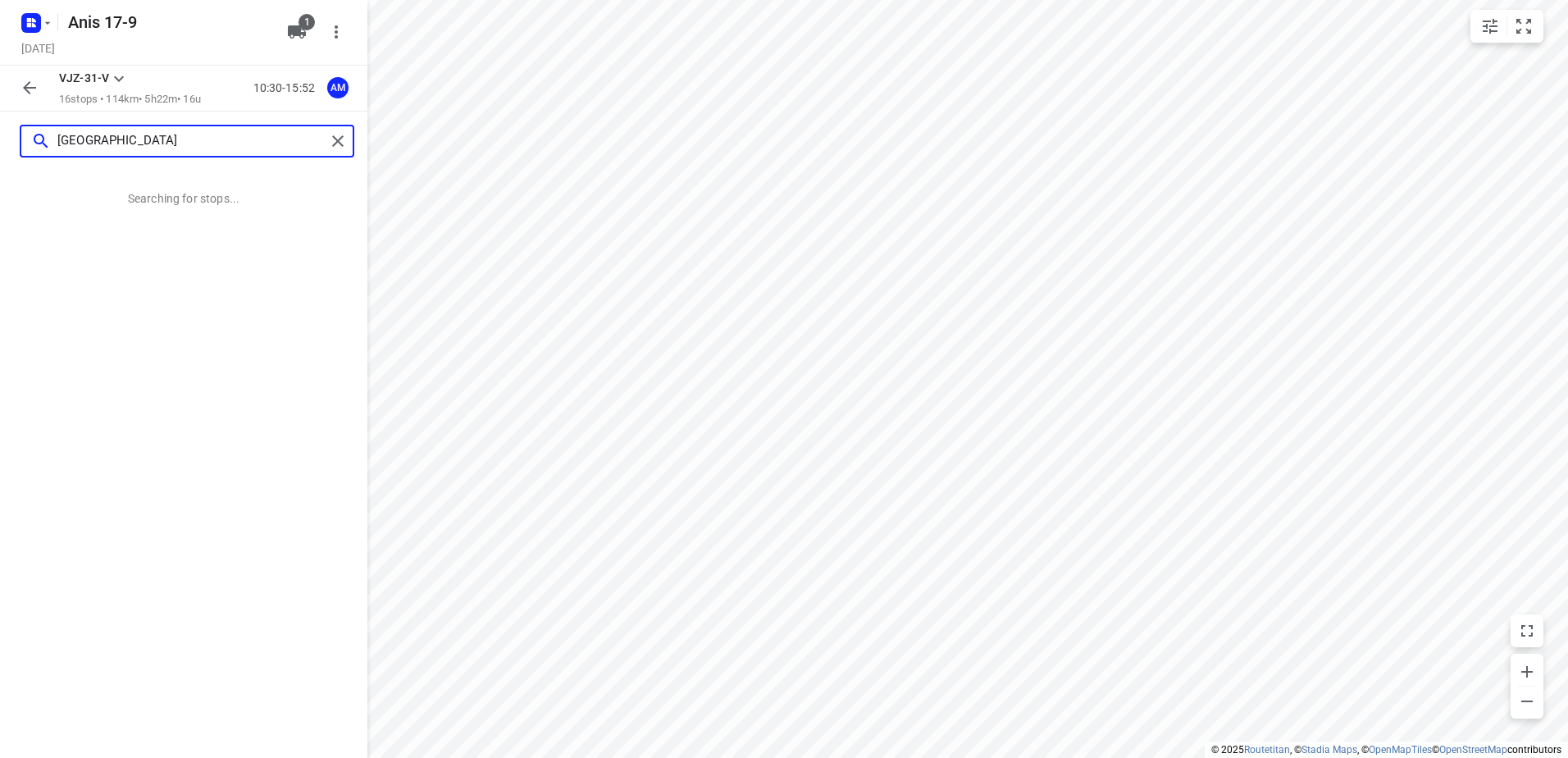
scroll to position [0, 0]
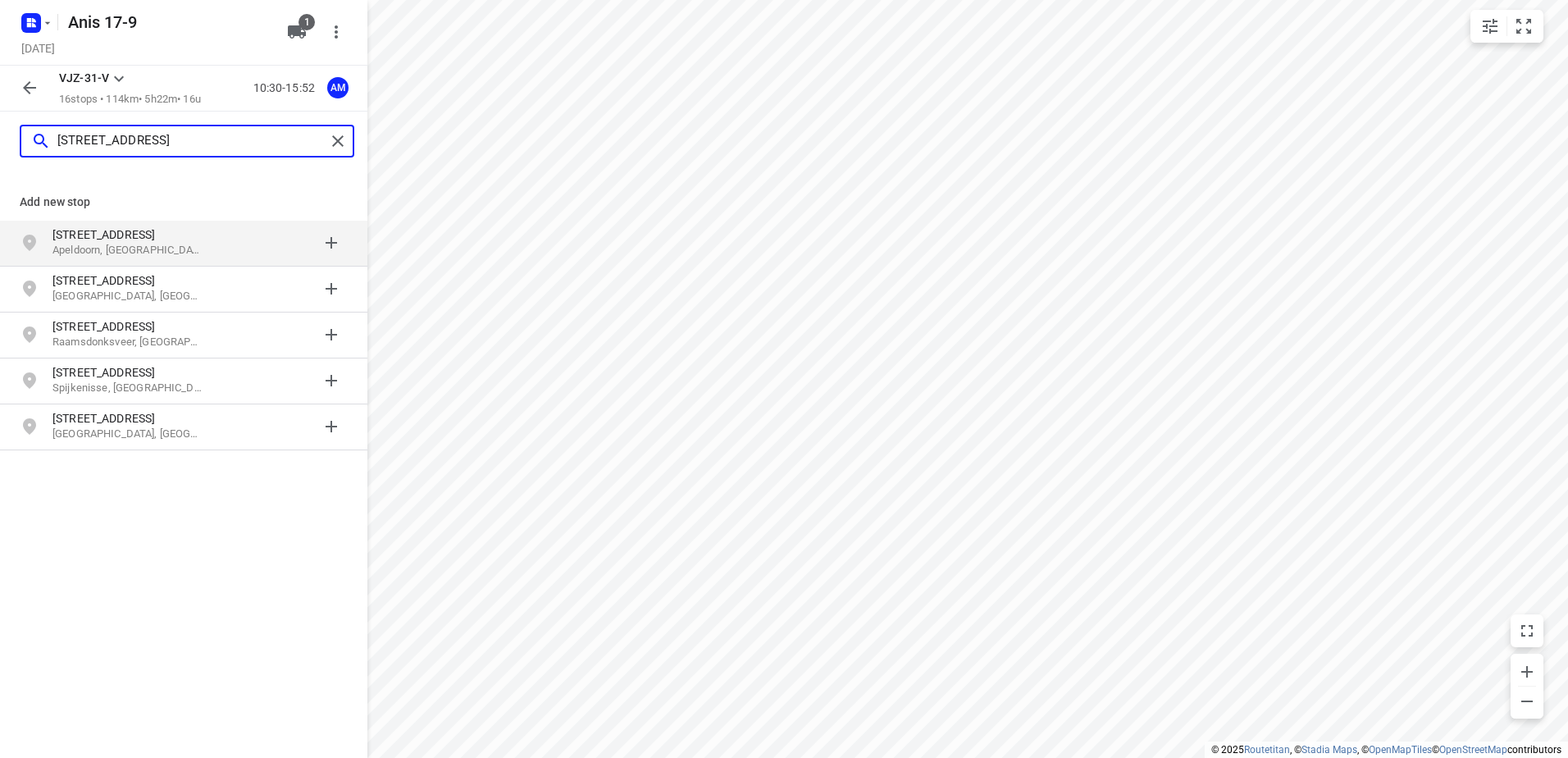
paste input "1031 AE"
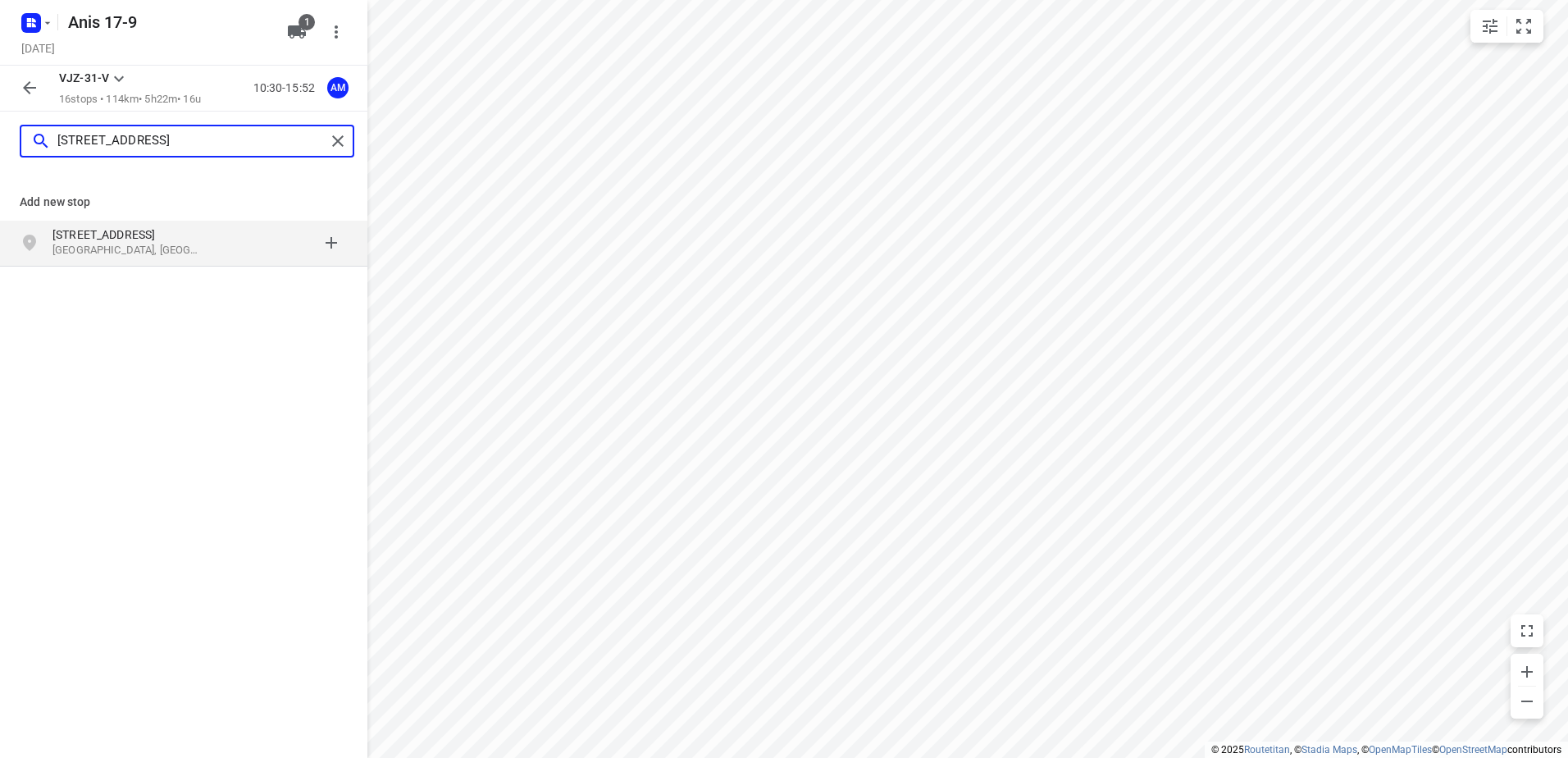
type input "[STREET_ADDRESS]"
click at [114, 239] on p "[STREET_ADDRESS]" at bounding box center [127, 234] width 151 height 16
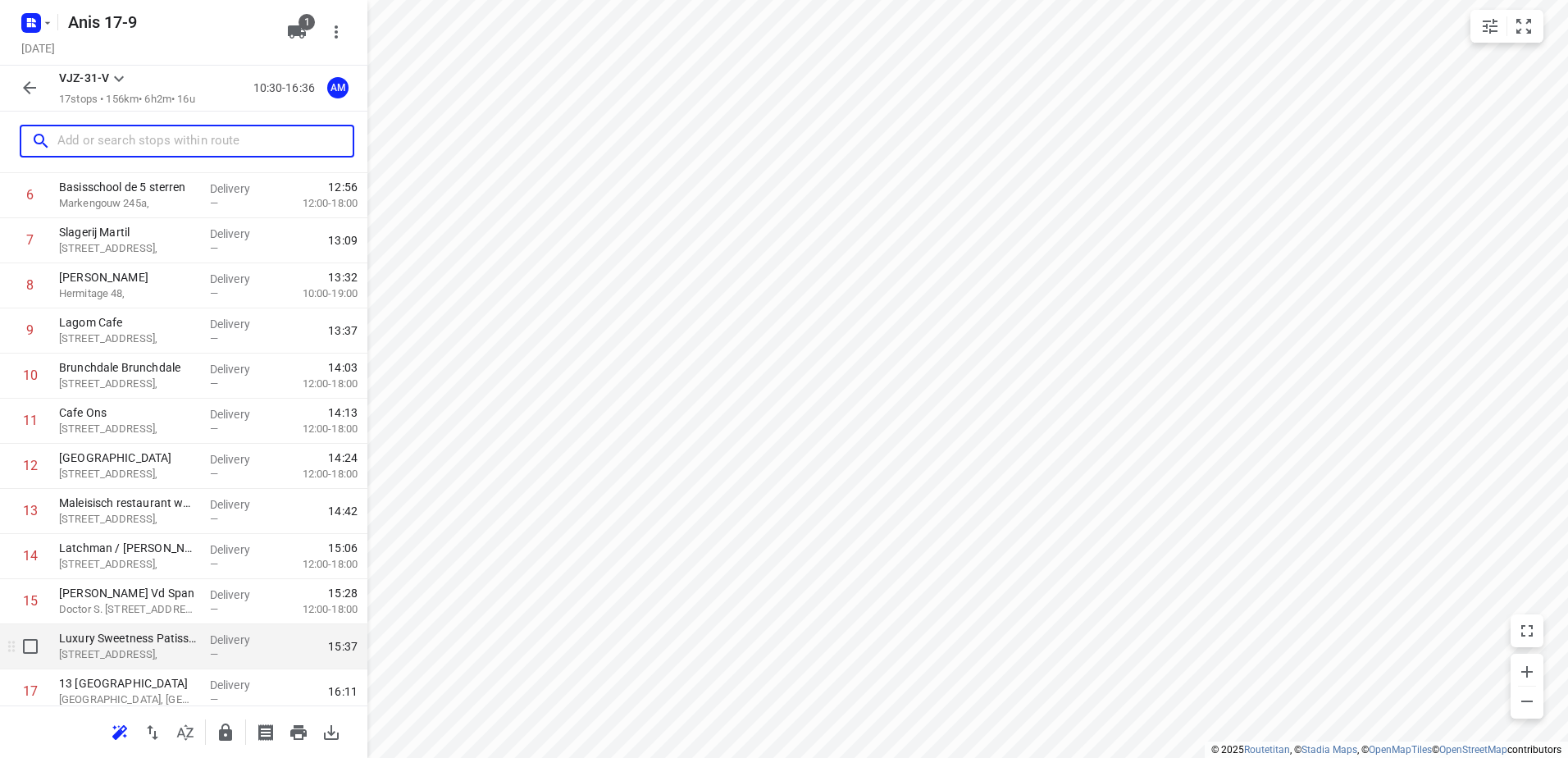
scroll to position [404, 0]
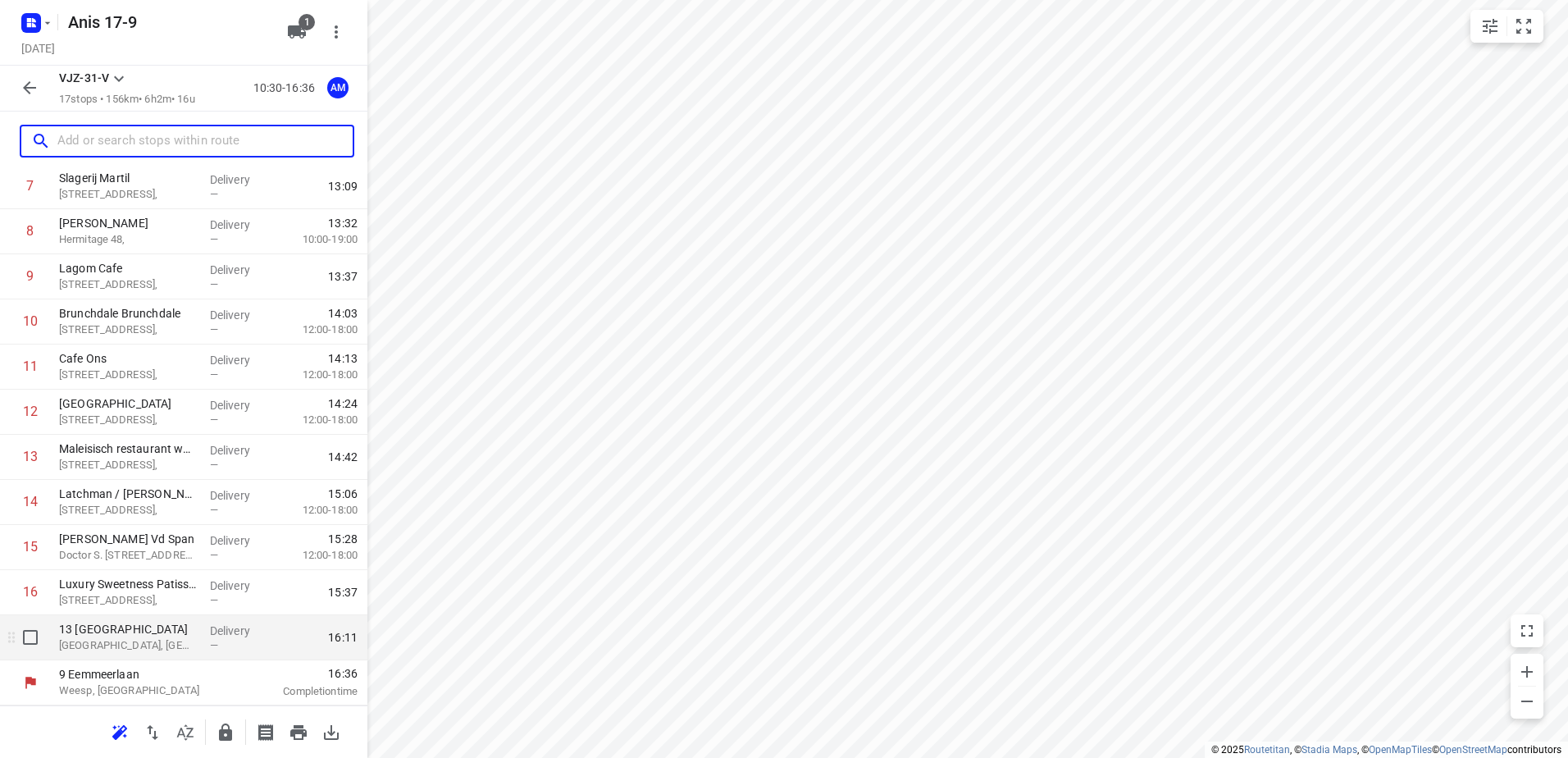
click at [139, 636] on p "13 [GEOGRAPHIC_DATA]" at bounding box center [128, 629] width 138 height 16
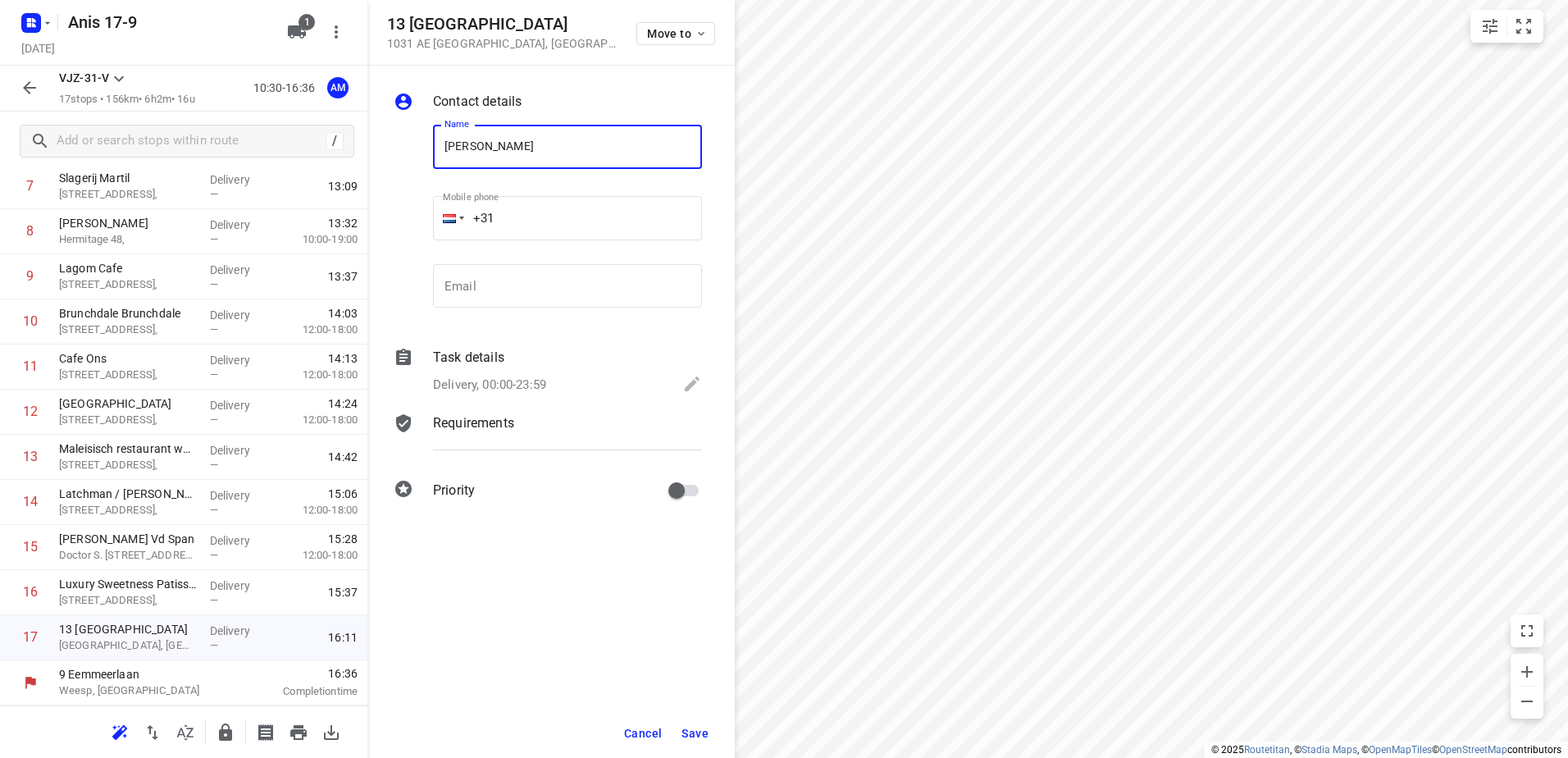
type input "[PERSON_NAME]"
click at [682, 387] on icon at bounding box center [692, 384] width 20 height 20
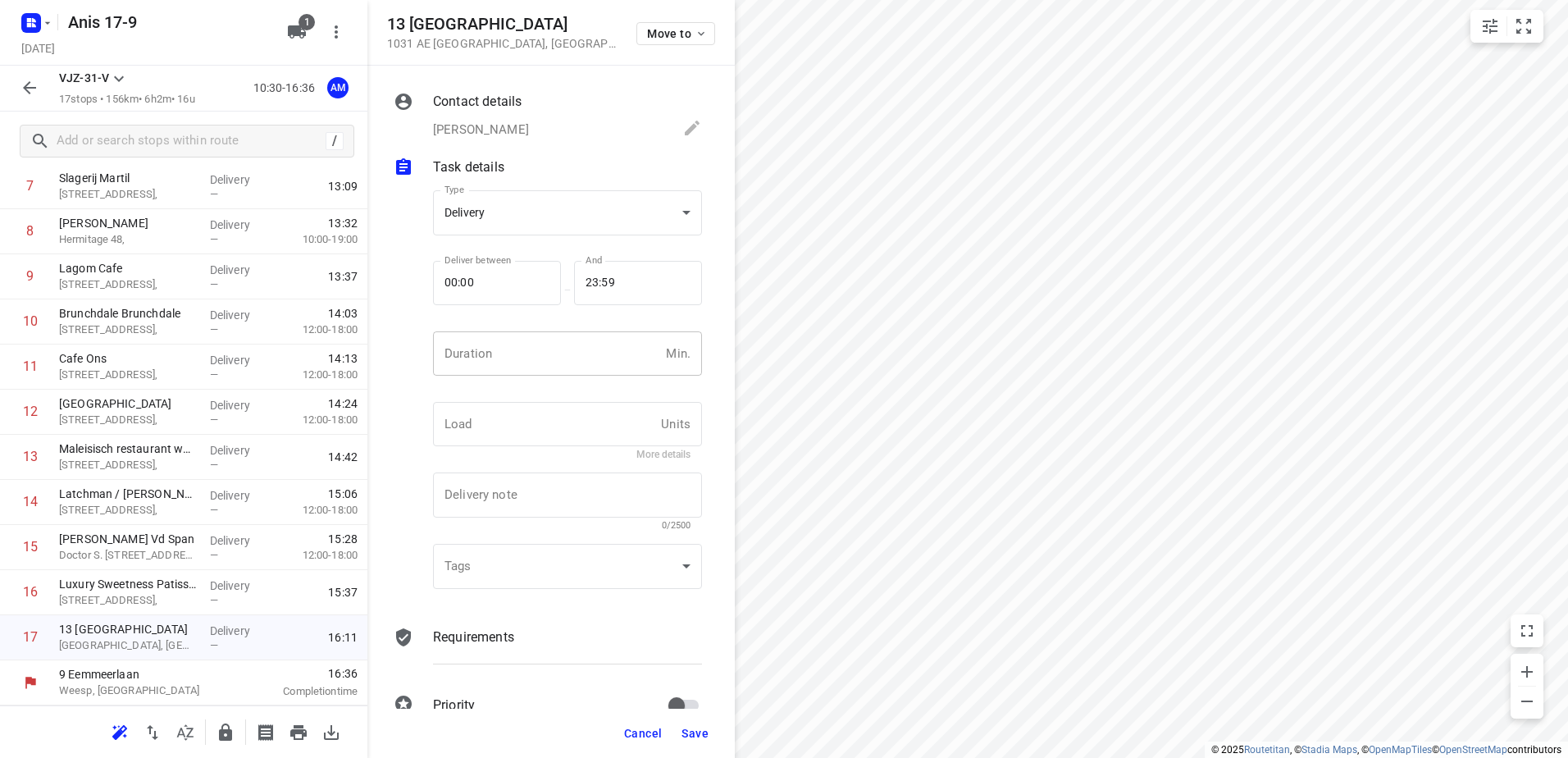
click at [522, 351] on input "number" at bounding box center [546, 353] width 226 height 44
type input "15"
click at [688, 725] on button "Save" at bounding box center [695, 733] width 40 height 30
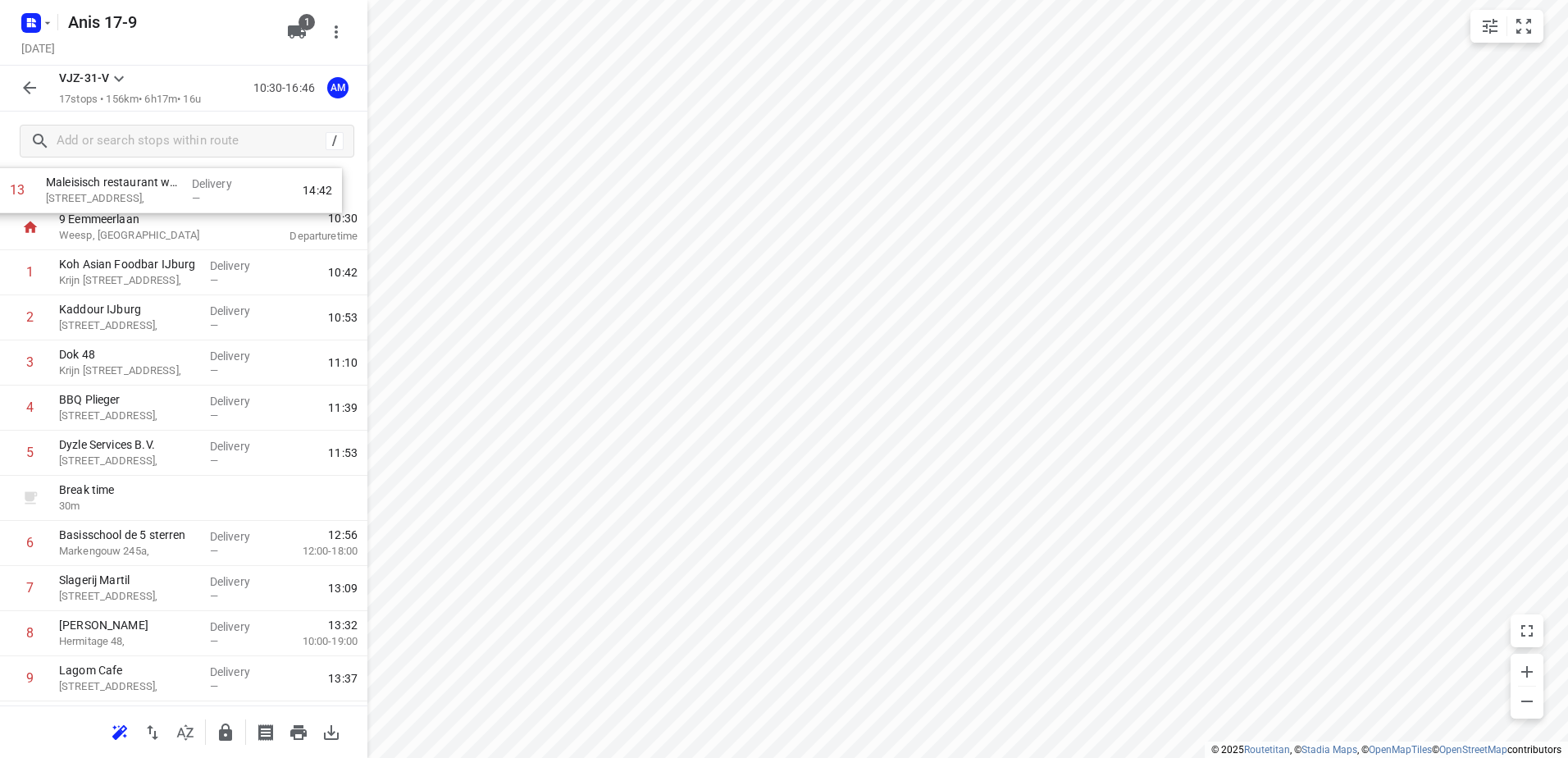
scroll to position [0, 0]
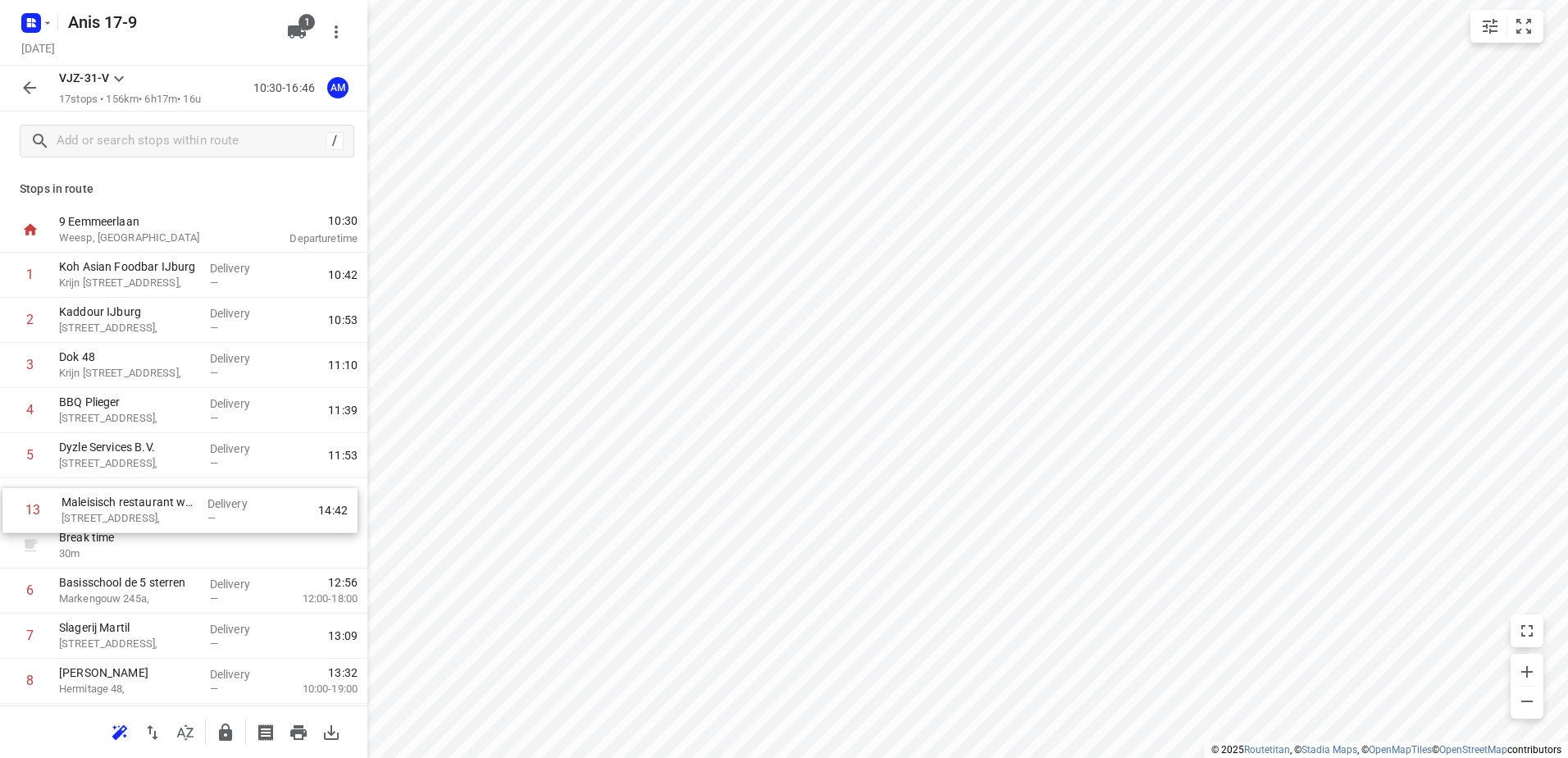
drag, startPoint x: 162, startPoint y: 549, endPoint x: 165, endPoint y: 515, distance: 33.7
click at [165, 515] on div "1 Koh Asian Foodbar IJburg [STREET_ADDRESS], Delivery — 10:42 2 Kaddour IJburg …" at bounding box center [183, 659] width 367 height 812
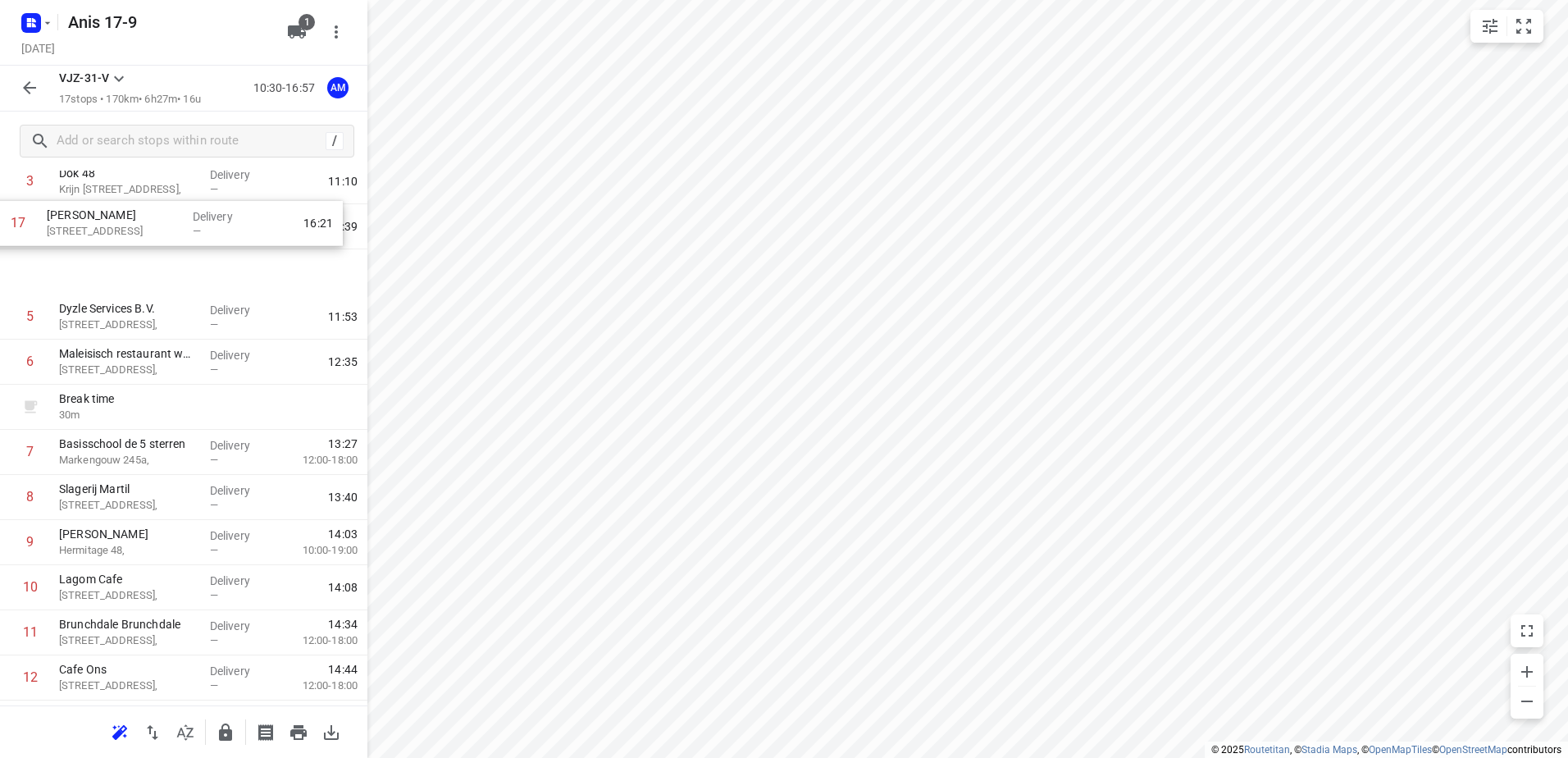
scroll to position [183, 0]
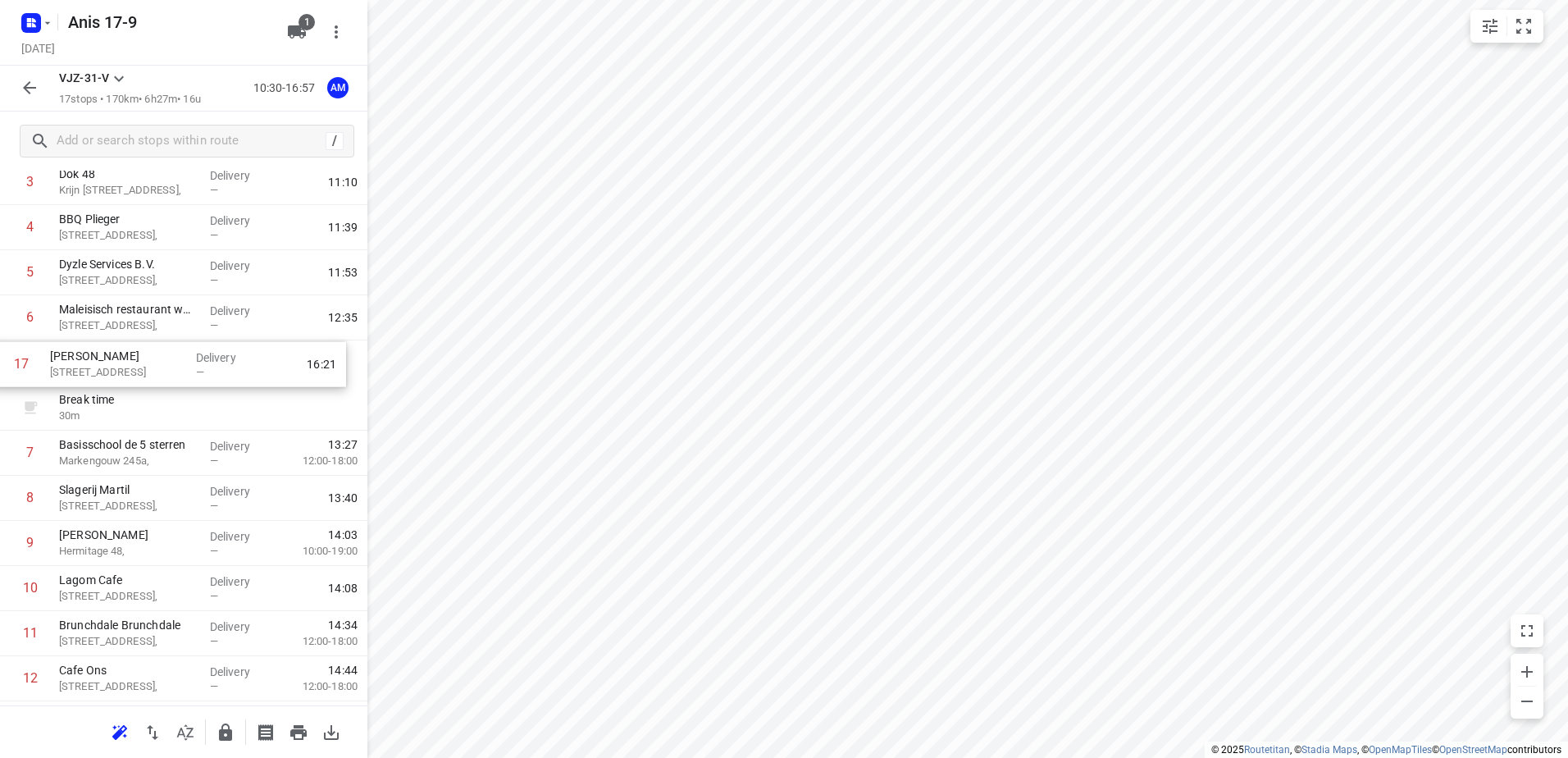
drag, startPoint x: 148, startPoint y: 643, endPoint x: 139, endPoint y: 362, distance: 281.5
click at [139, 362] on div "1 Koh Asian Foodbar IJburg [STREET_ADDRESS], Delivery — 10:42 2 Kaddour IJburg …" at bounding box center [183, 476] width 367 height 812
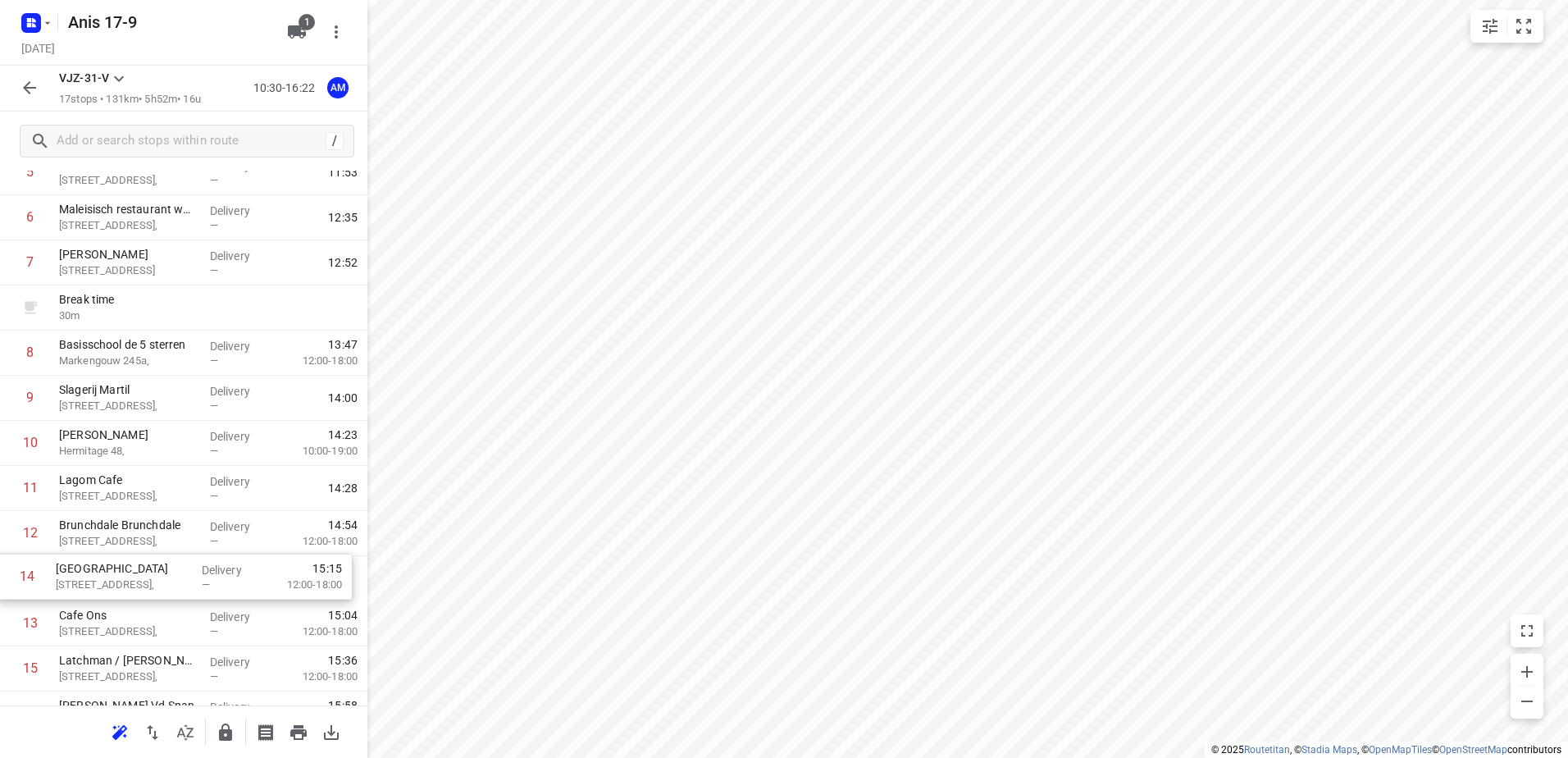
scroll to position [283, 0]
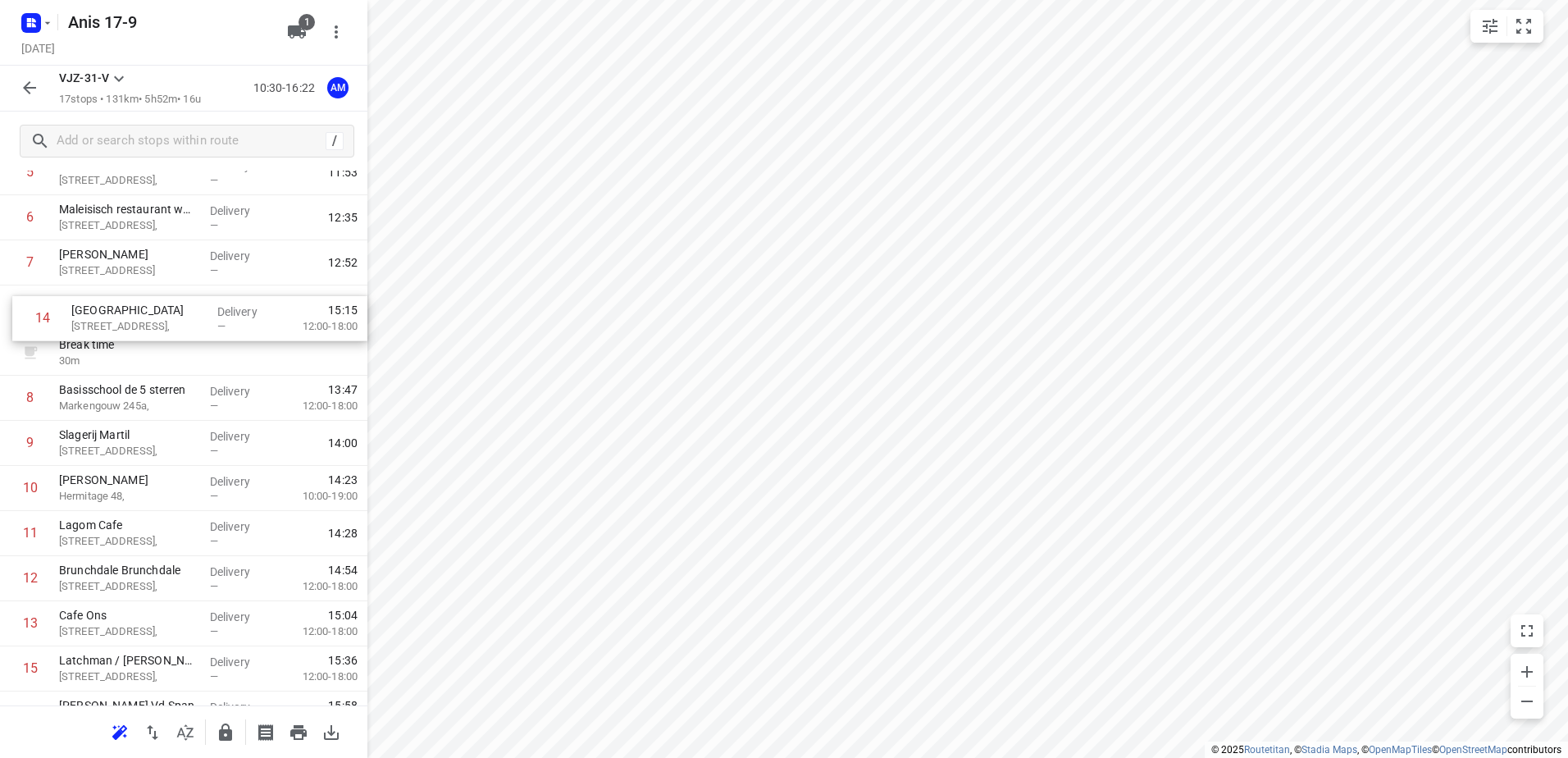
drag, startPoint x: 127, startPoint y: 646, endPoint x: 139, endPoint y: 319, distance: 327.5
click at [139, 319] on div "1 Koh Asian Foodbar IJburg [STREET_ADDRESS], Delivery — 10:42 2 Kaddour IJburg …" at bounding box center [183, 376] width 367 height 812
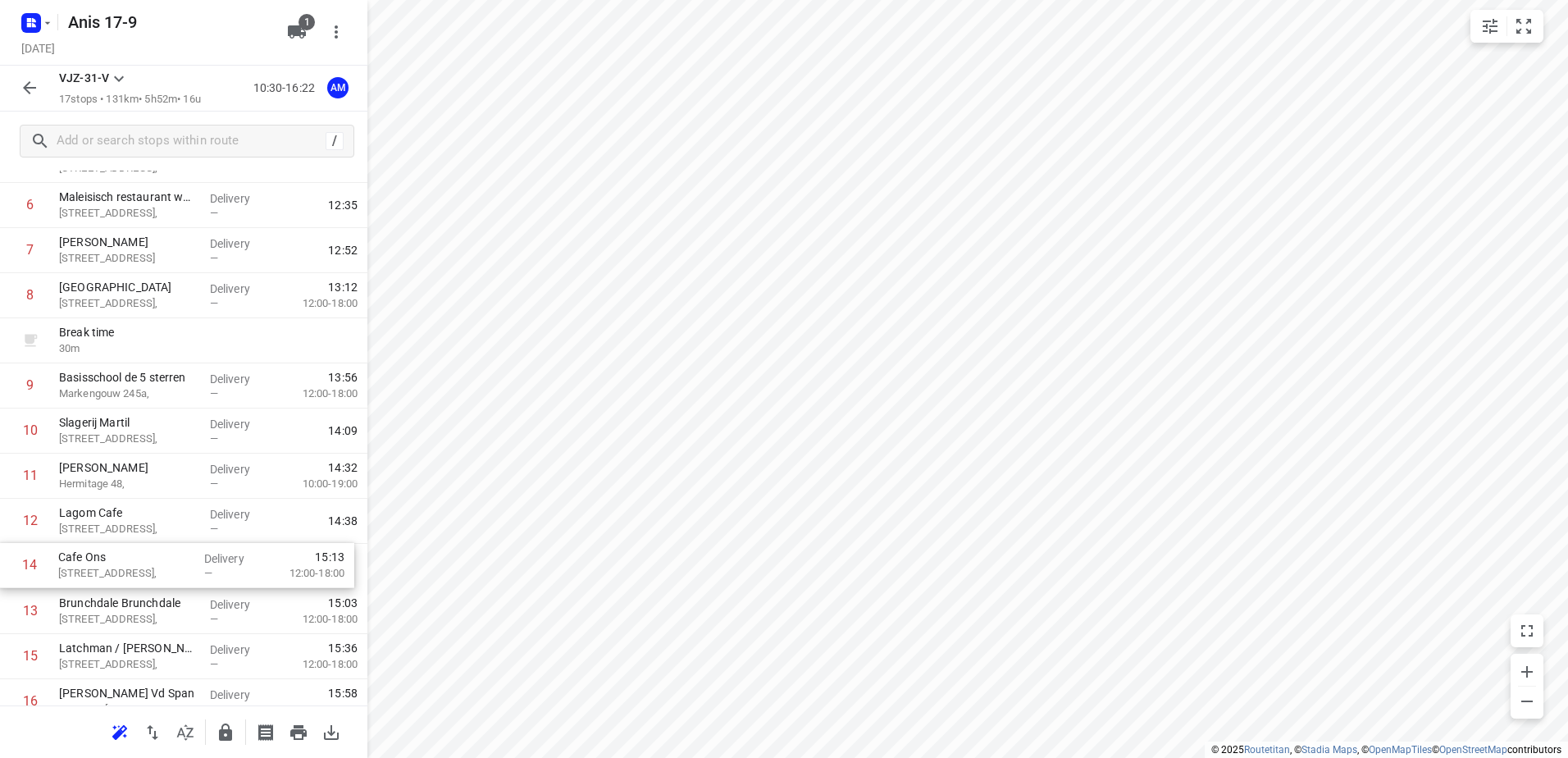
scroll to position [295, 0]
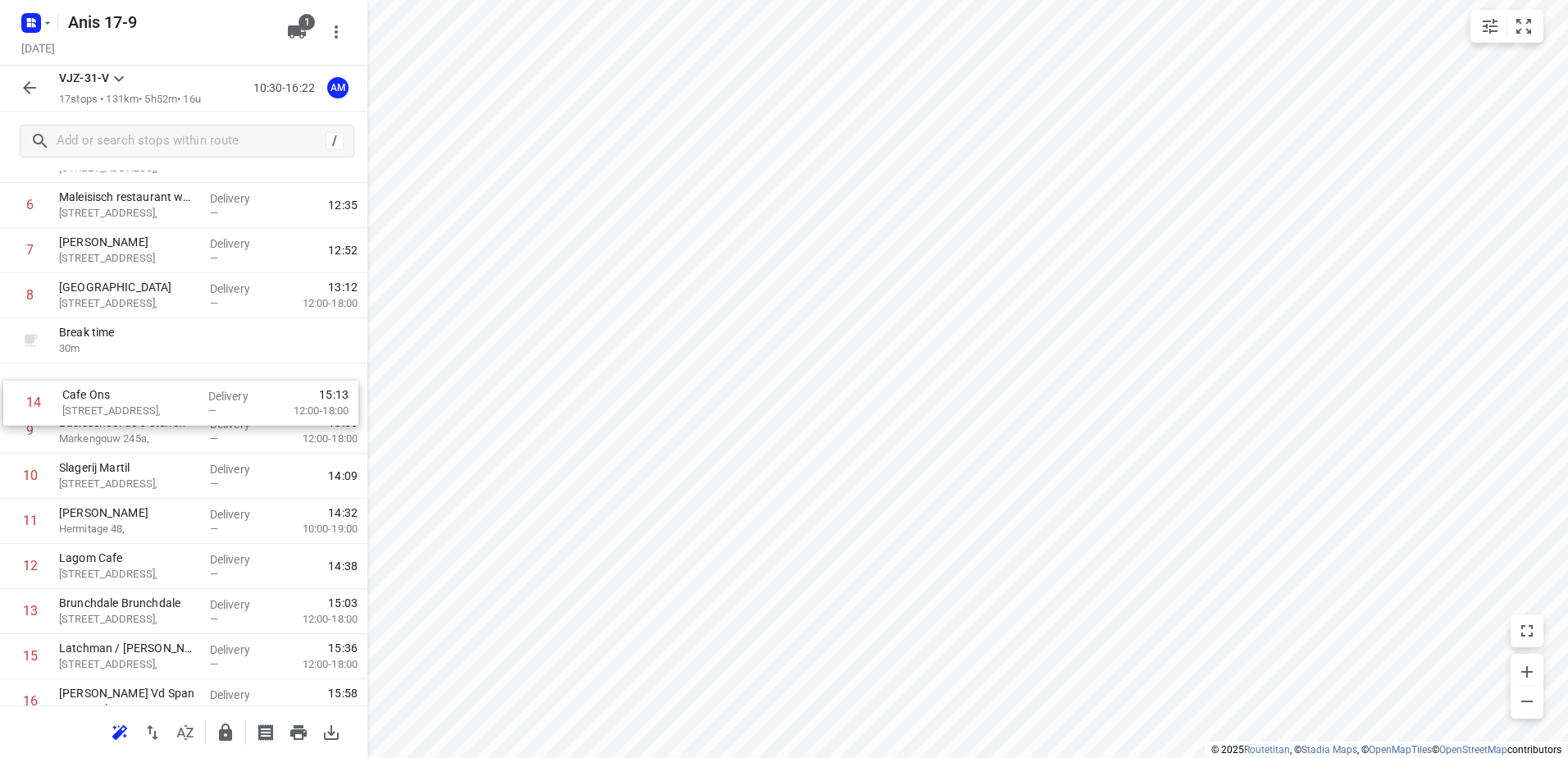
drag, startPoint x: 103, startPoint y: 632, endPoint x: 106, endPoint y: 405, distance: 226.4
click at [106, 405] on div "1 Koh Asian Foodbar IJburg [STREET_ADDRESS], Delivery — 10:42 2 Kaddour IJburg …" at bounding box center [183, 363] width 367 height 812
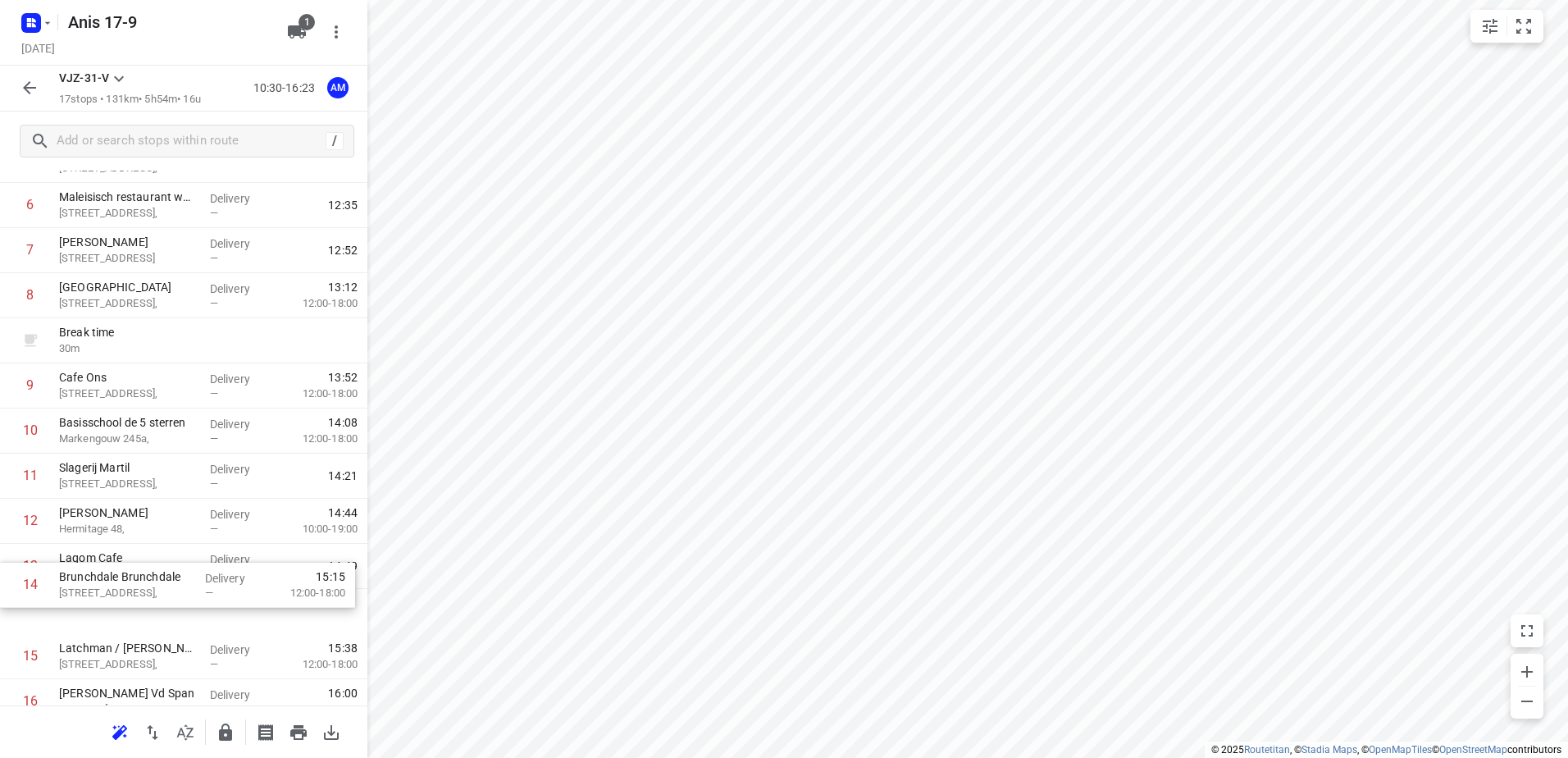
scroll to position [305, 0]
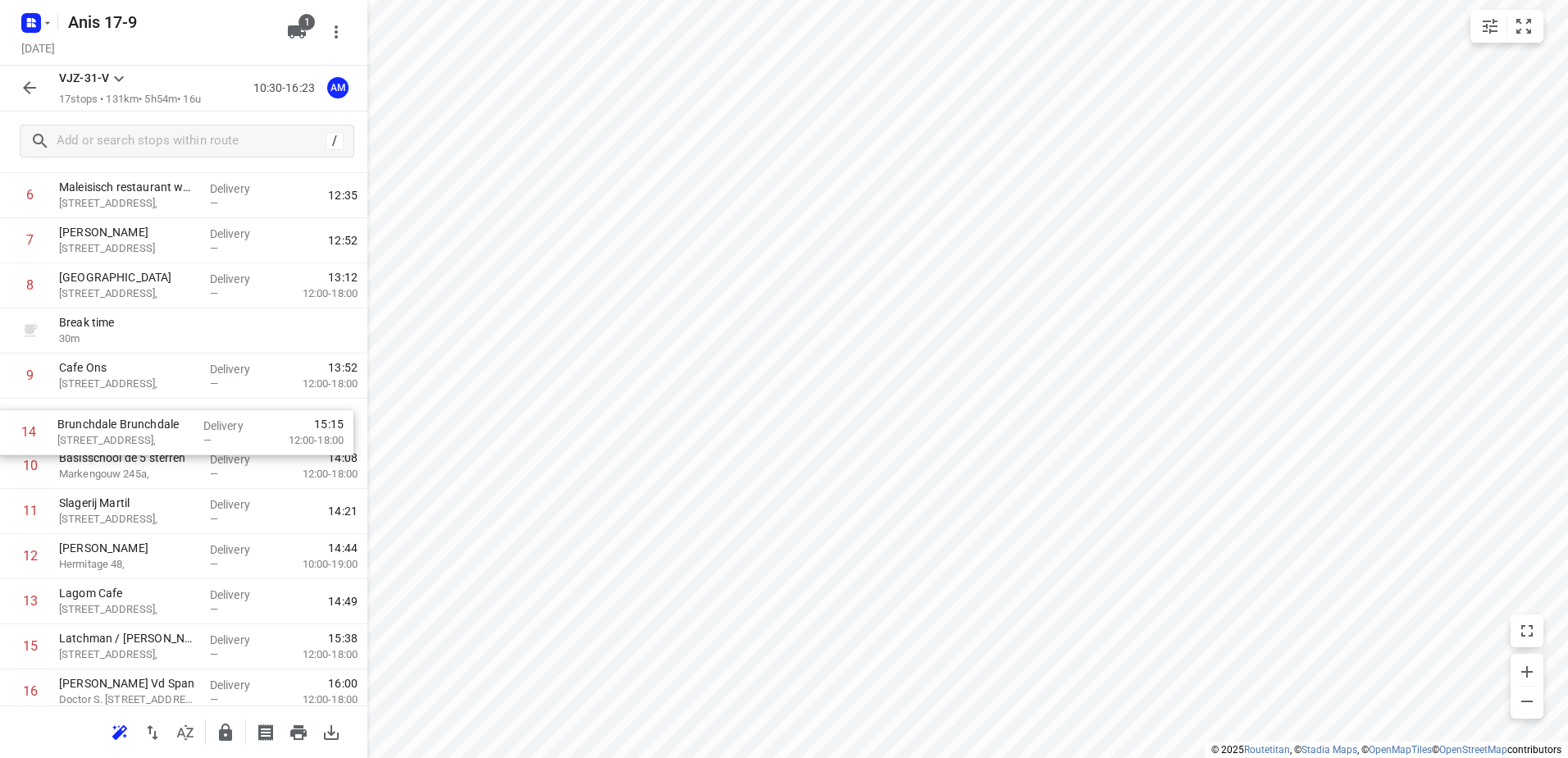
drag, startPoint x: 133, startPoint y: 612, endPoint x: 132, endPoint y: 427, distance: 184.5
click at [132, 427] on div "1 Koh Asian Foodbar IJburg [STREET_ADDRESS], Delivery — 10:42 2 Kaddour IJburg …" at bounding box center [183, 354] width 367 height 812
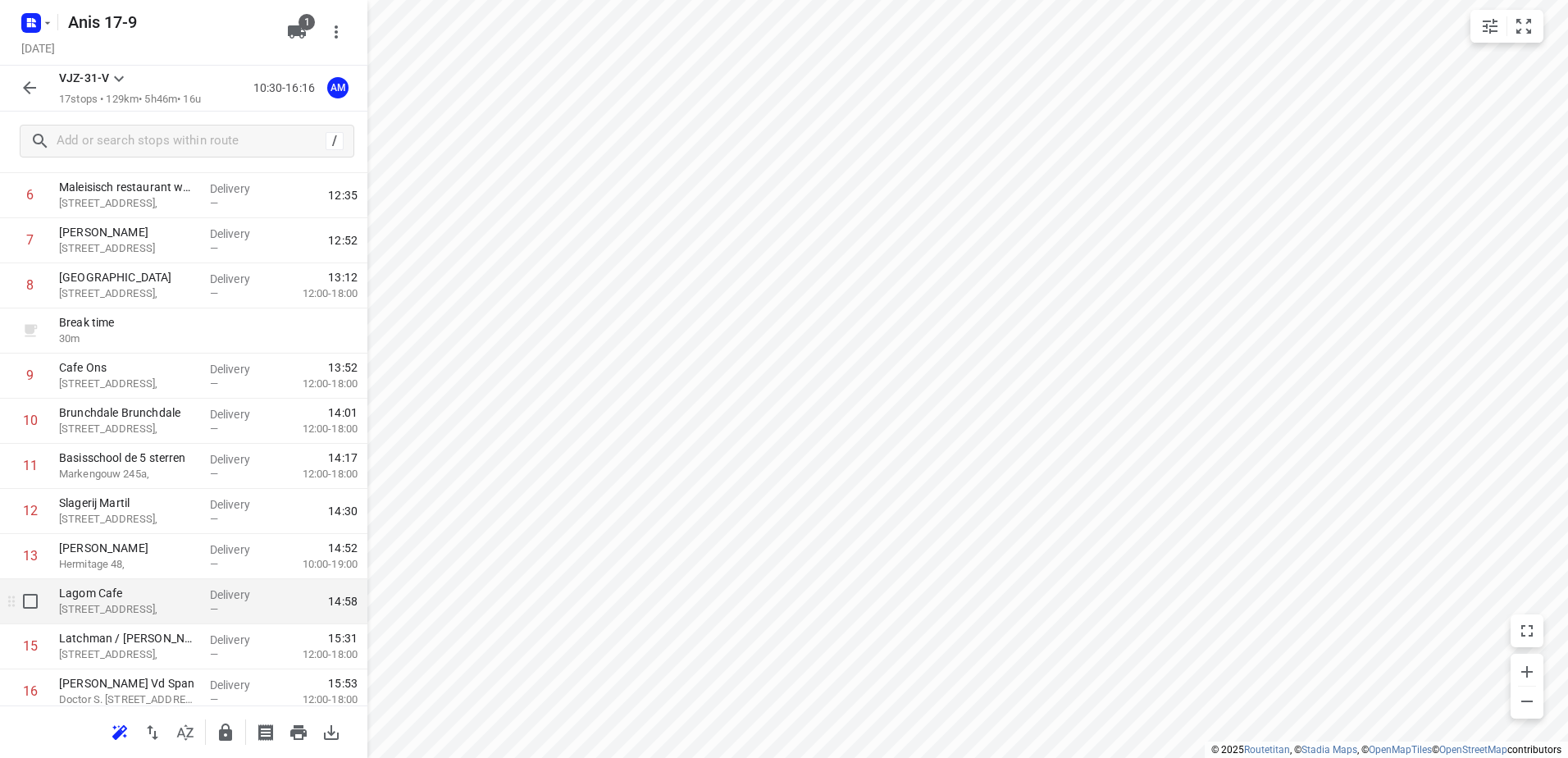
scroll to position [387, 0]
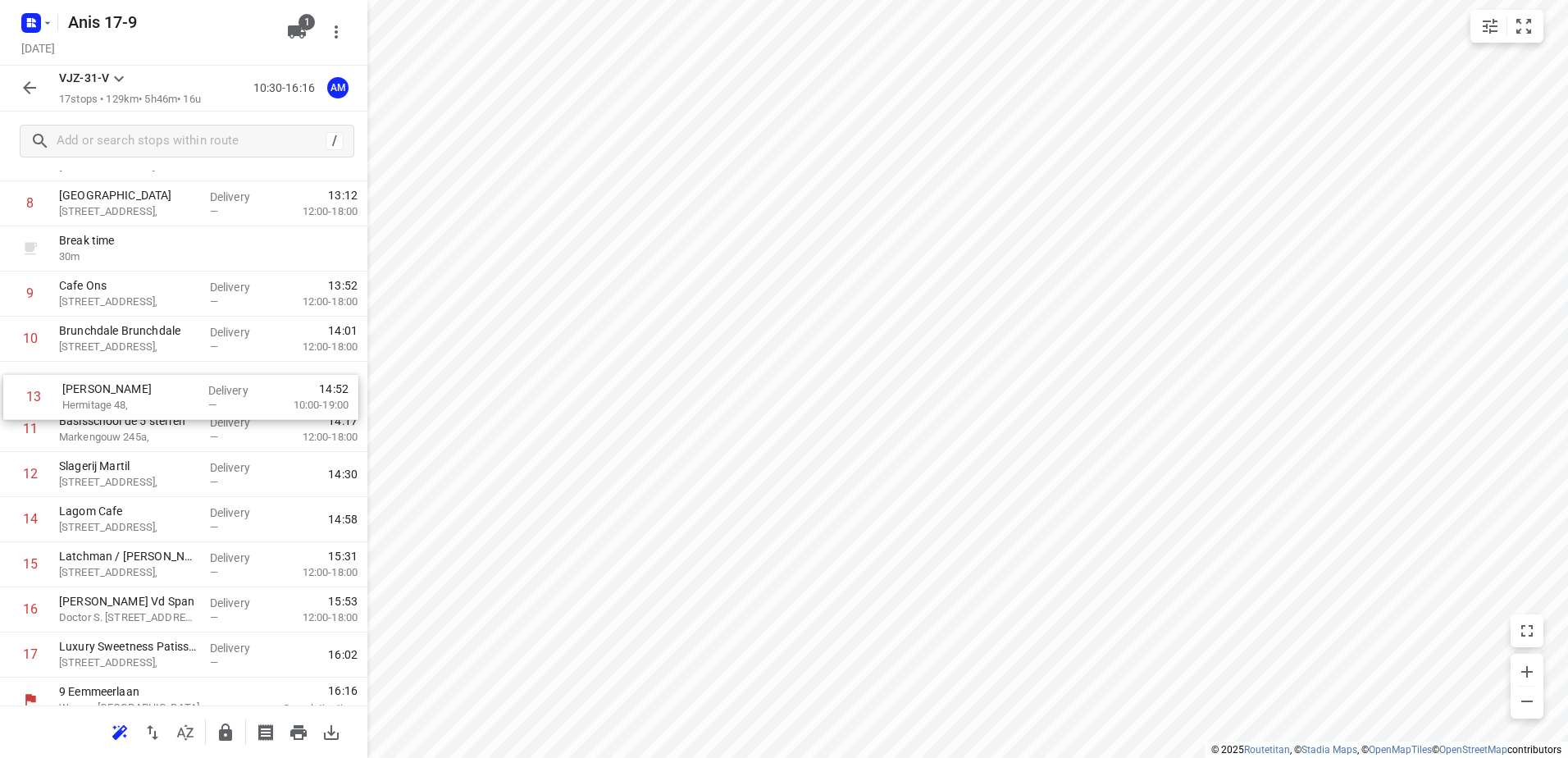
drag, startPoint x: 123, startPoint y: 487, endPoint x: 126, endPoint y: 405, distance: 82.1
click at [126, 405] on div "1 Koh Asian Foodbar IJburg [STREET_ADDRESS], Delivery — 10:42 2 Kaddour IJburg …" at bounding box center [183, 271] width 367 height 812
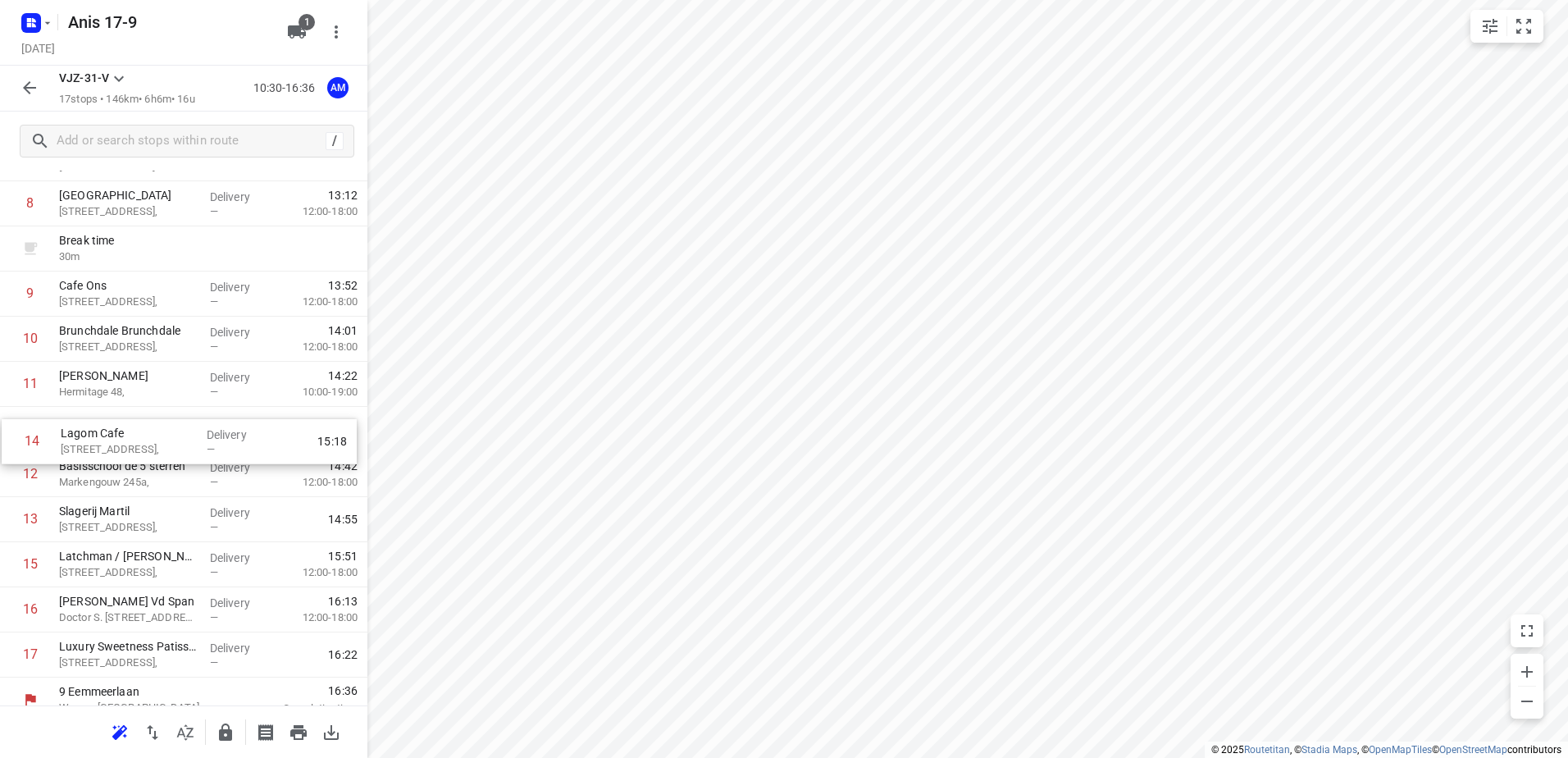
drag, startPoint x: 136, startPoint y: 527, endPoint x: 138, endPoint y: 443, distance: 83.7
click at [138, 443] on div "1 Koh Asian Foodbar IJburg [STREET_ADDRESS], Delivery — 10:42 2 Kaddour IJburg …" at bounding box center [183, 271] width 367 height 812
drag, startPoint x: 105, startPoint y: 390, endPoint x: 106, endPoint y: 430, distance: 40.2
click at [106, 430] on div "1 Koh Asian Foodbar IJburg [STREET_ADDRESS], Delivery — 10:42 2 Kaddour IJburg …" at bounding box center [183, 271] width 367 height 812
drag, startPoint x: 114, startPoint y: 388, endPoint x: 114, endPoint y: 434, distance: 45.9
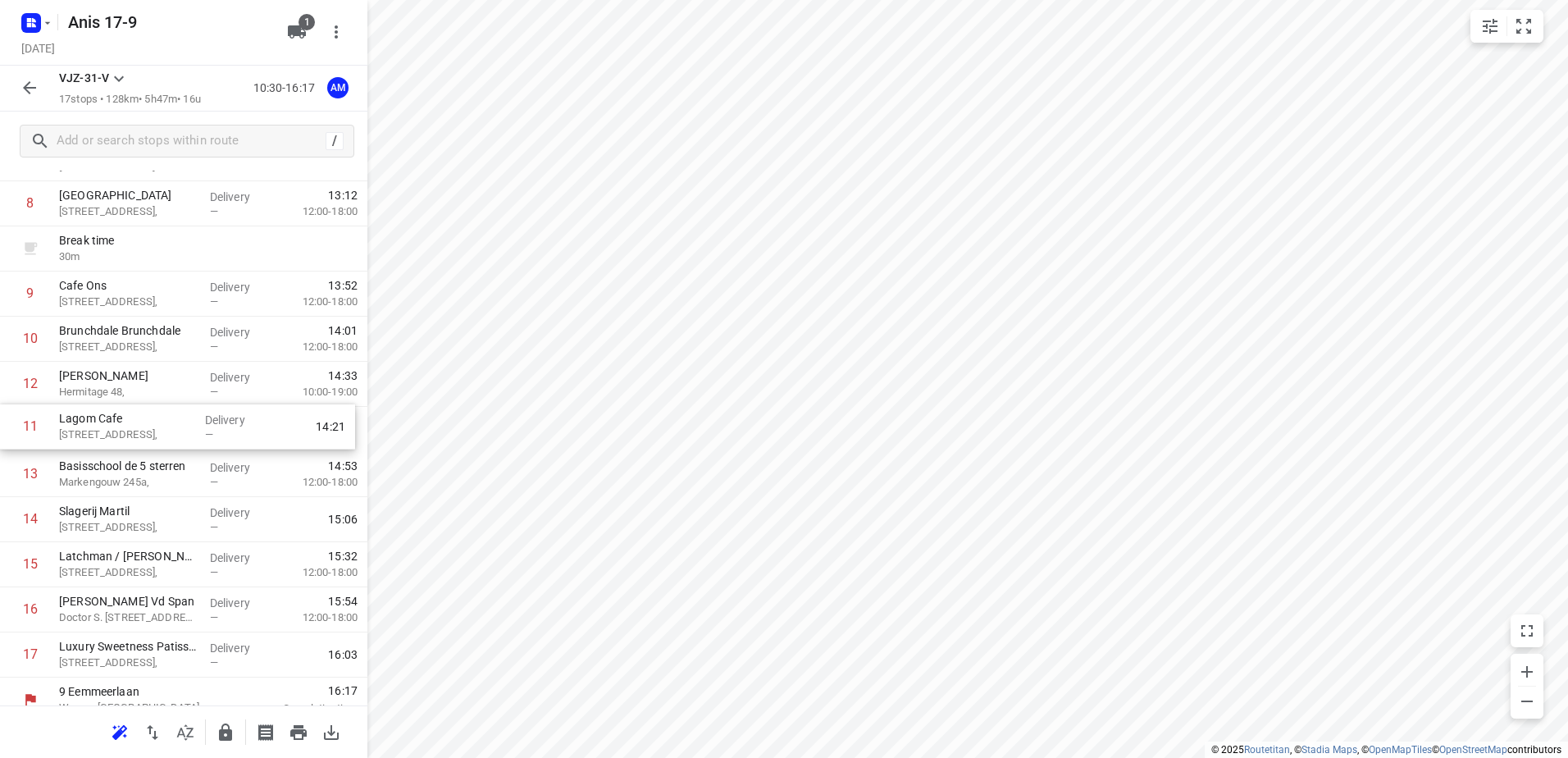
click at [114, 434] on div "1 Koh Asian Foodbar IJburg [STREET_ADDRESS], Delivery — 10:42 2 Kaddour IJburg …" at bounding box center [183, 271] width 367 height 812
drag, startPoint x: 114, startPoint y: 527, endPoint x: 117, endPoint y: 486, distance: 41.1
click at [117, 486] on div "1 Koh Asian Foodbar IJburg [STREET_ADDRESS], Delivery — 10:42 2 Kaddour IJburg …" at bounding box center [183, 271] width 367 height 812
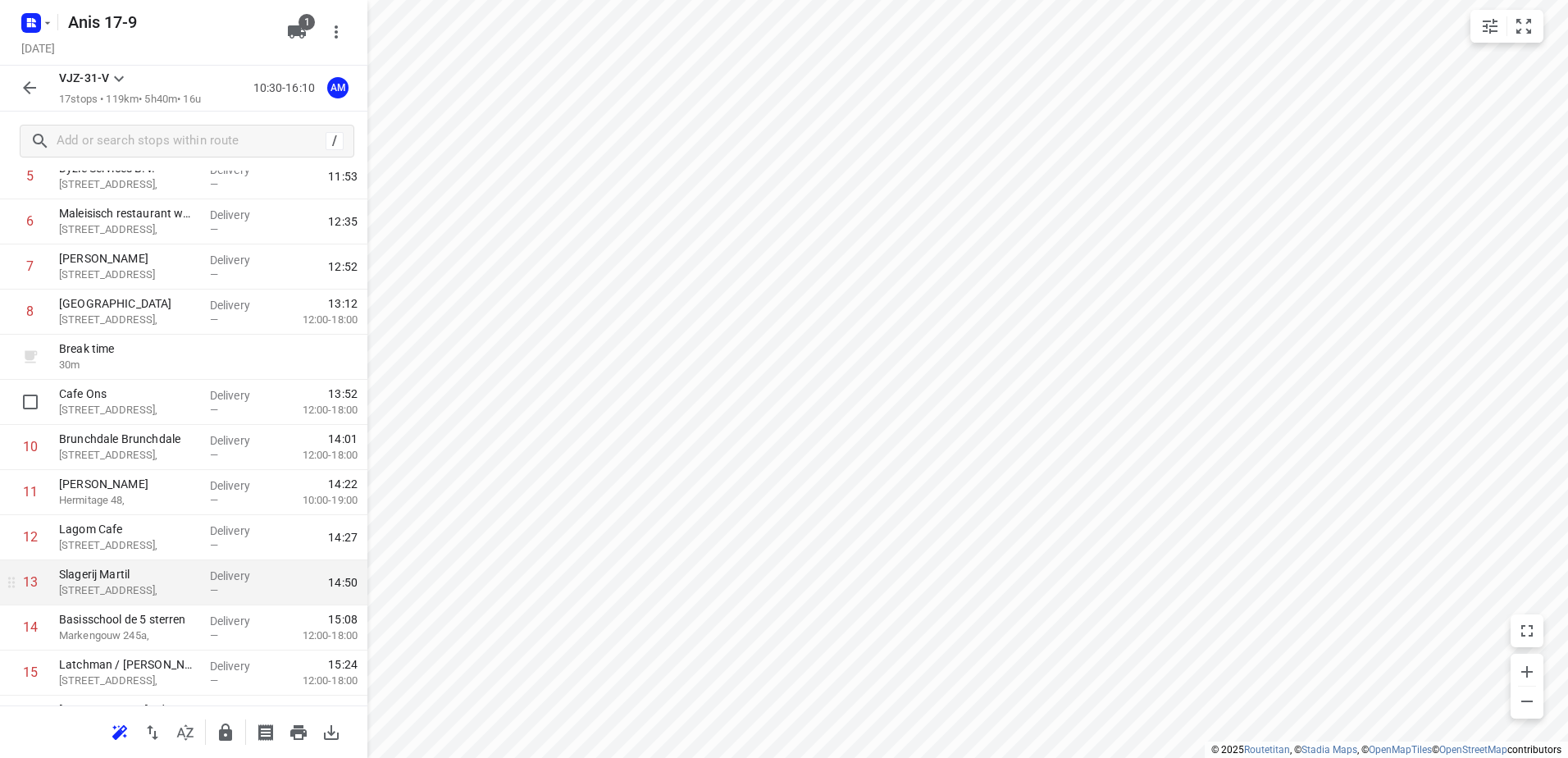
scroll to position [223, 0]
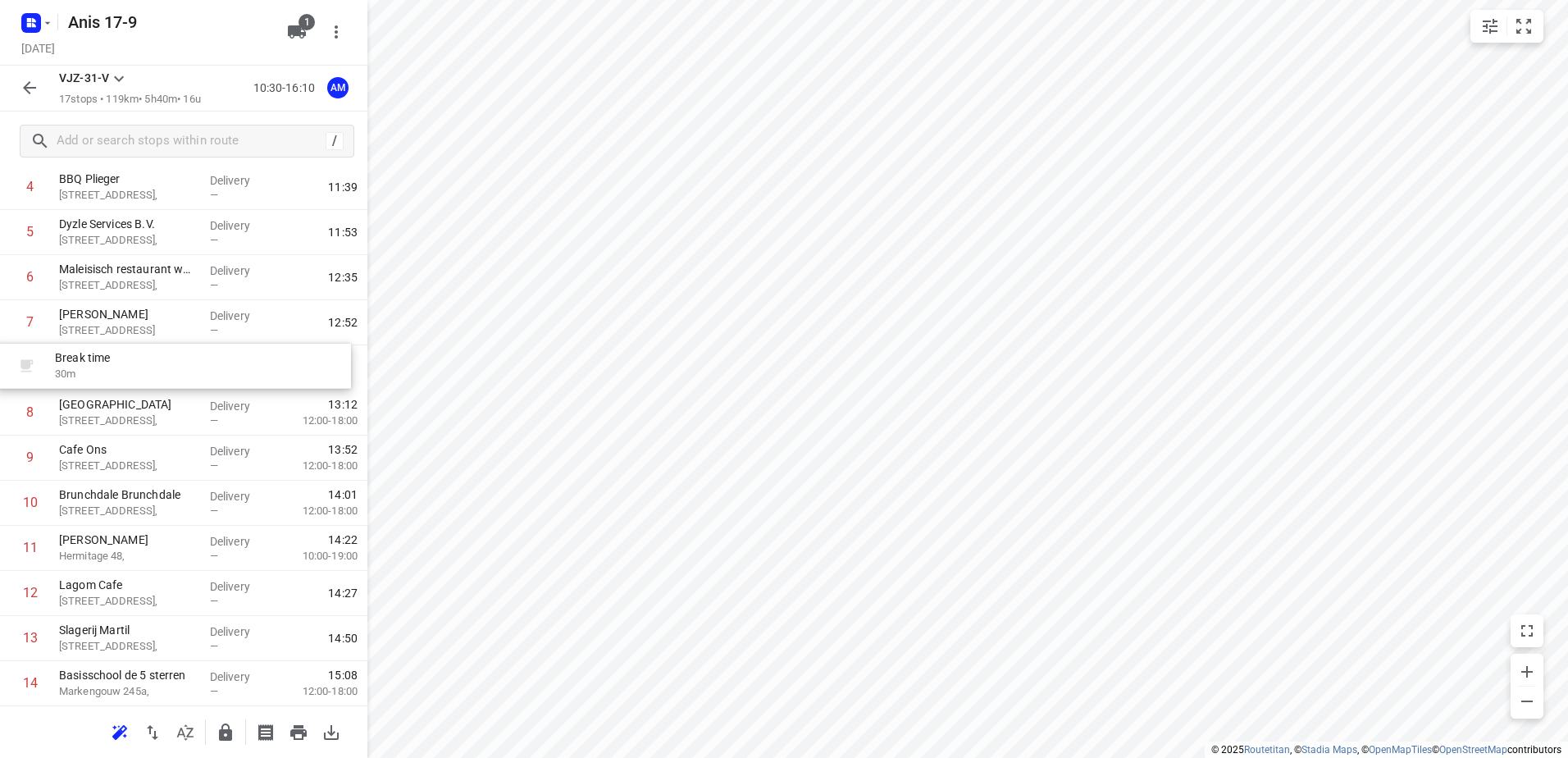
drag, startPoint x: 139, startPoint y: 421, endPoint x: 135, endPoint y: 367, distance: 53.5
click at [135, 367] on div "1 Koh Asian Foodbar IJburg [STREET_ADDRESS], Delivery — 10:42 2 Kaddour IJburg …" at bounding box center [183, 436] width 367 height 812
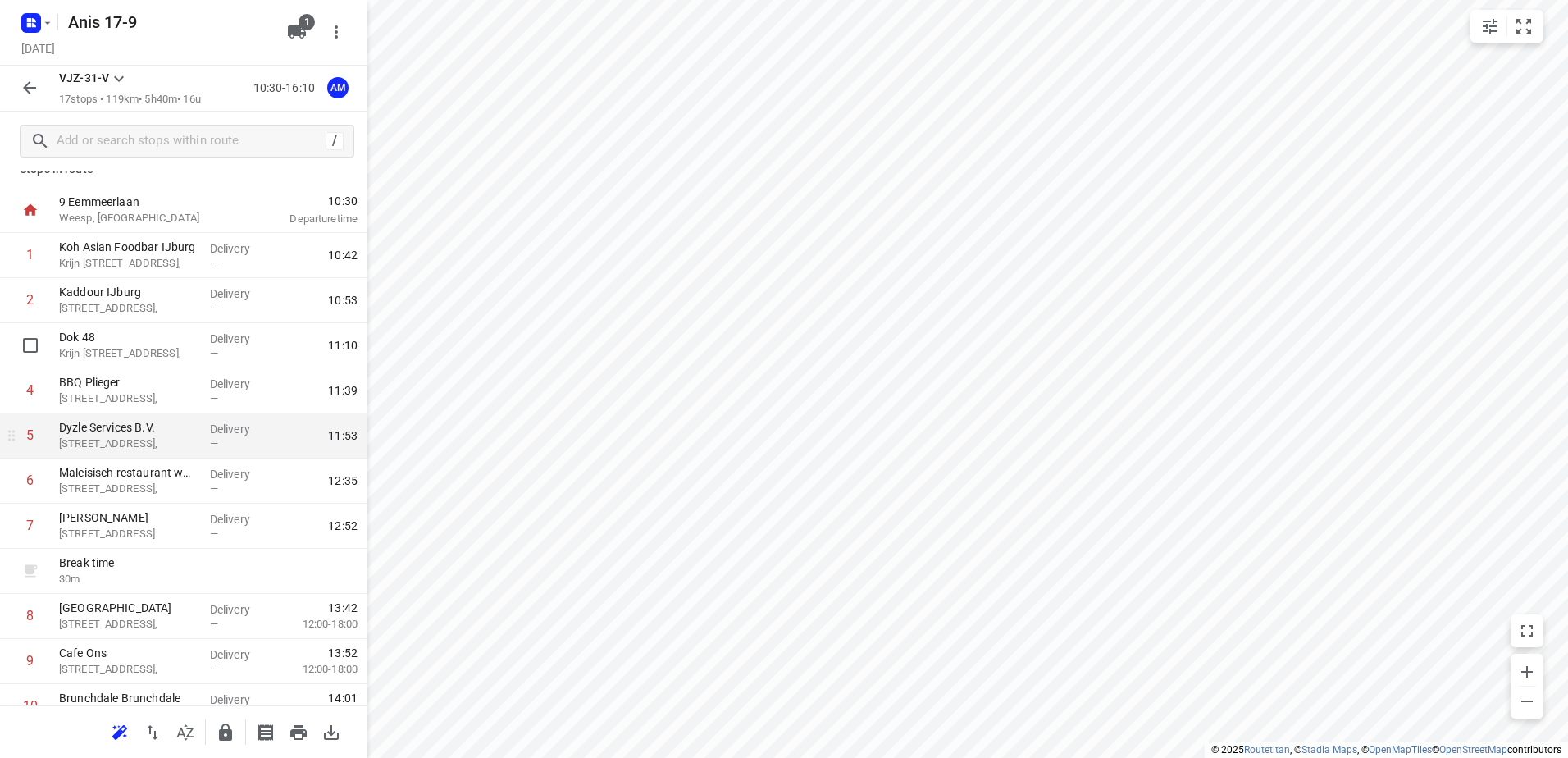
scroll to position [0, 0]
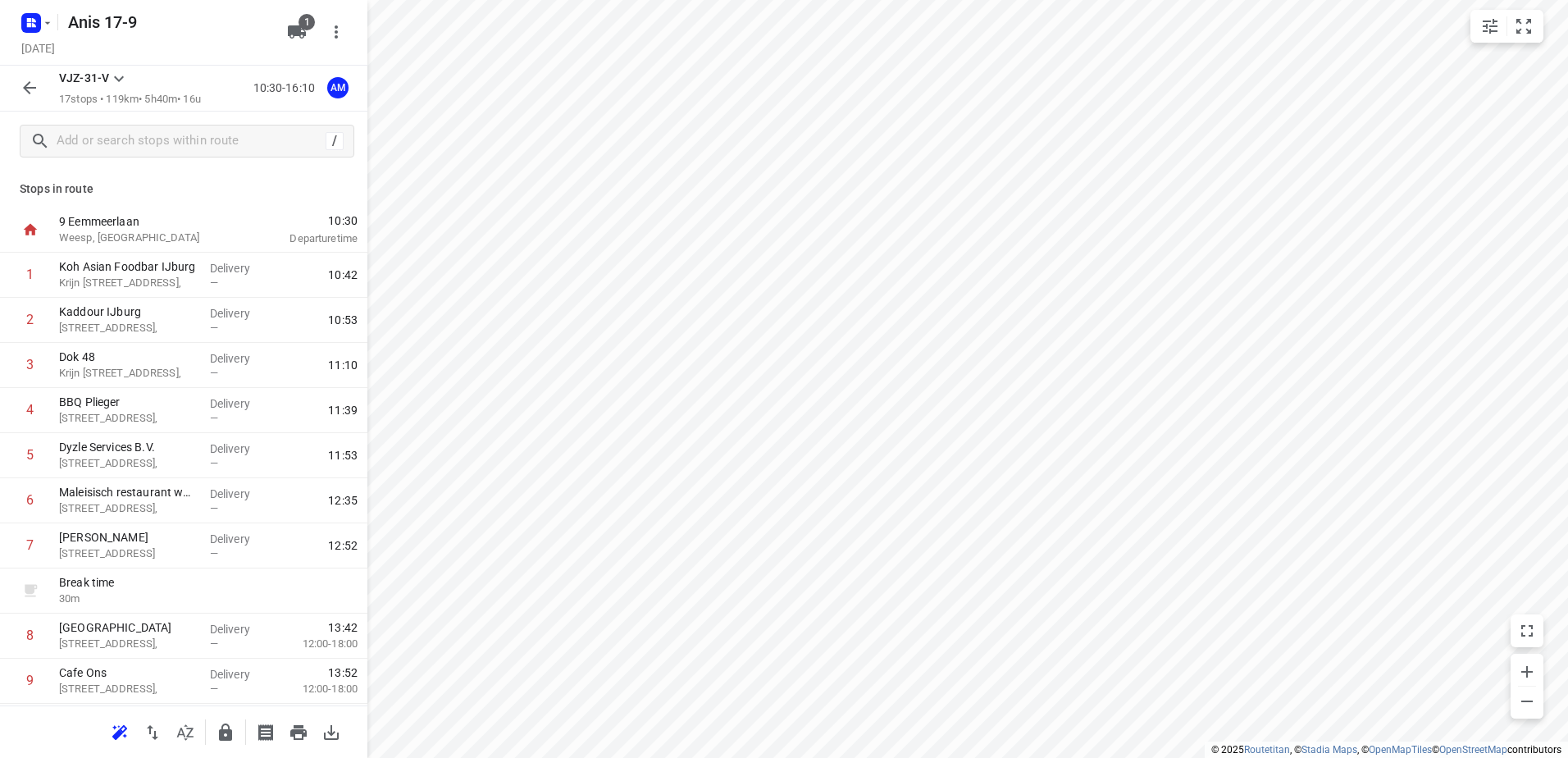
click at [25, 76] on button "button" at bounding box center [29, 87] width 33 height 33
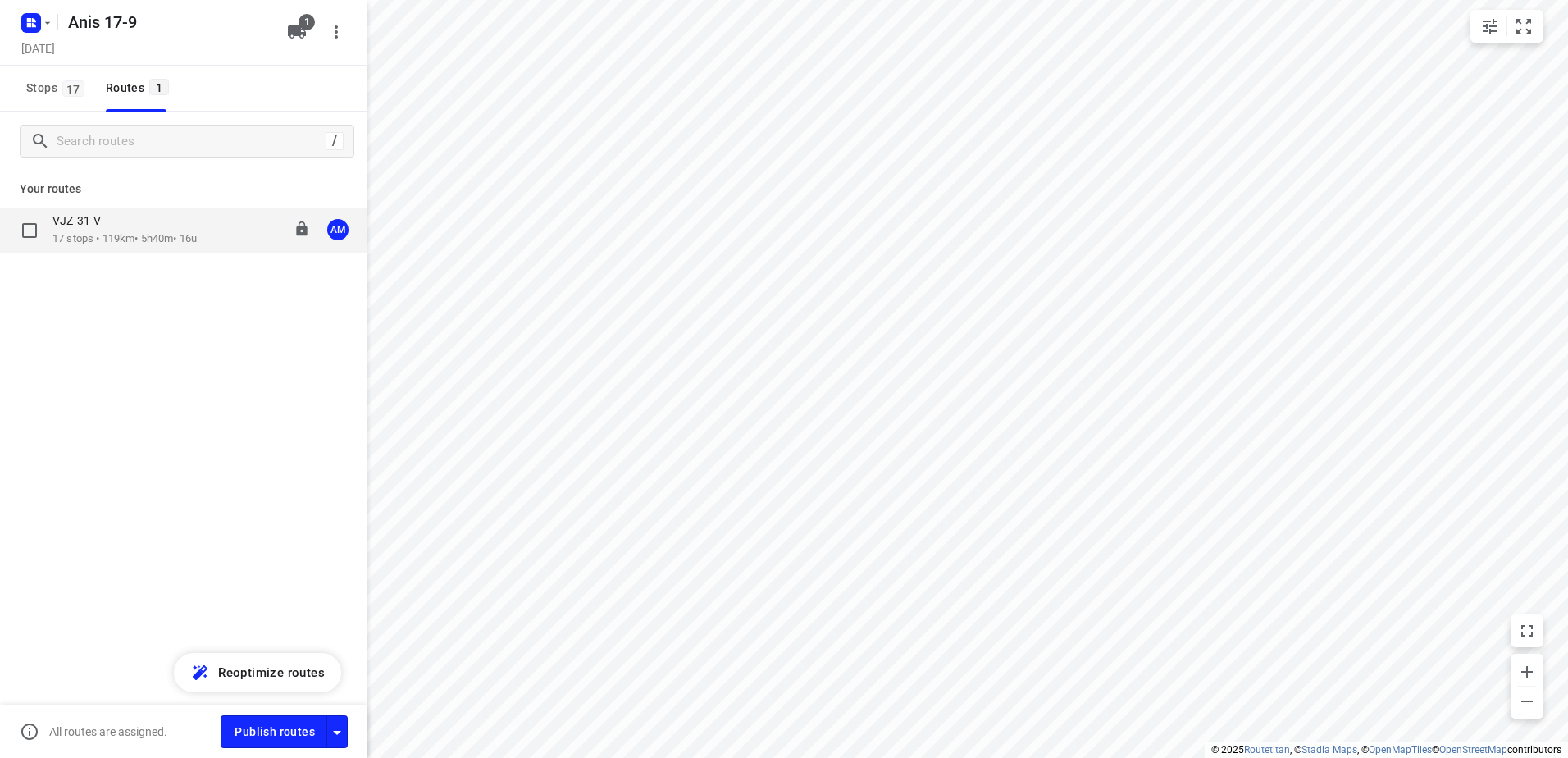
click at [110, 228] on p "VJZ-31-V" at bounding box center [81, 220] width 58 height 15
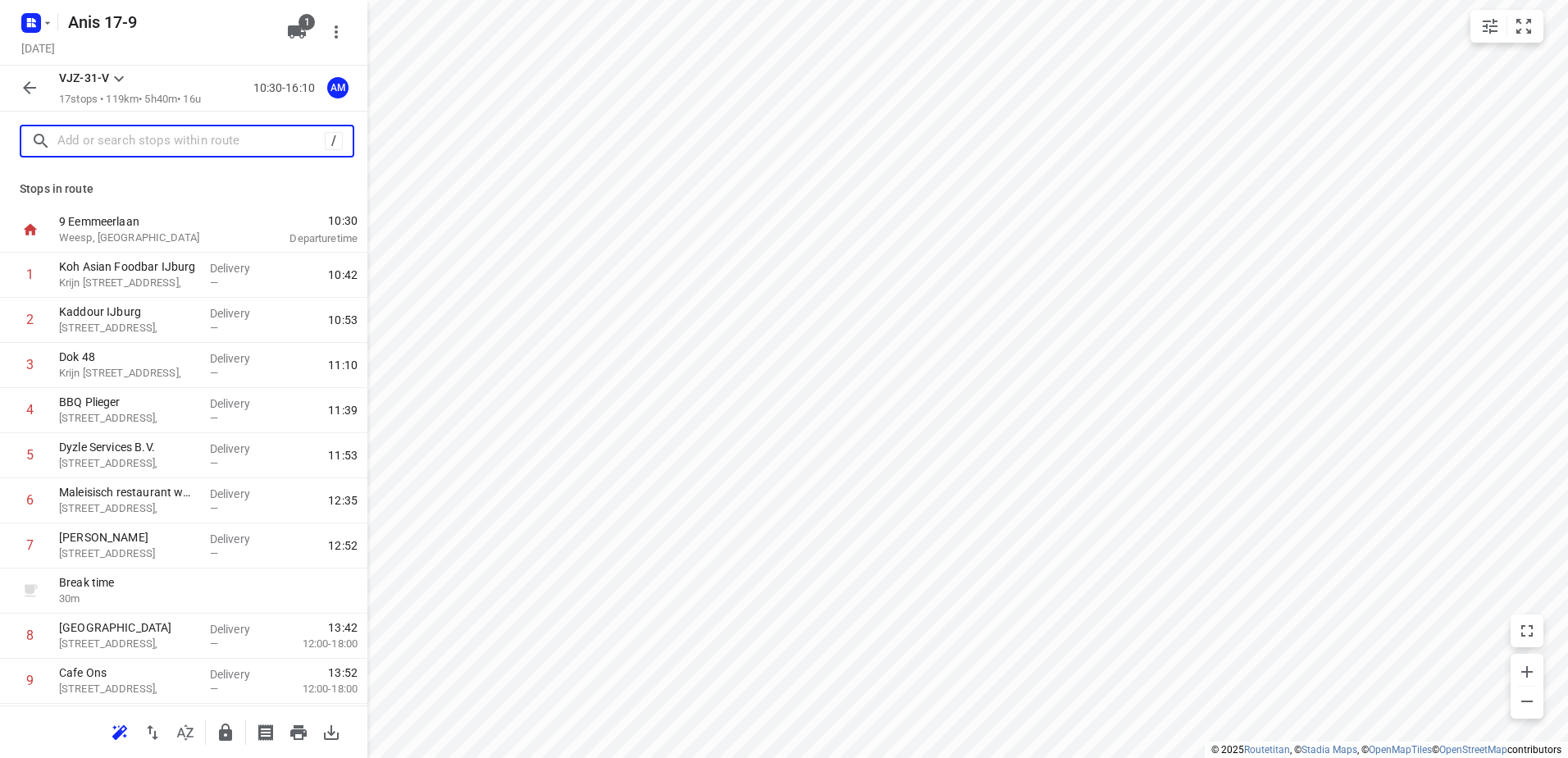
click at [139, 142] on input "text" at bounding box center [190, 141] width 267 height 25
paste input "Saenredamstraat"
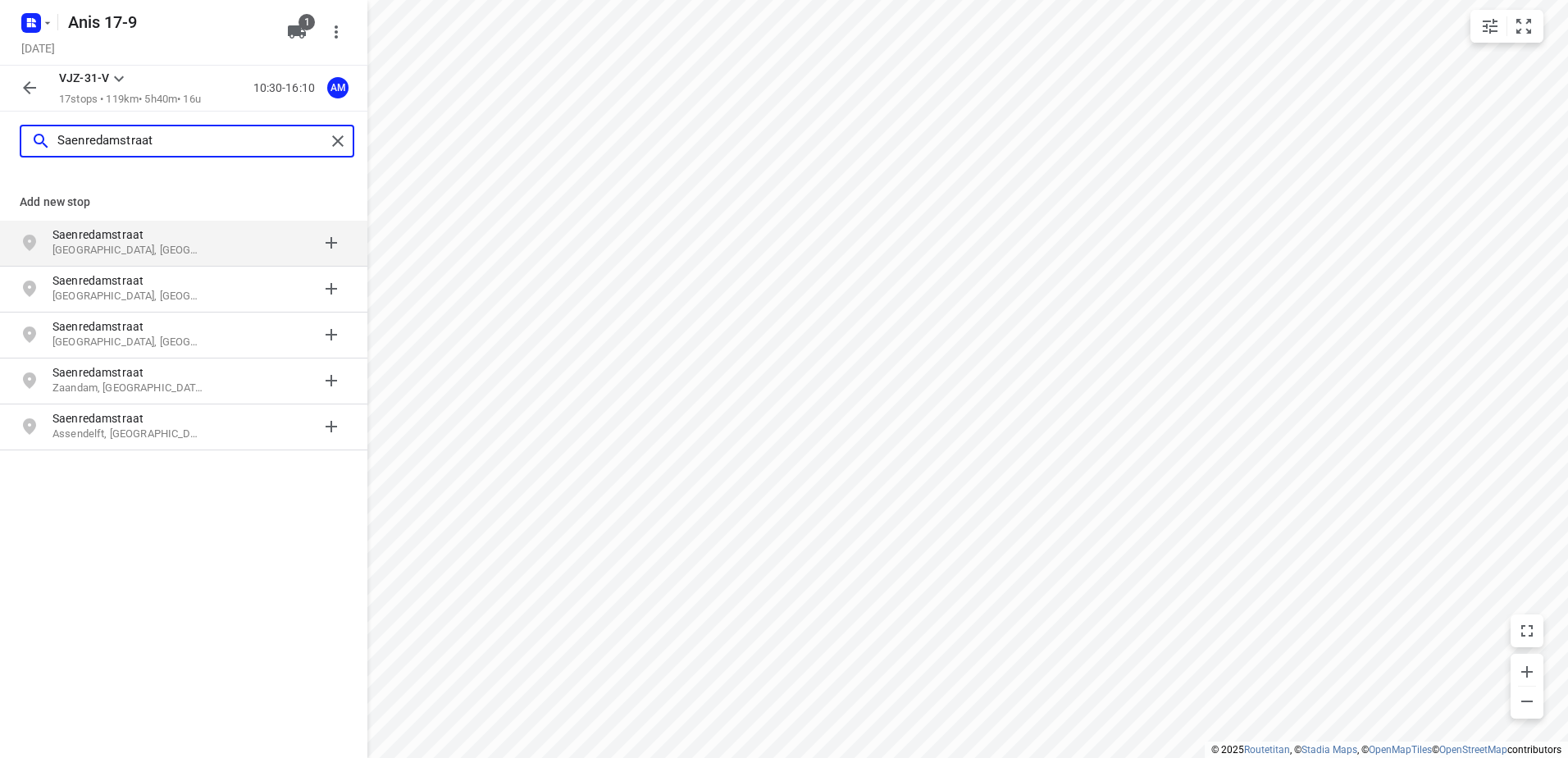
paste input "32"
type input "[STREET_ADDRESS]"
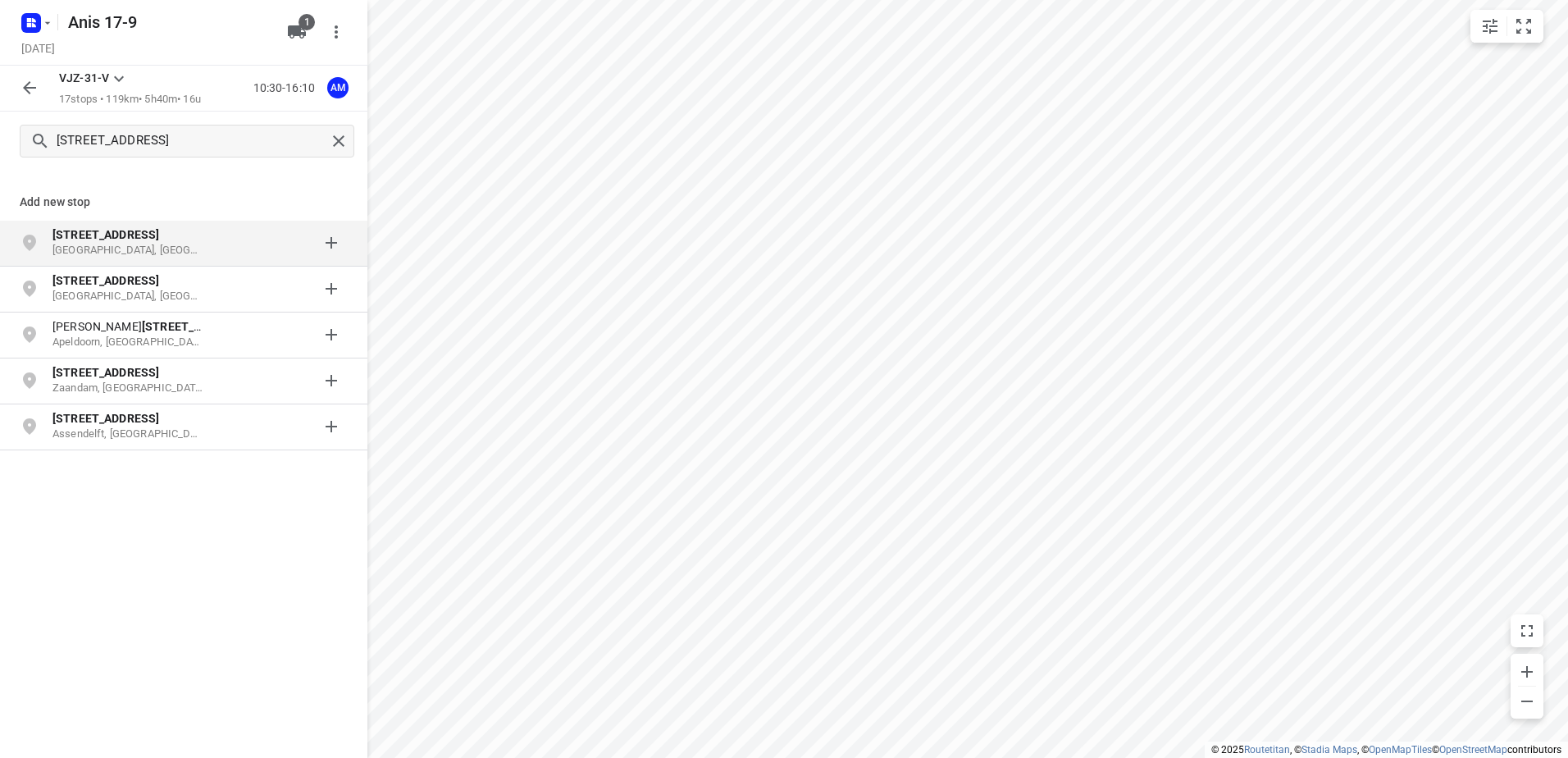
click at [162, 244] on p "[GEOGRAPHIC_DATA], [GEOGRAPHIC_DATA]" at bounding box center [127, 251] width 151 height 16
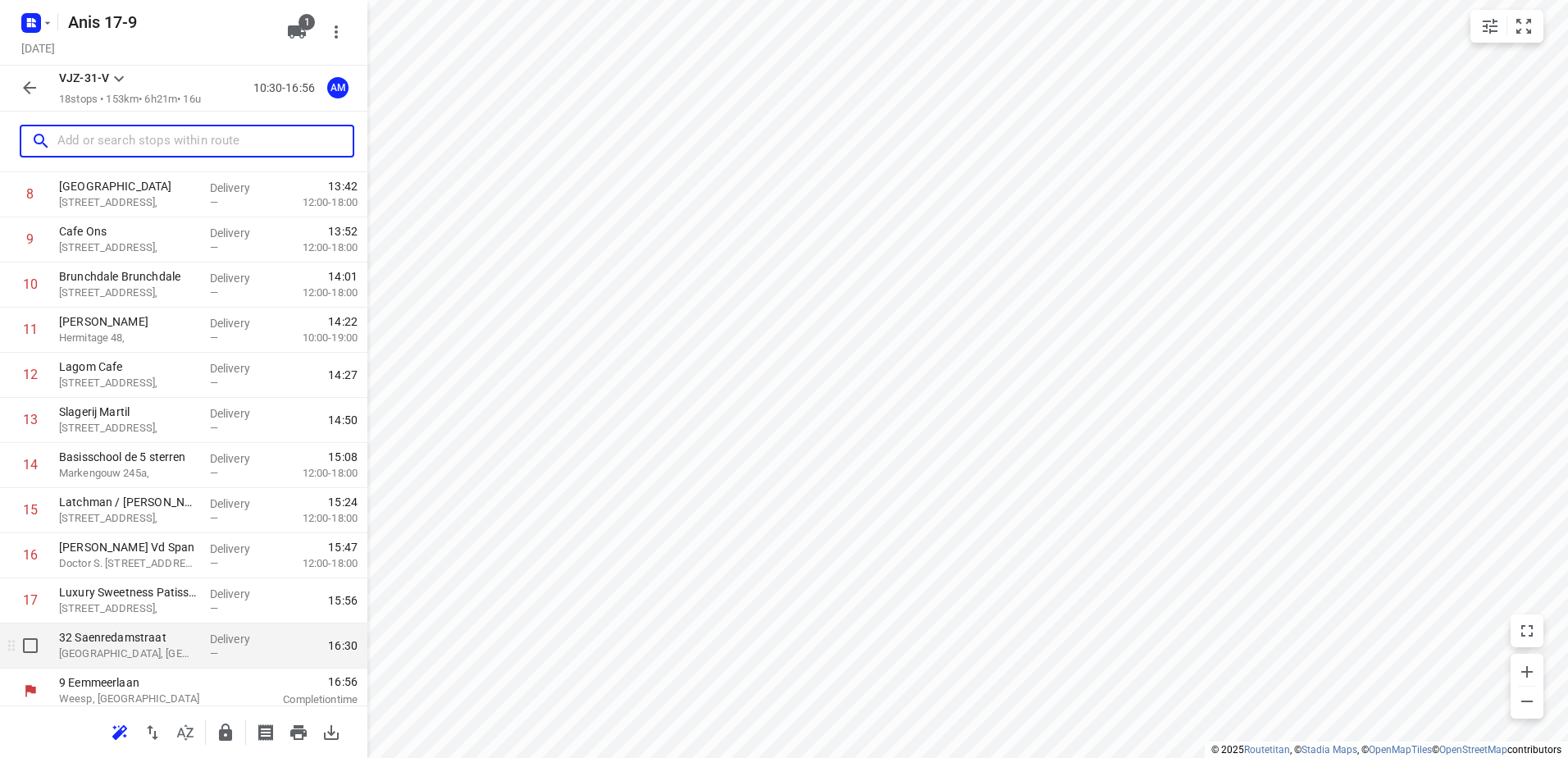
scroll to position [449, 0]
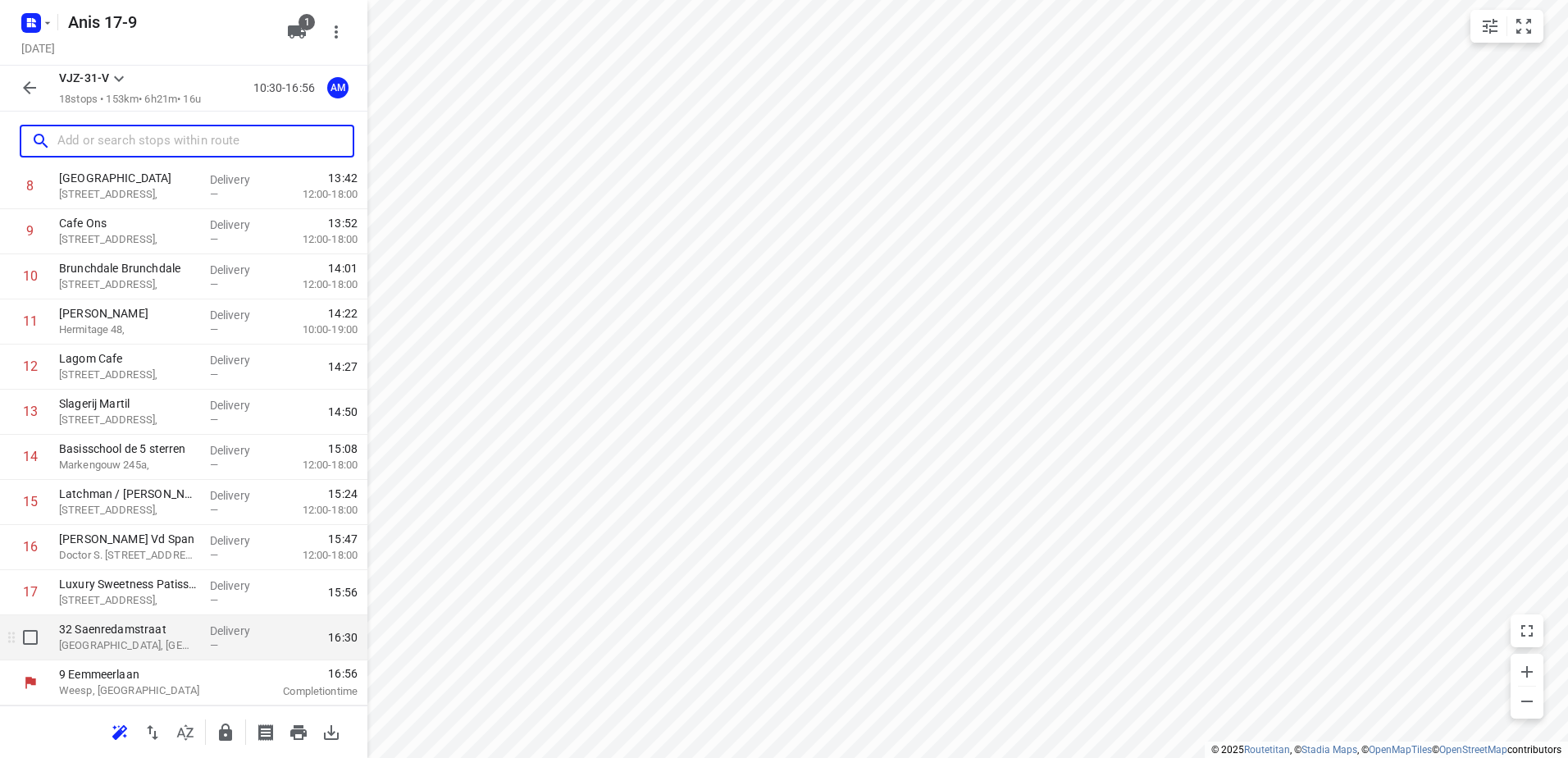
click at [104, 632] on p "32 Saenredamstraat" at bounding box center [128, 629] width 138 height 16
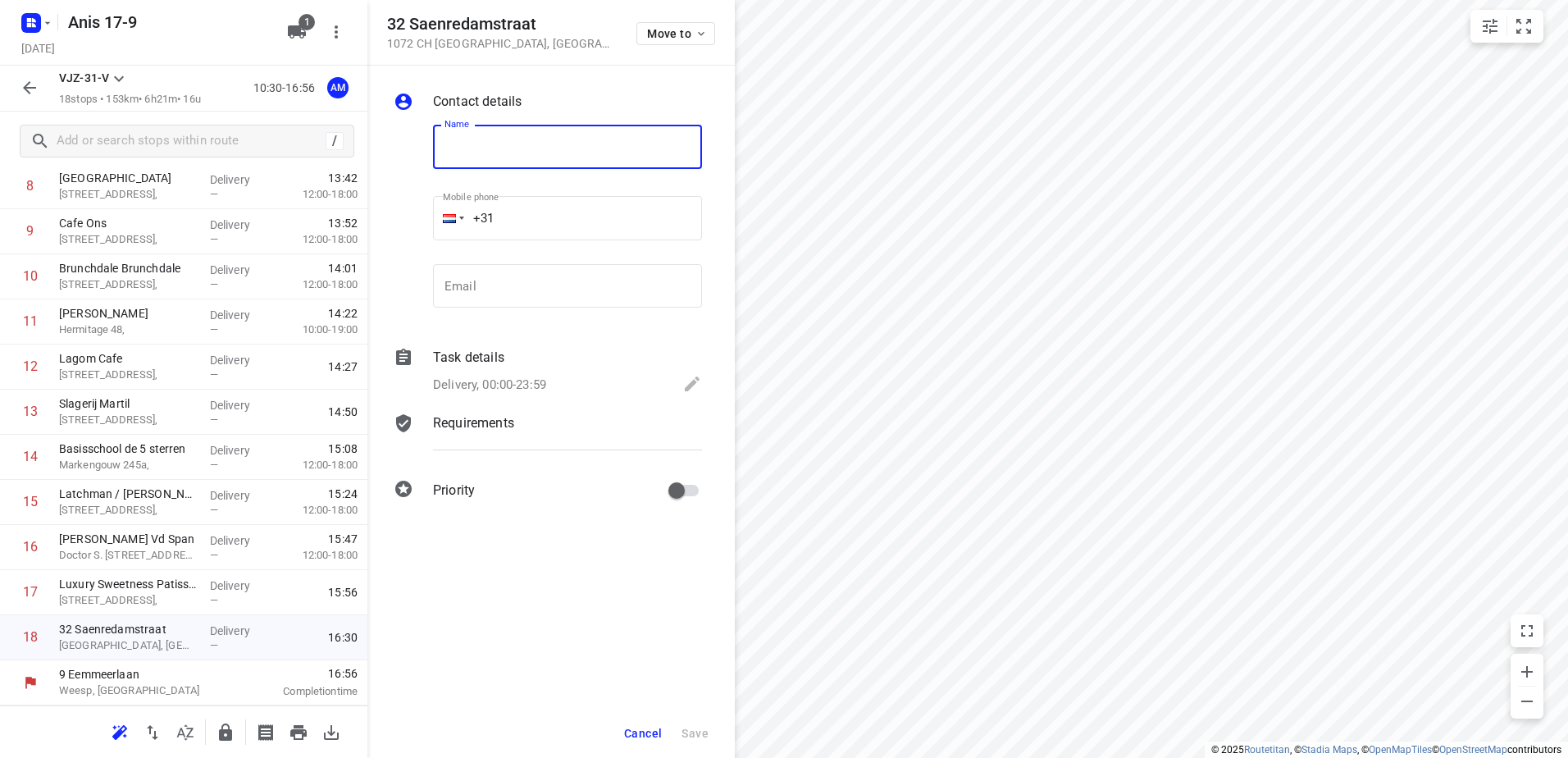
click at [521, 145] on input "text" at bounding box center [567, 147] width 269 height 44
paste input "Layers bakery B.V."
type input "Layers bakery B.V."
click at [521, 208] on input "+31" at bounding box center [567, 218] width 269 height 44
paste input "0618887778"
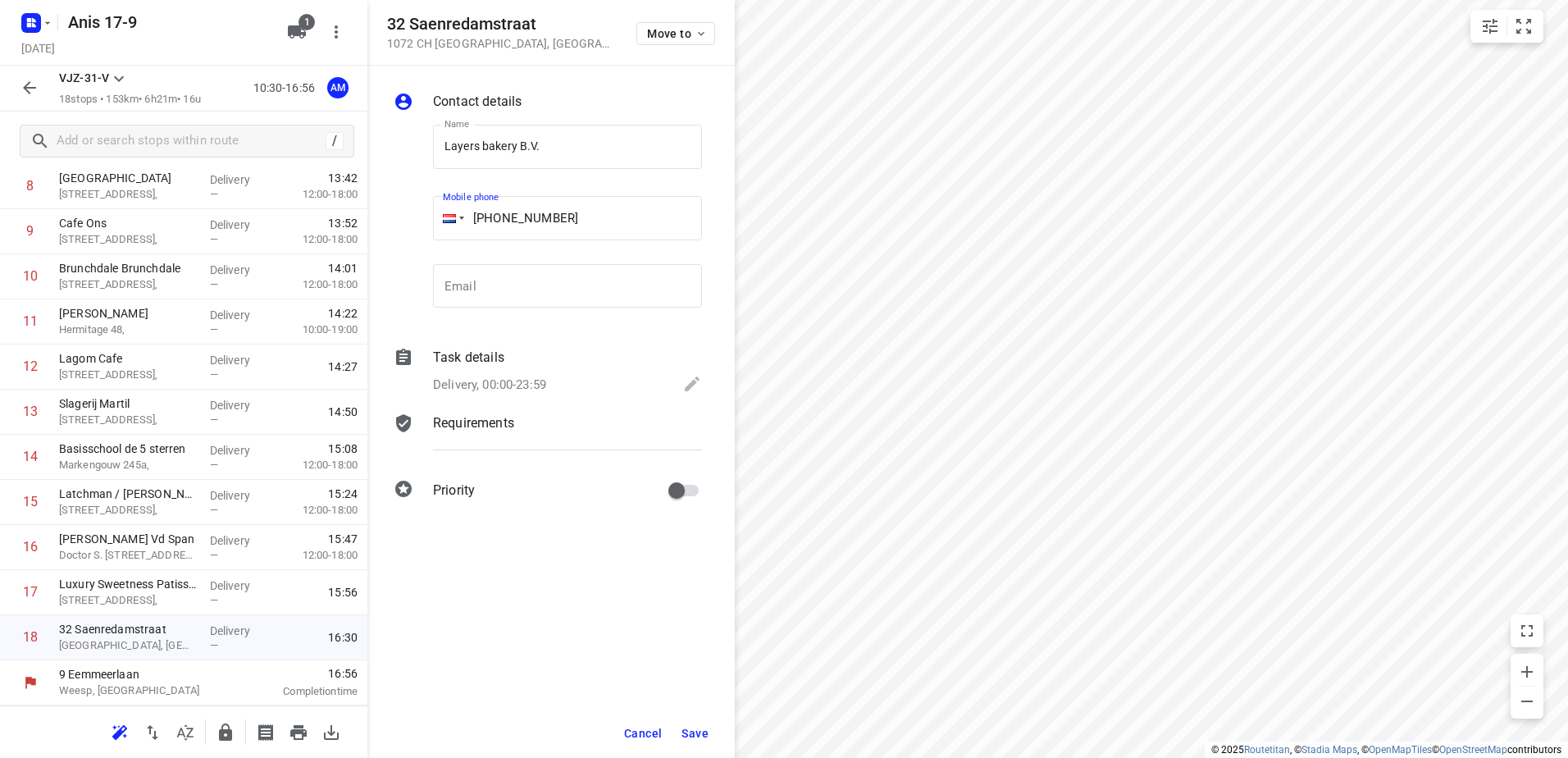
click at [503, 213] on input "[PHONE_NUMBER]" at bounding box center [567, 218] width 269 height 44
type input "[PHONE_NUMBER]"
click at [685, 384] on icon at bounding box center [692, 384] width 20 height 20
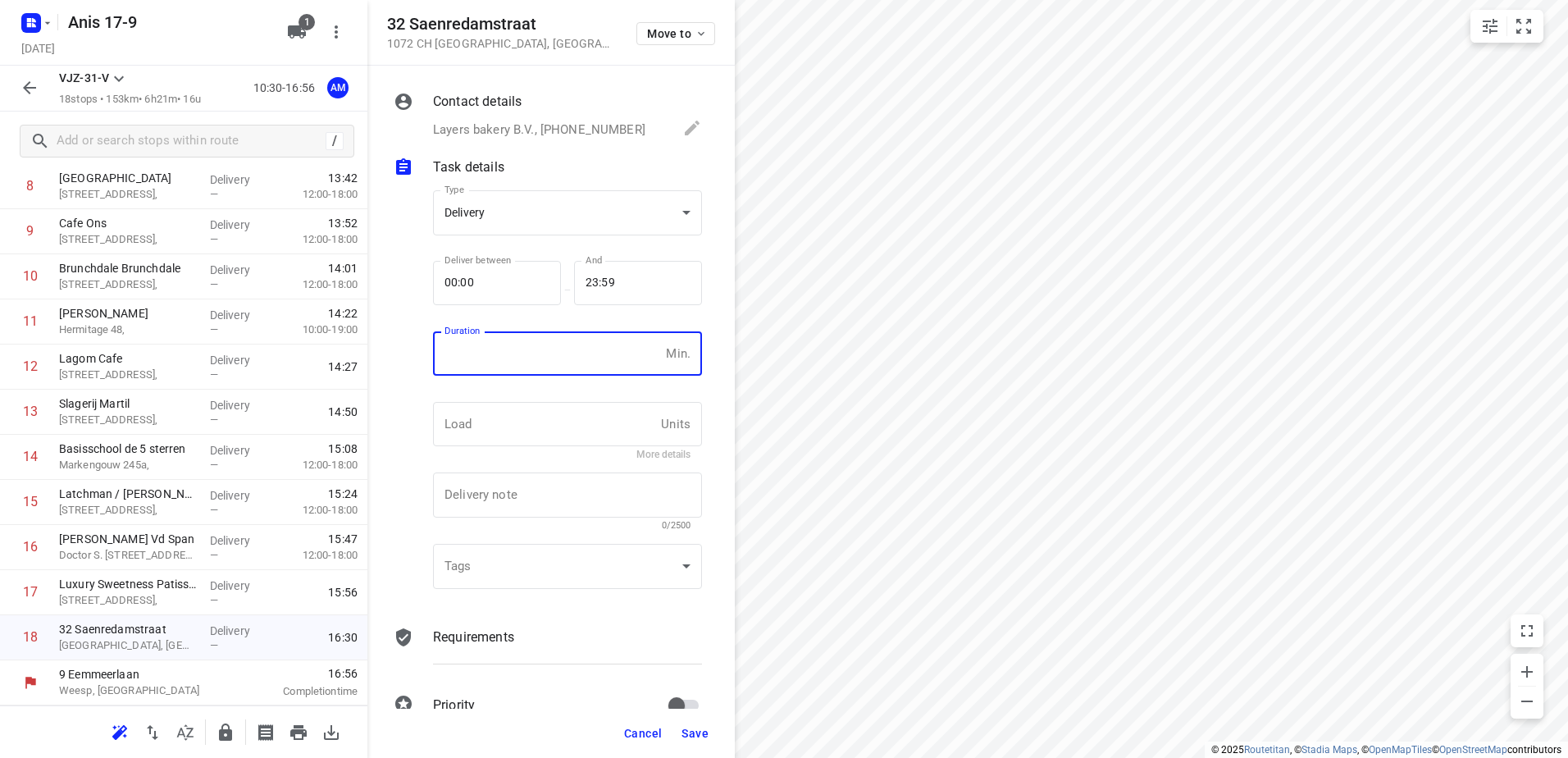
click at [515, 351] on input "number" at bounding box center [546, 353] width 226 height 44
type input "10"
click at [695, 734] on span "Save" at bounding box center [695, 733] width 27 height 13
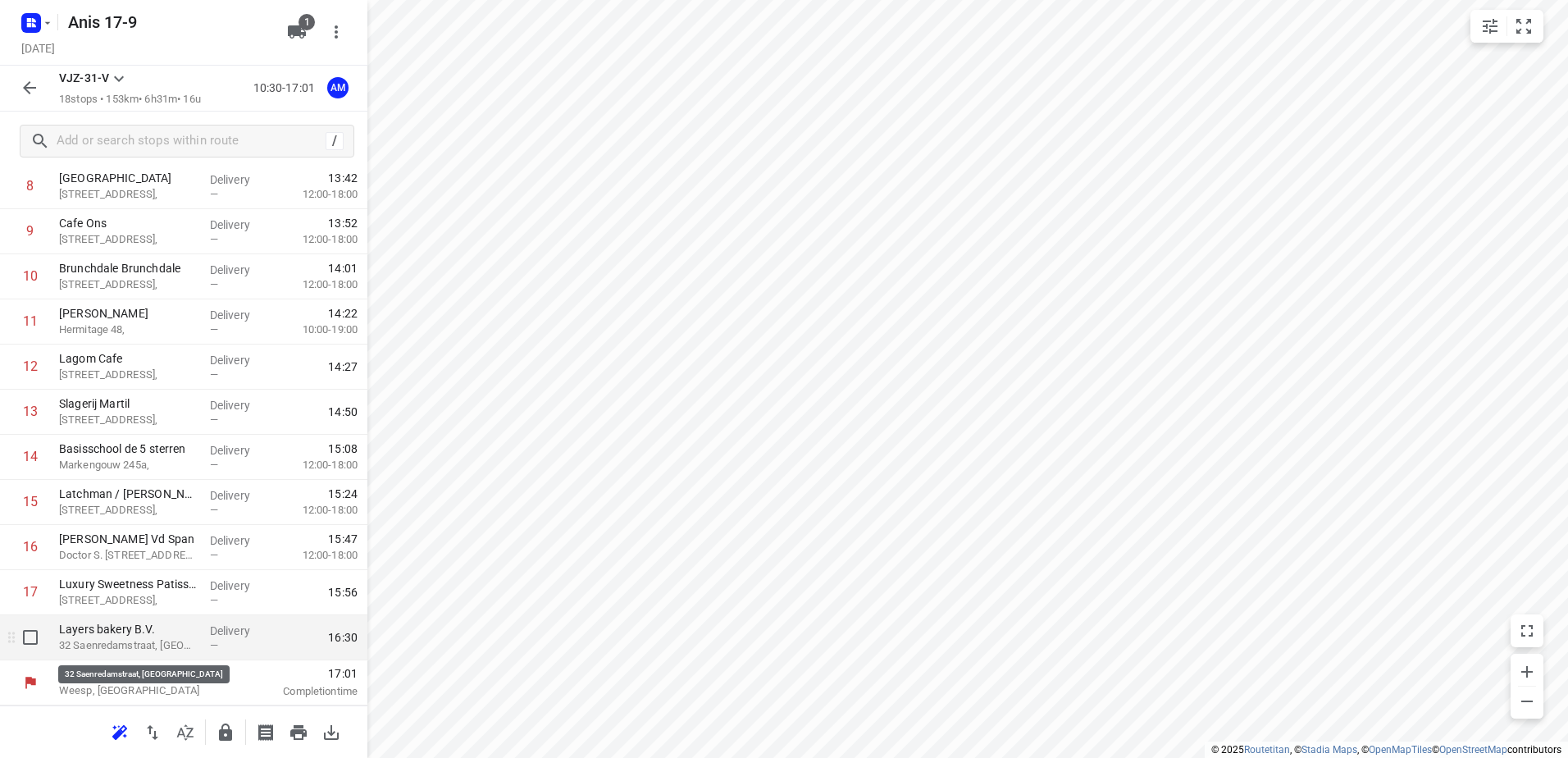
click at [116, 650] on p "32 Saenredamstraat, [GEOGRAPHIC_DATA]" at bounding box center [128, 645] width 138 height 16
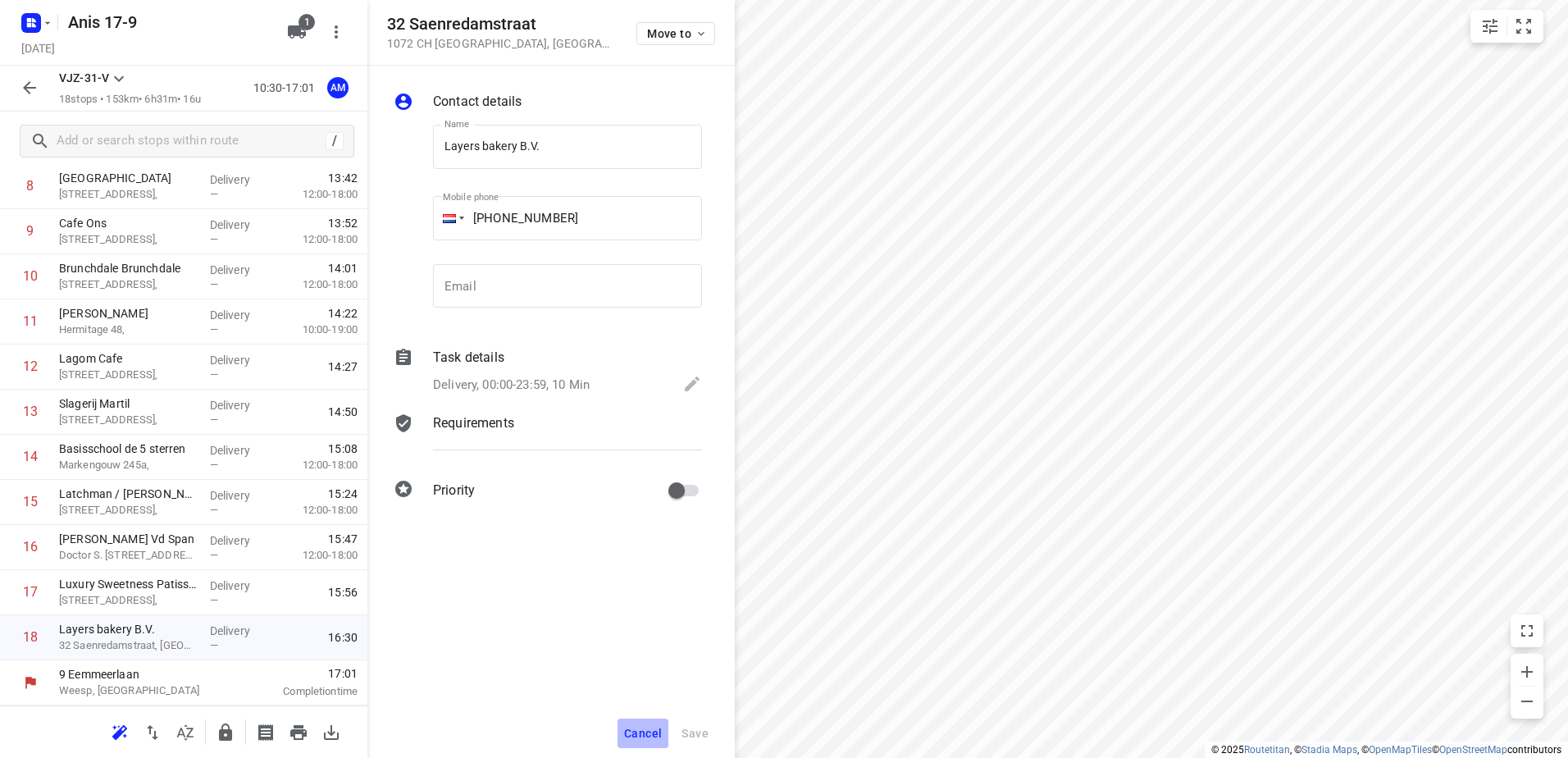
drag, startPoint x: 643, startPoint y: 736, endPoint x: 662, endPoint y: 695, distance: 44.4
click at [641, 735] on span "Cancel" at bounding box center [643, 733] width 38 height 13
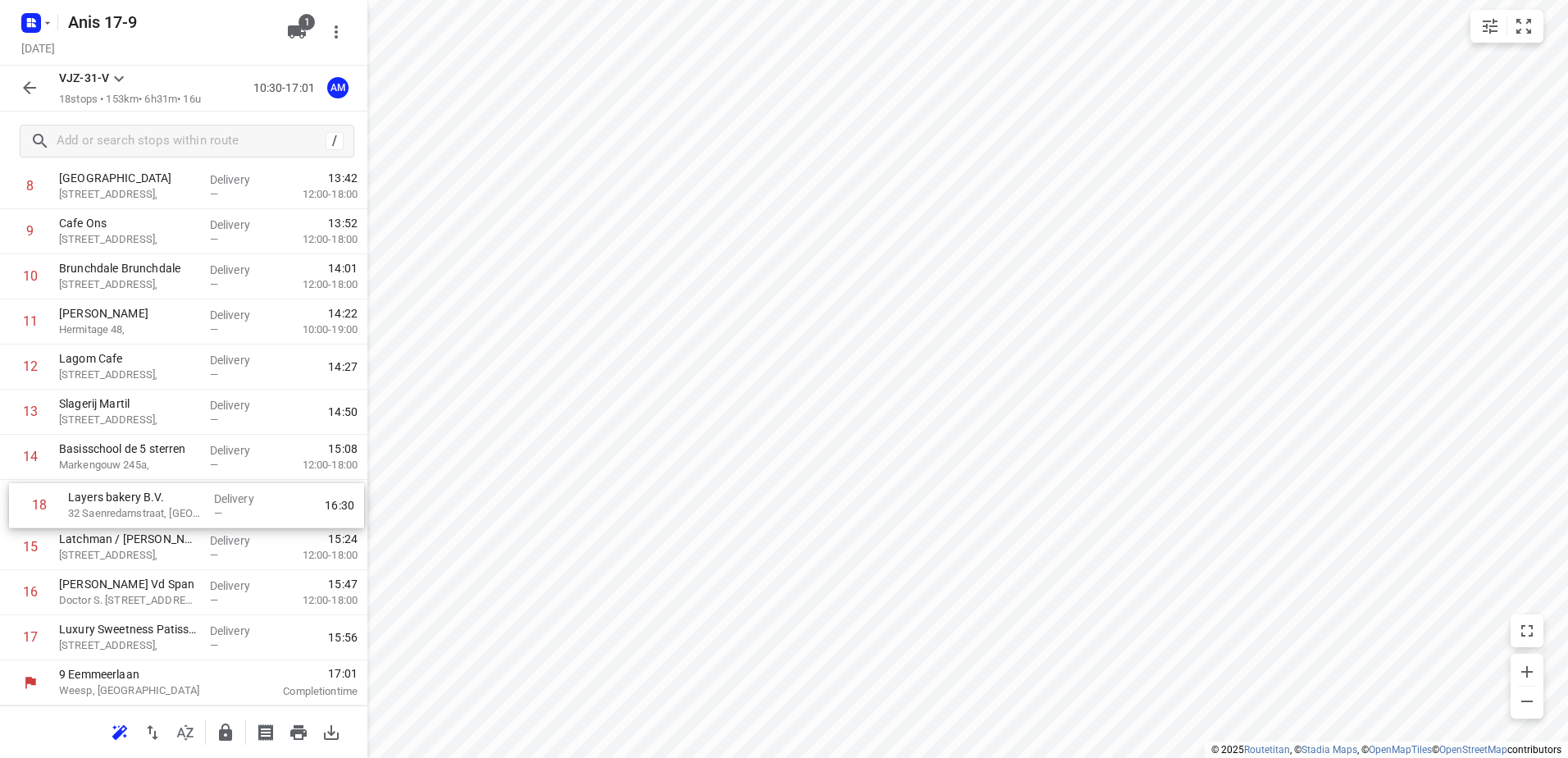
drag, startPoint x: 109, startPoint y: 641, endPoint x: 118, endPoint y: 503, distance: 138.1
click at [118, 503] on div "1 Koh Asian Foodbar IJburg [STREET_ADDRESS], Delivery — 10:42 2 Kaddour IJburg …" at bounding box center [183, 231] width 367 height 857
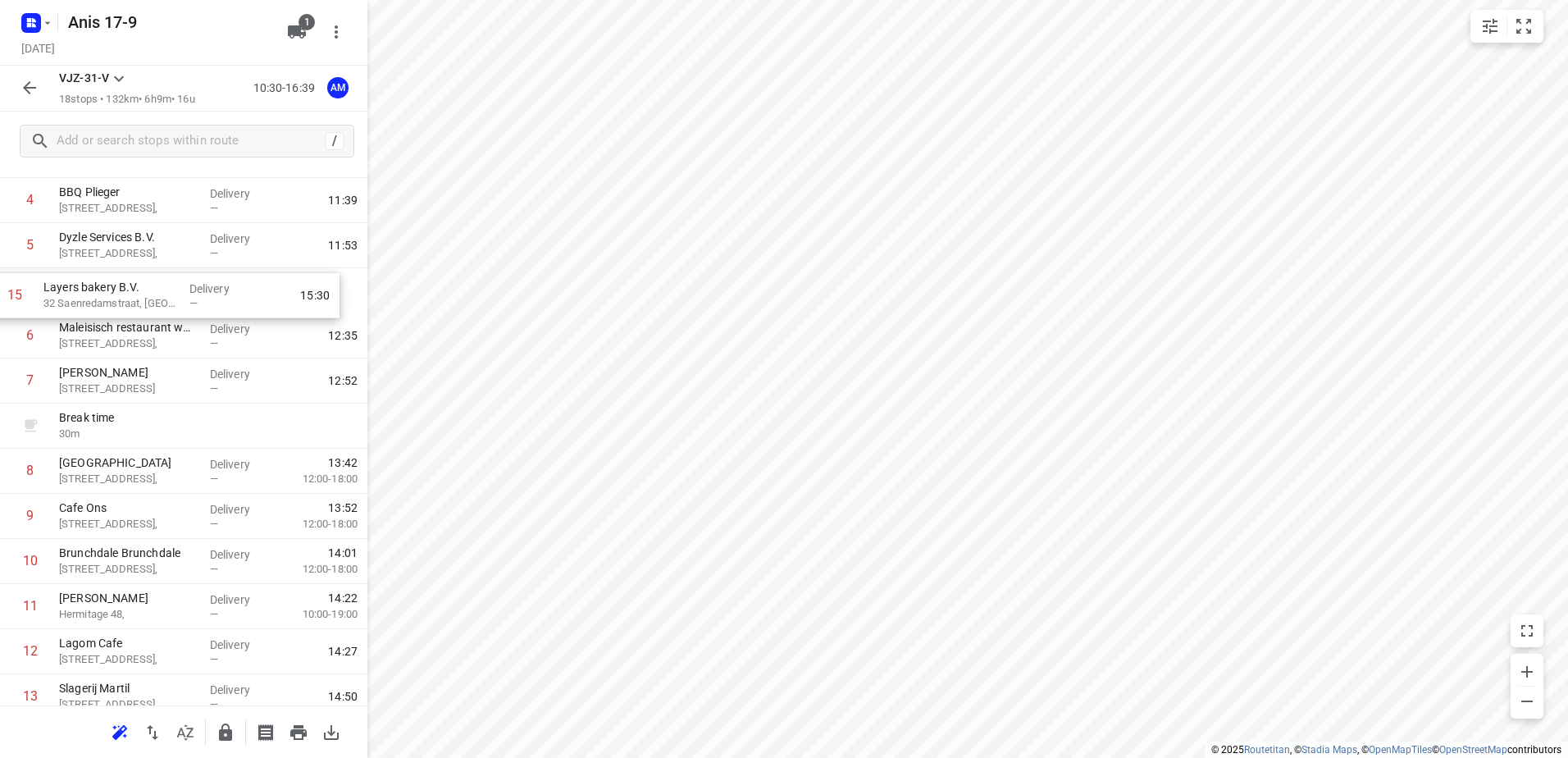
scroll to position [204, 0]
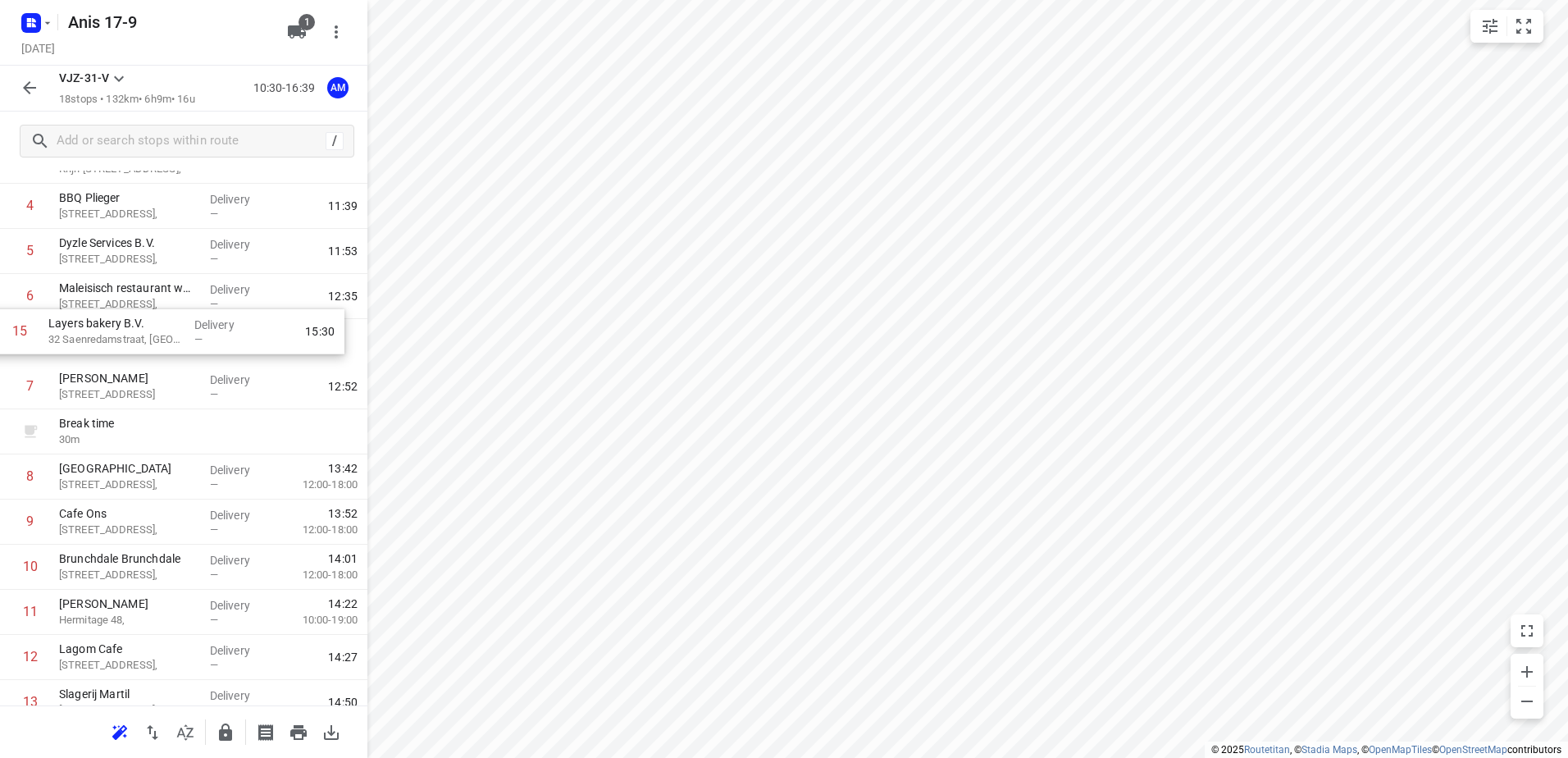
drag, startPoint x: 122, startPoint y: 508, endPoint x: 112, endPoint y: 334, distance: 175.0
click at [112, 334] on div "1 Koh Asian Foodbar IJburg [STREET_ADDRESS], Delivery — 10:42 2 Kaddour IJburg …" at bounding box center [183, 476] width 367 height 857
drag, startPoint x: 136, startPoint y: 301, endPoint x: 135, endPoint y: 344, distance: 42.7
click at [135, 344] on div "1 Koh Asian Foodbar IJburg [STREET_ADDRESS], Delivery — 10:42 2 Kaddour IJburg …" at bounding box center [183, 480] width 367 height 857
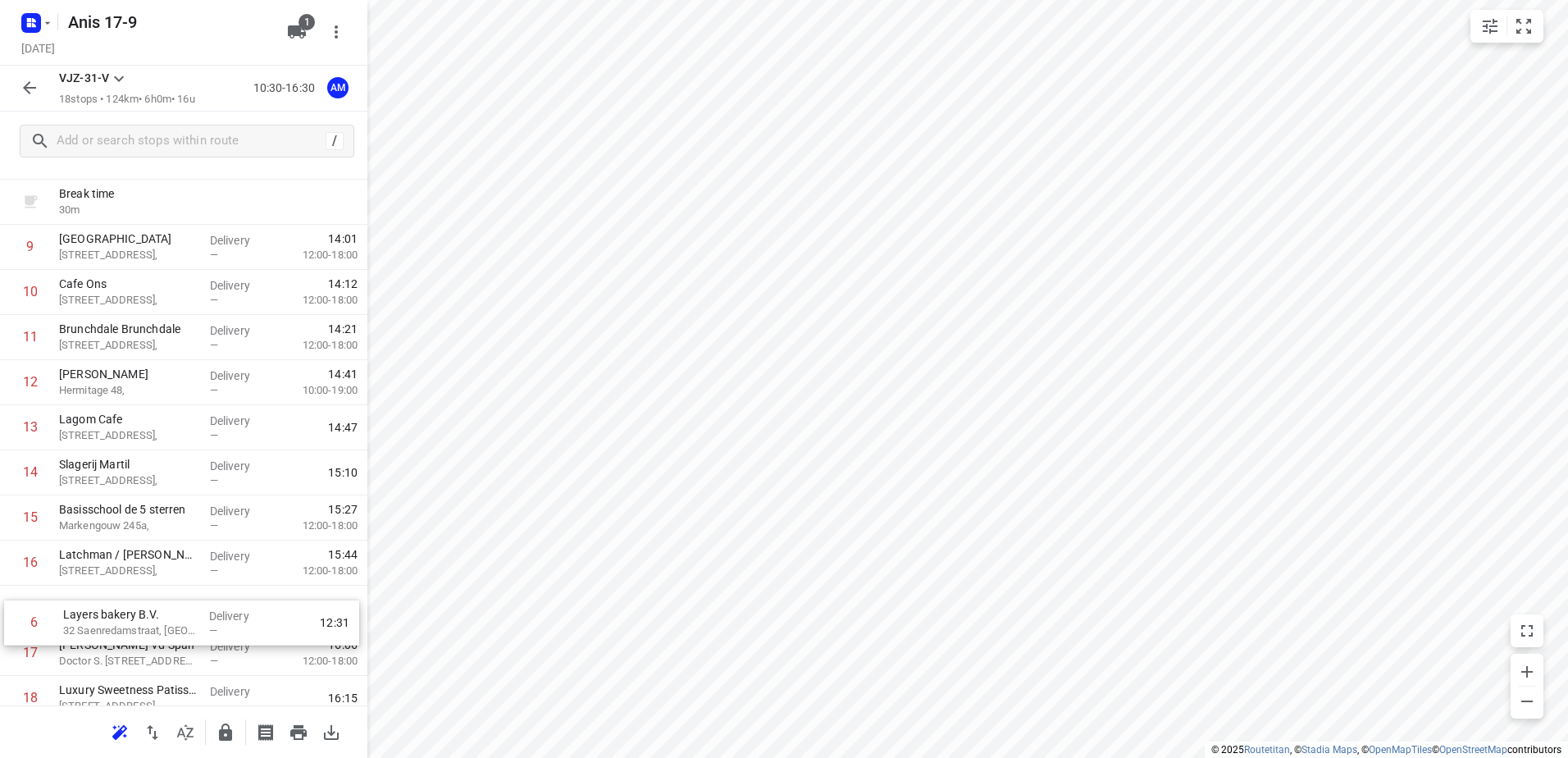
scroll to position [395, 0]
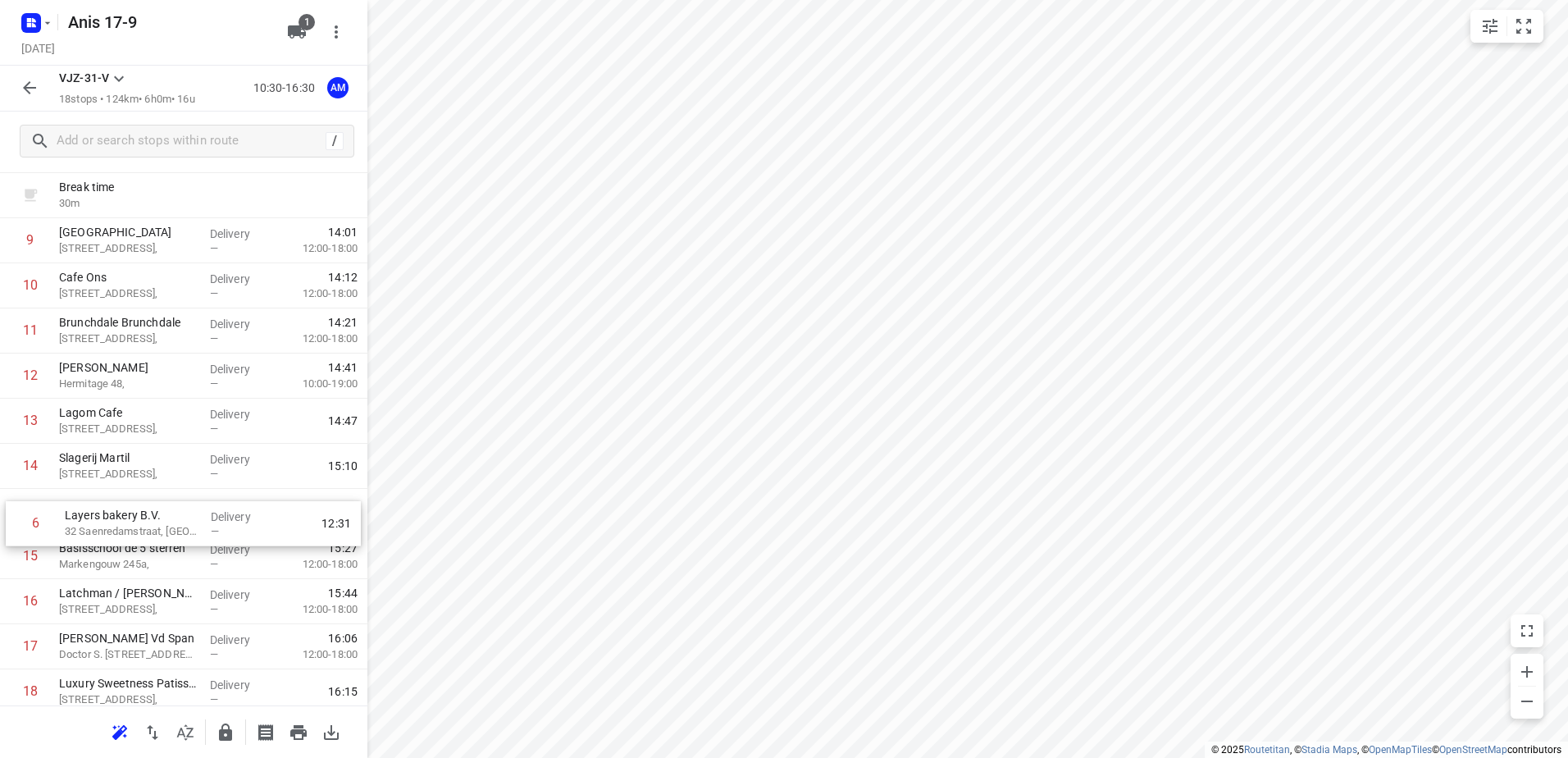
drag, startPoint x: 143, startPoint y: 220, endPoint x: 148, endPoint y: 533, distance: 313.3
click at [148, 533] on div "1 Koh Asian Foodbar IJburg [STREET_ADDRESS], Delivery — 10:42 2 Kaddour IJburg …" at bounding box center [183, 285] width 367 height 857
drag, startPoint x: 147, startPoint y: 517, endPoint x: 148, endPoint y: 556, distance: 39.4
click at [148, 556] on div "1 Koh Asian Foodbar IJburg [STREET_ADDRESS], Delivery — 10:42 2 Kaddour IJburg …" at bounding box center [183, 285] width 367 height 857
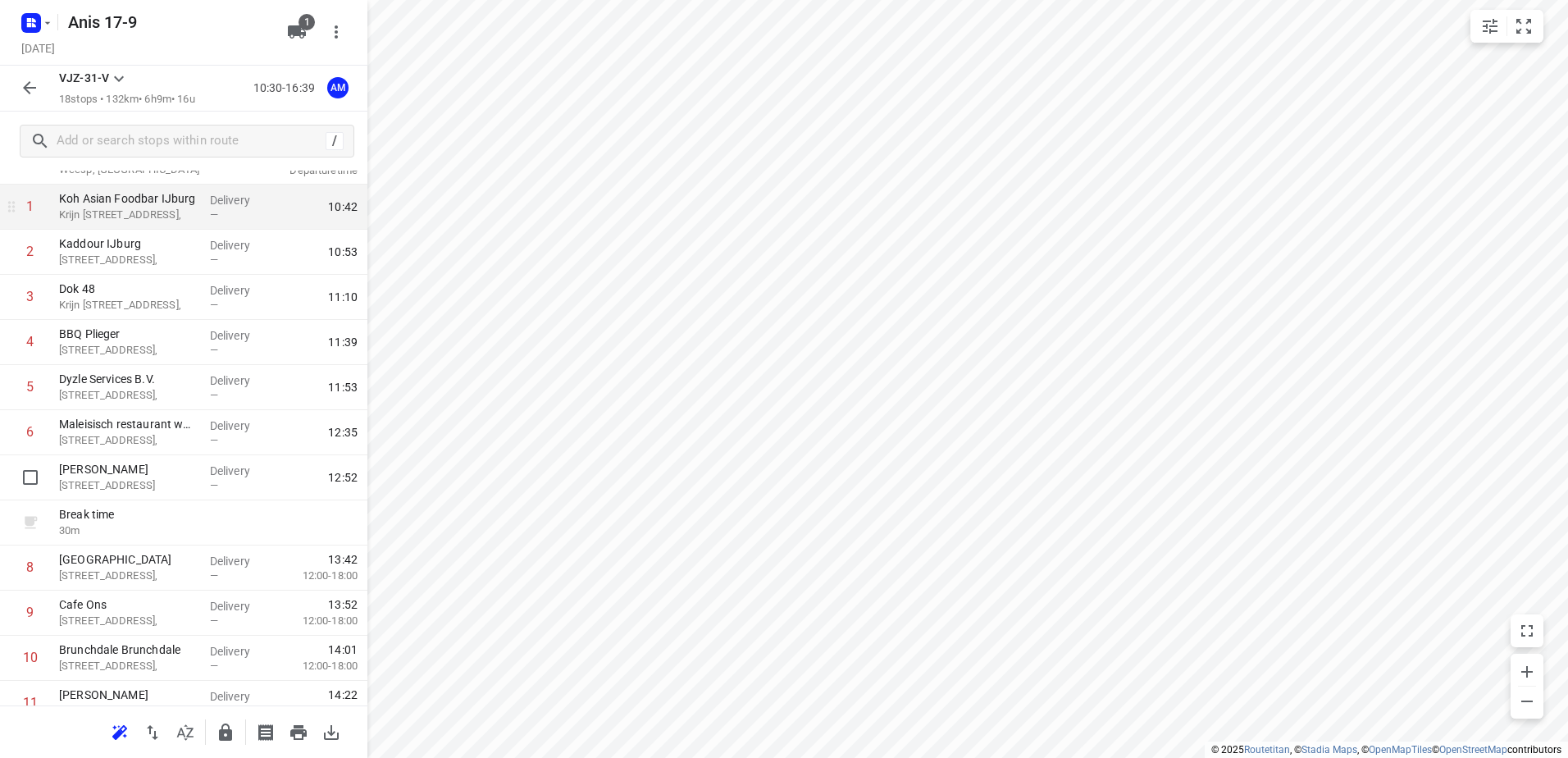
scroll to position [0, 0]
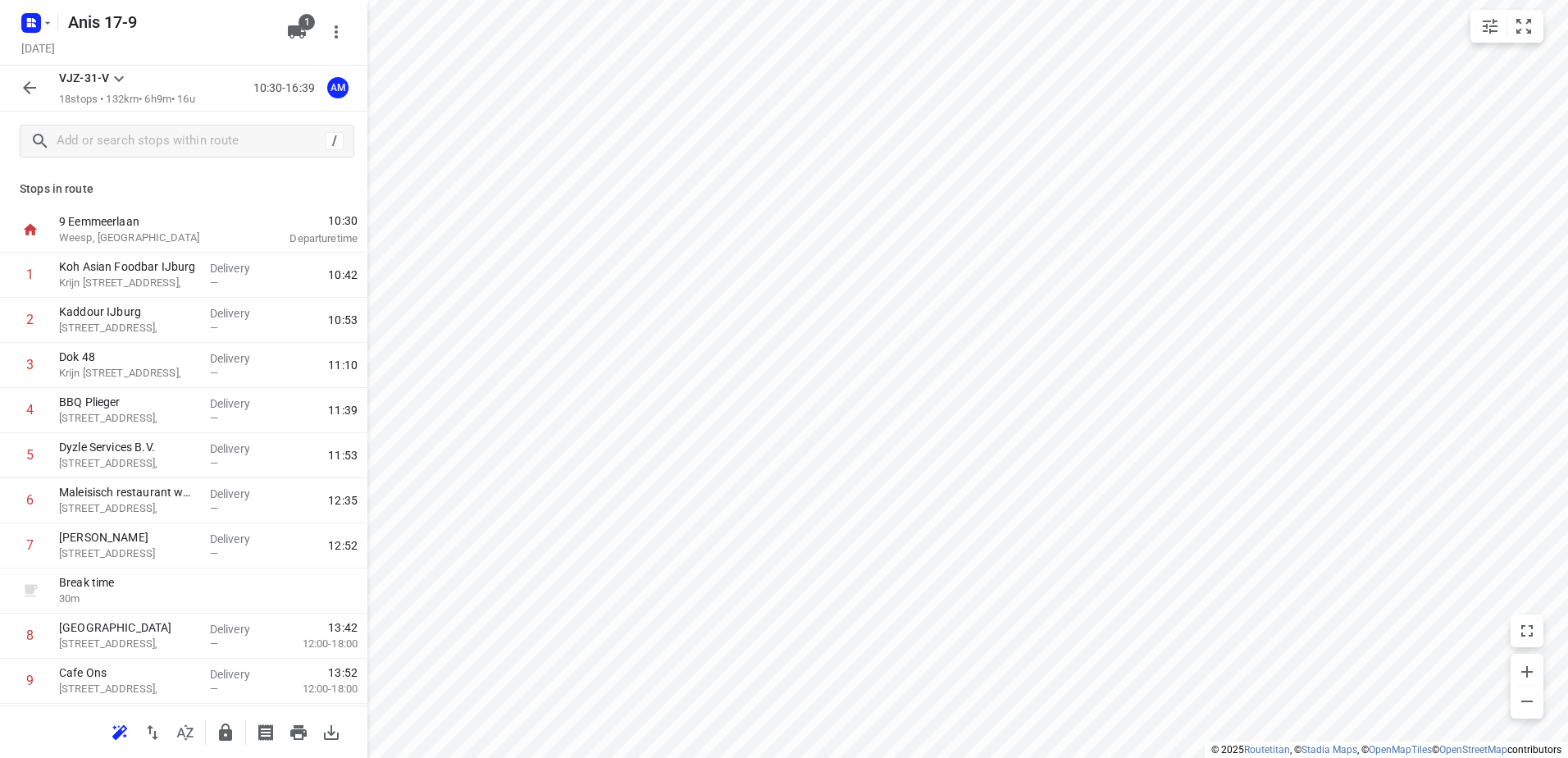
click at [26, 88] on icon "button" at bounding box center [29, 87] width 13 height 13
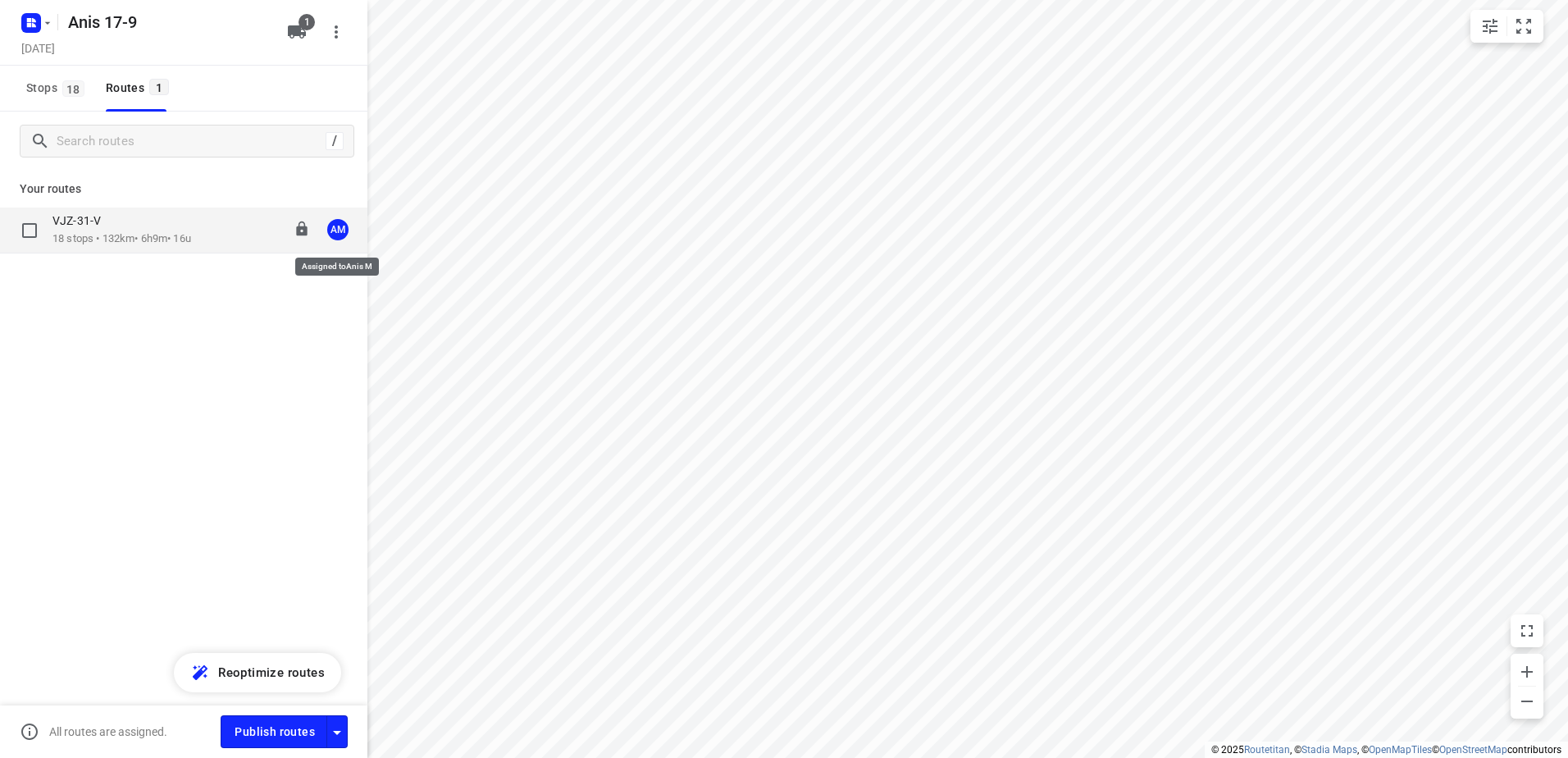
click at [335, 236] on div "AM" at bounding box center [337, 229] width 21 height 21
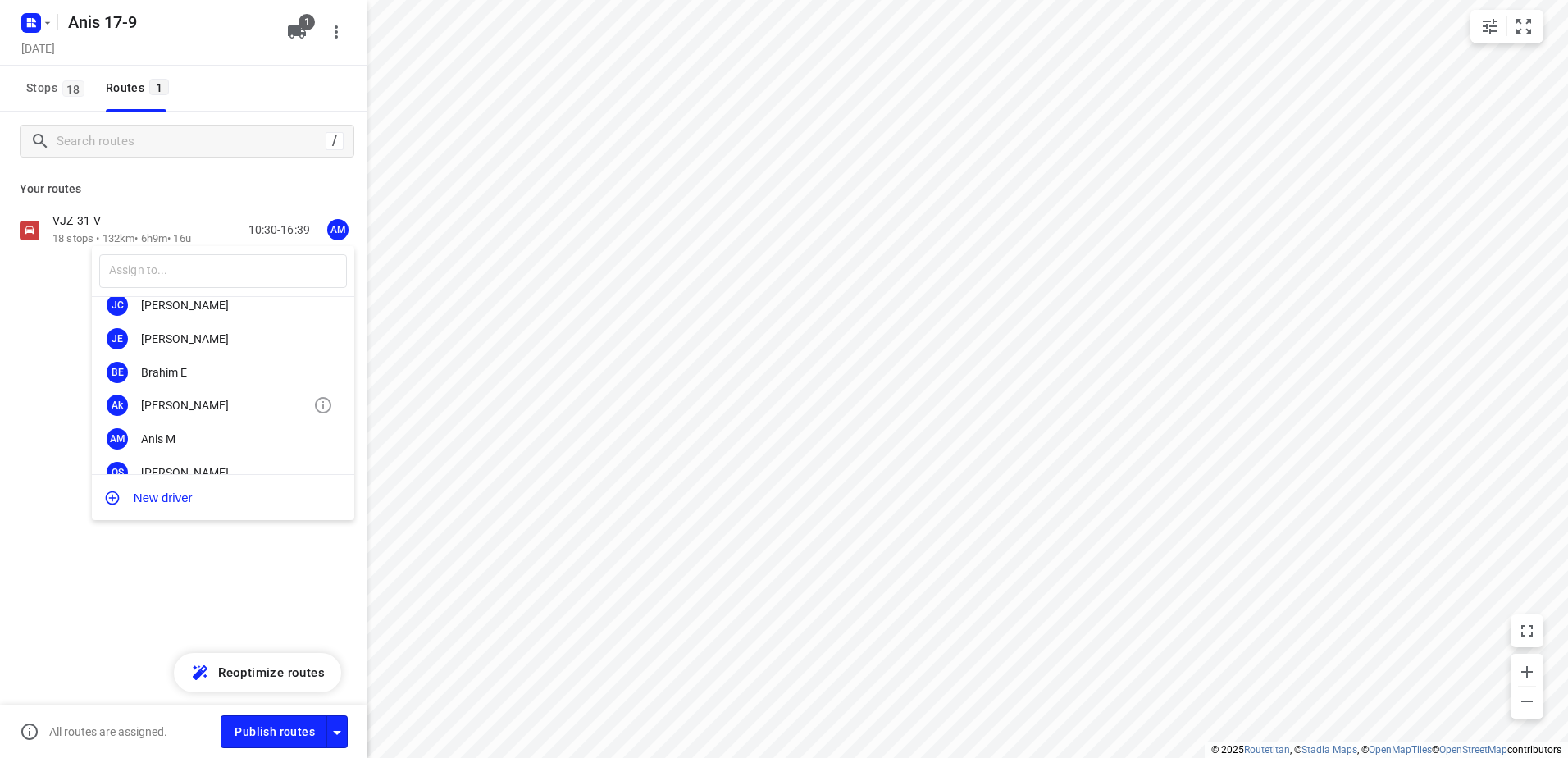
scroll to position [104, 0]
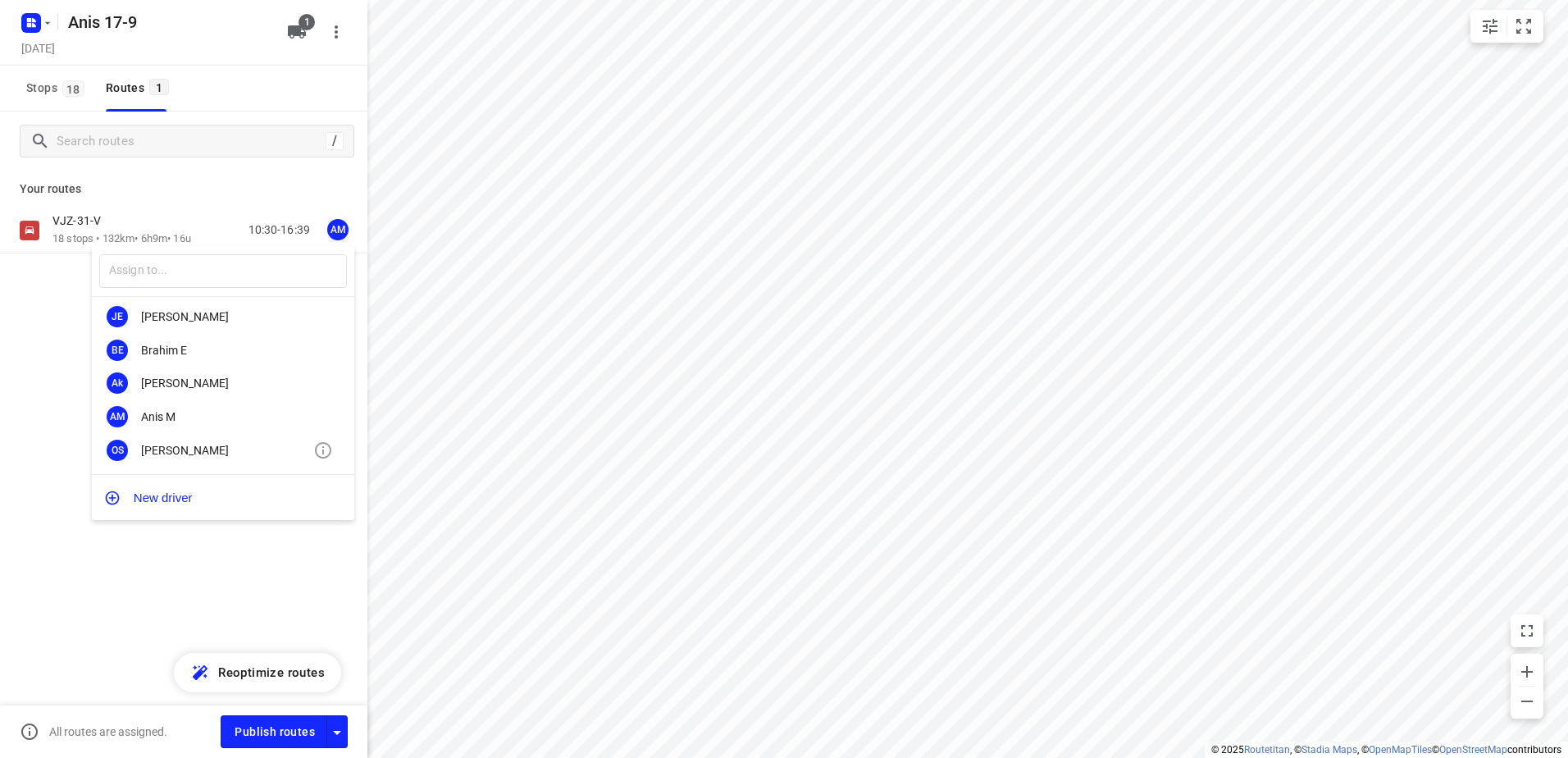
click at [179, 445] on div "[PERSON_NAME]" at bounding box center [227, 450] width 172 height 13
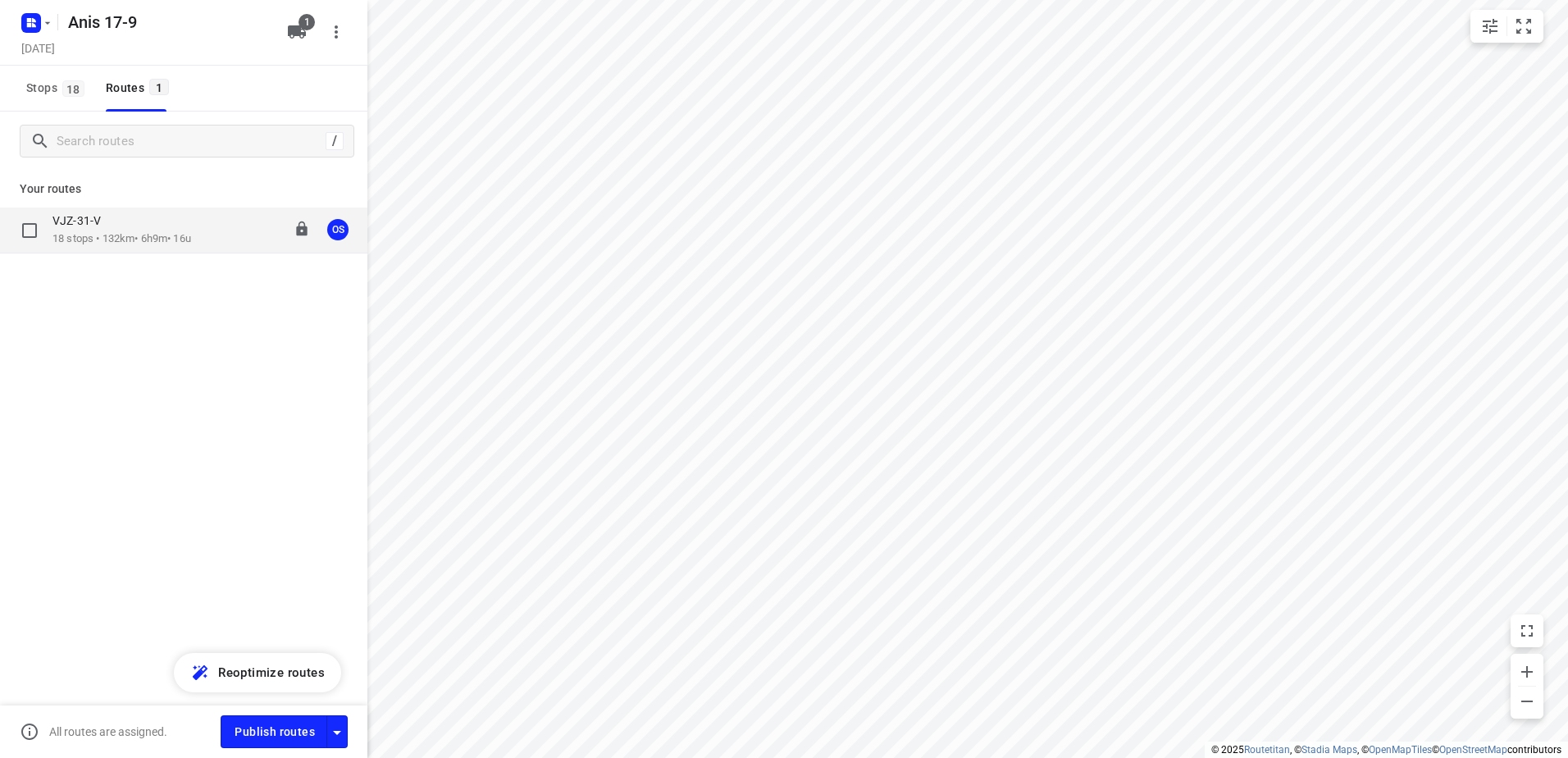
click at [139, 232] on p "18 stops • 132km • 6h9m • 16u" at bounding box center [121, 239] width 139 height 16
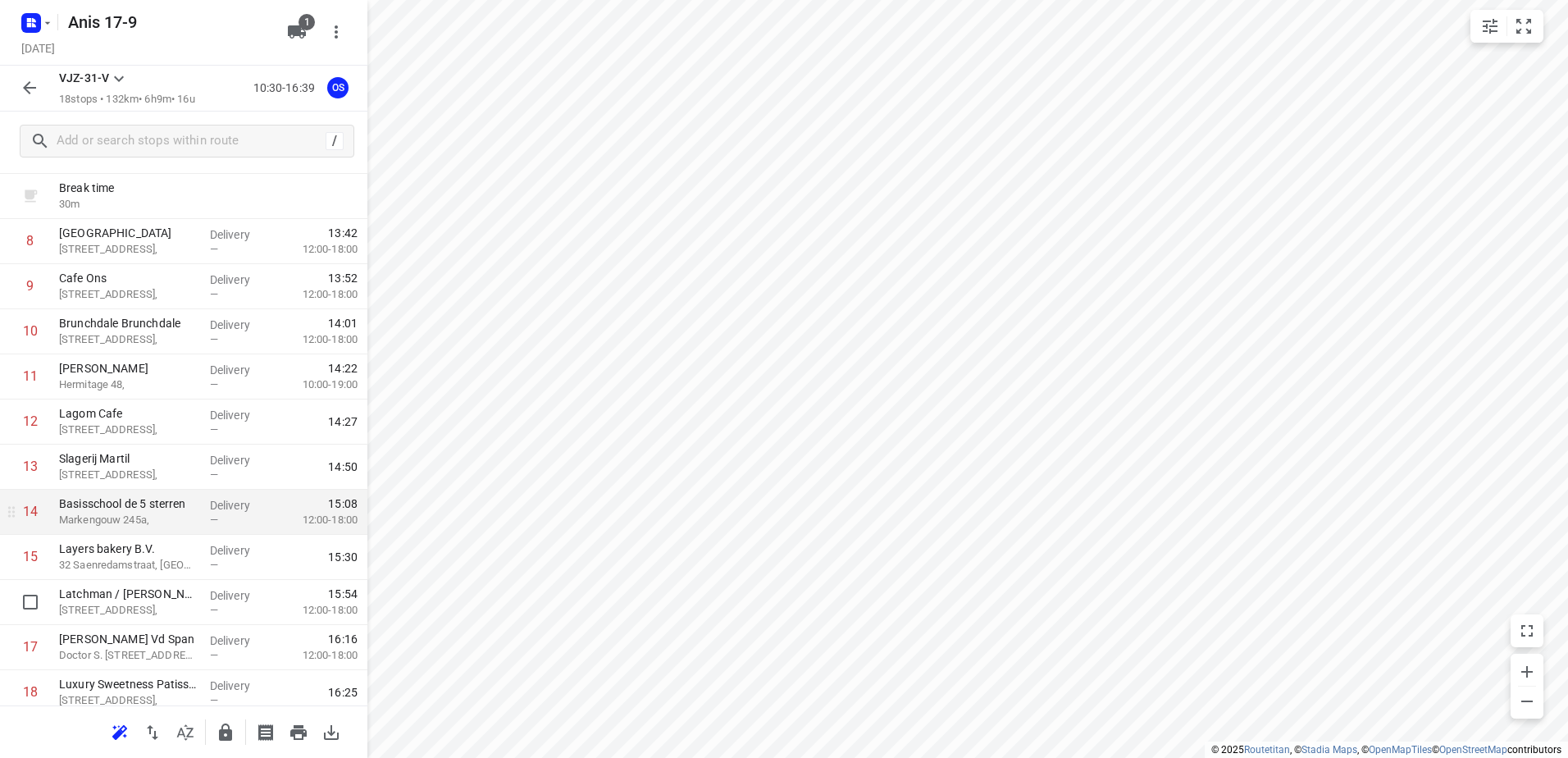
scroll to position [449, 0]
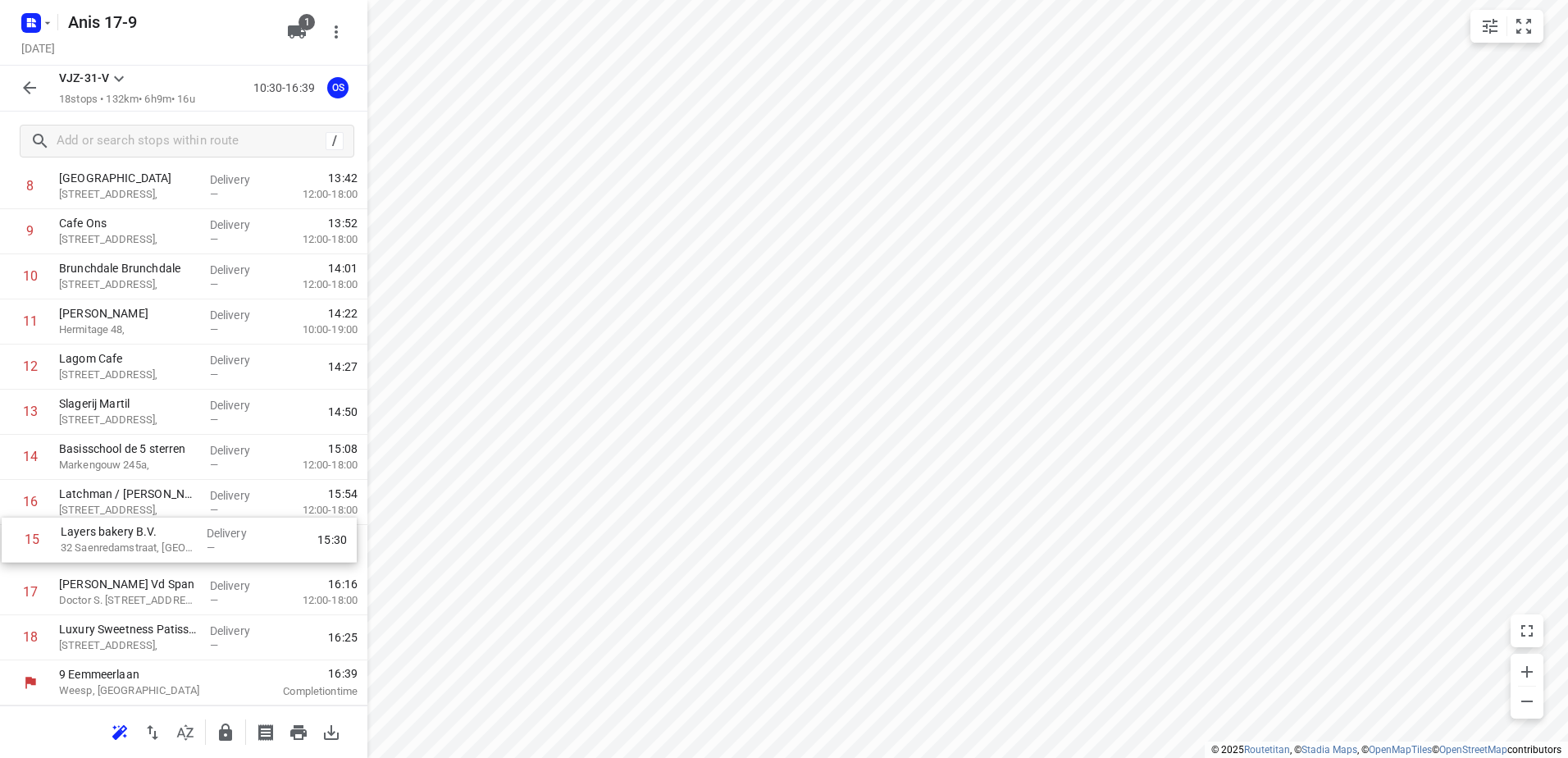
drag, startPoint x: 121, startPoint y: 514, endPoint x: 123, endPoint y: 556, distance: 41.9
click at [123, 556] on div "1 Koh Asian Foodbar IJburg [STREET_ADDRESS], Delivery — 10:42 2 Kaddour IJburg …" at bounding box center [183, 231] width 367 height 857
click at [47, 24] on icon "button" at bounding box center [47, 22] width 13 height 13
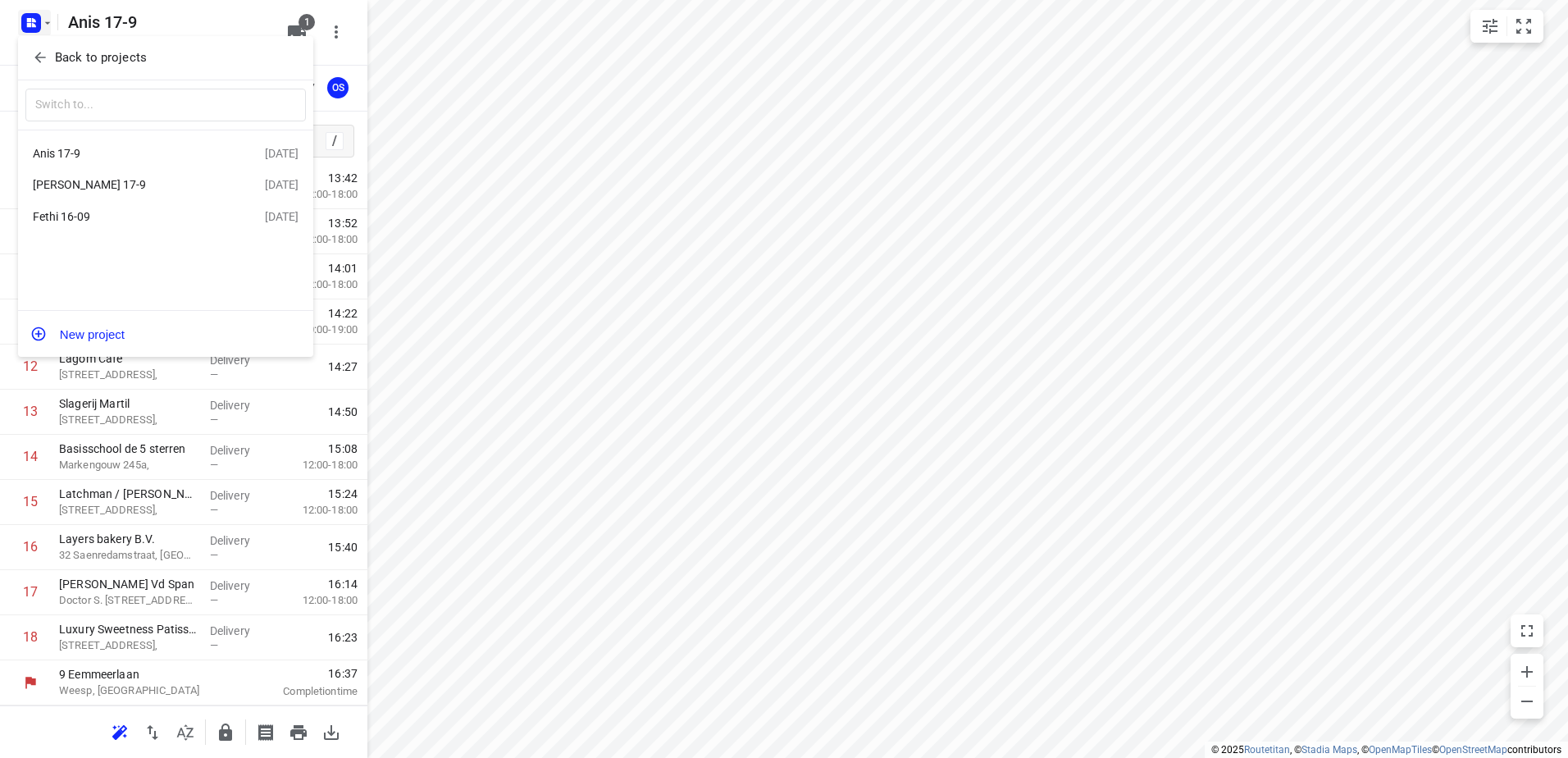
click at [68, 185] on div "[PERSON_NAME] 17-9" at bounding box center [127, 184] width 189 height 13
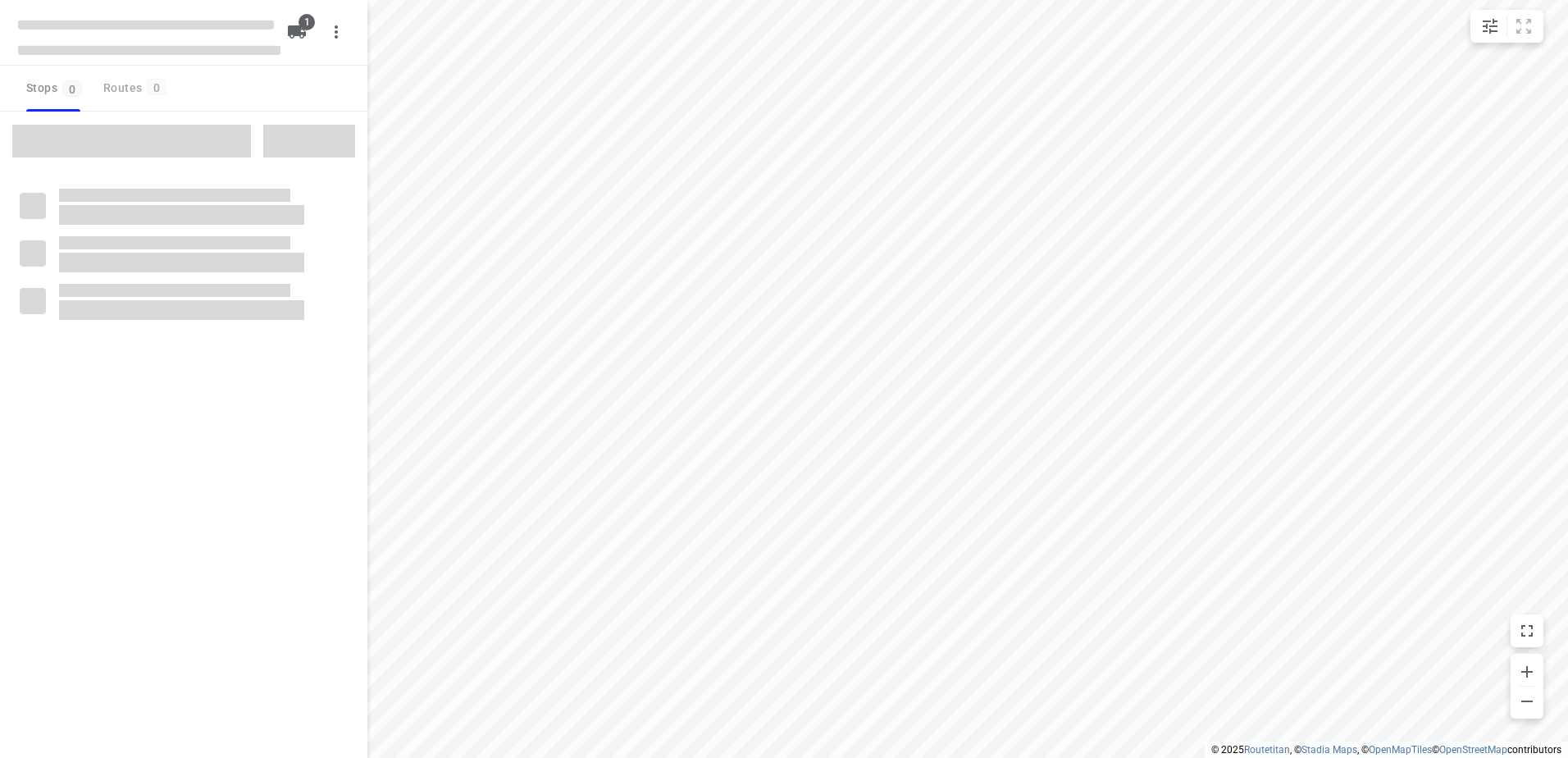
type input "distance"
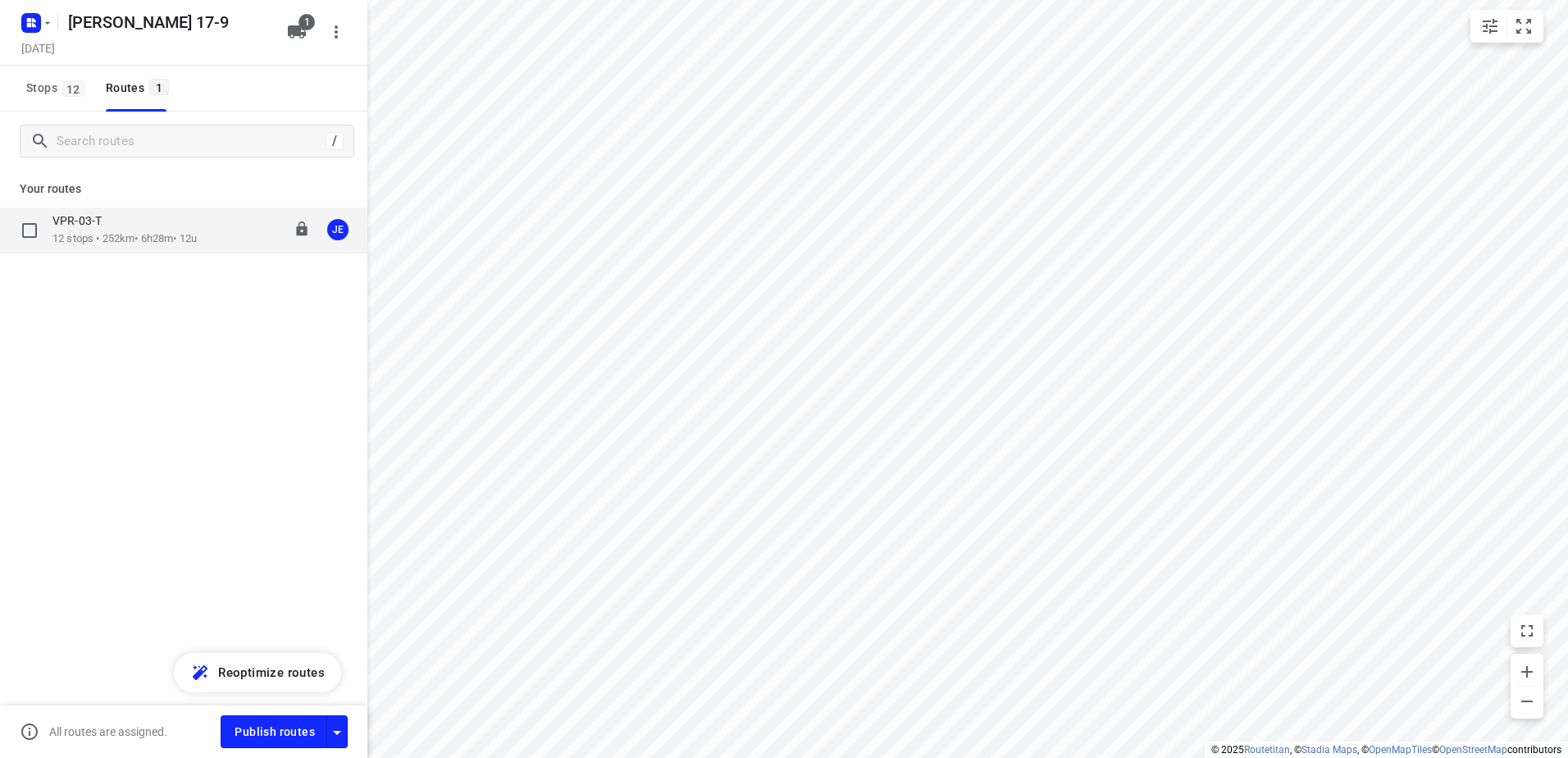
click at [93, 226] on p "VPR-03-T" at bounding box center [81, 220] width 59 height 15
